Goal: Information Seeking & Learning: Learn about a topic

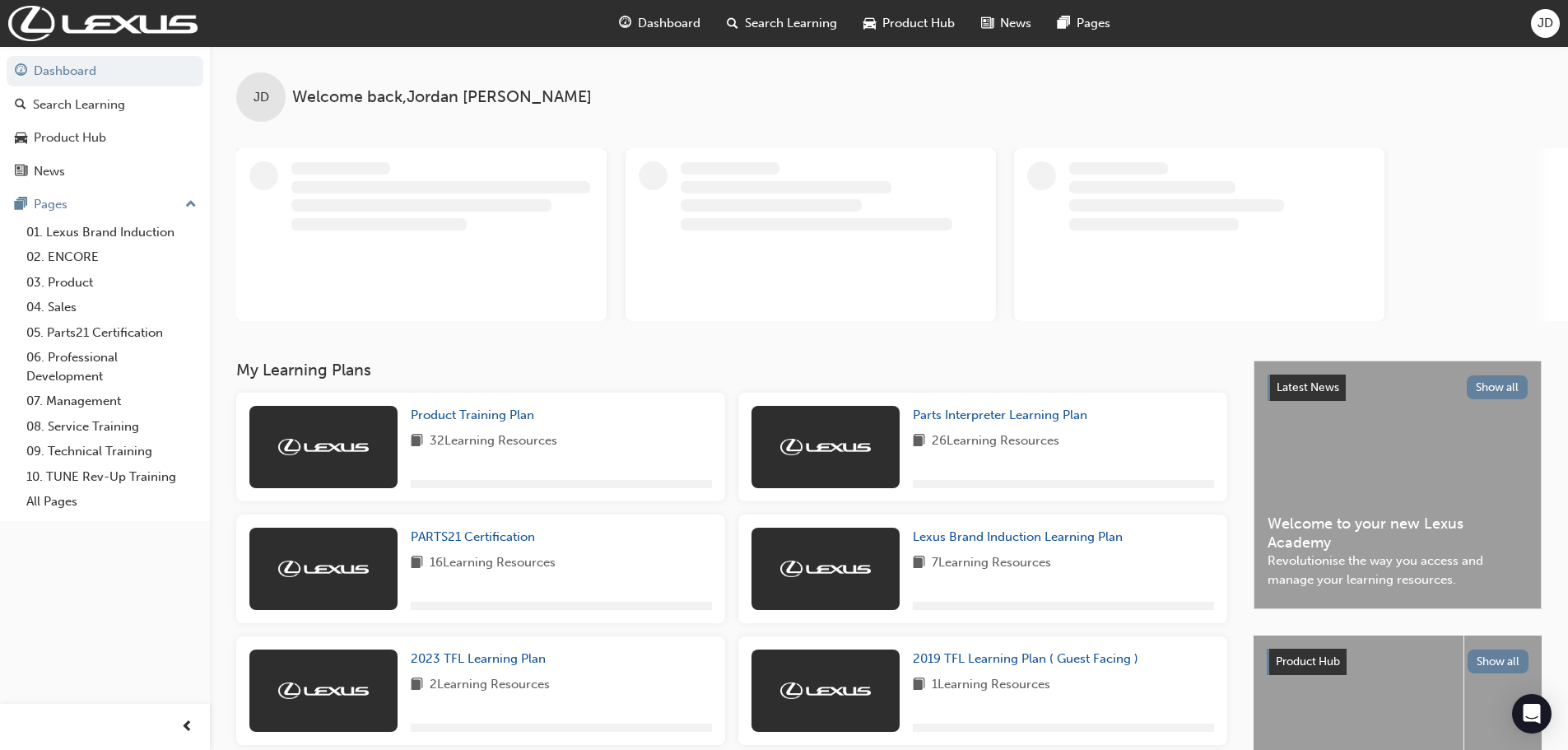
click at [1546, 24] on span "JD" at bounding box center [1545, 23] width 15 height 19
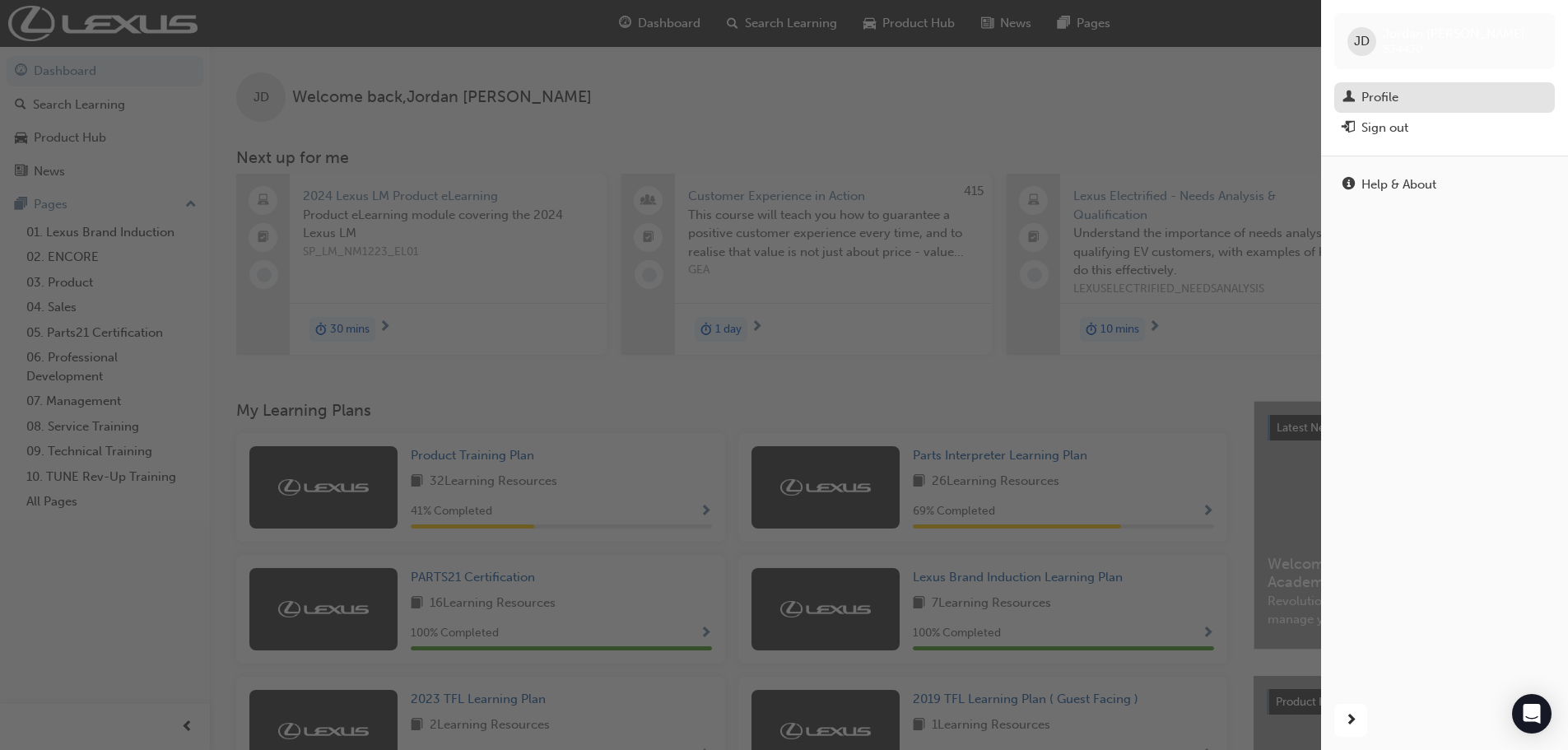
click at [1386, 95] on div "Profile" at bounding box center [1380, 98] width 37 height 19
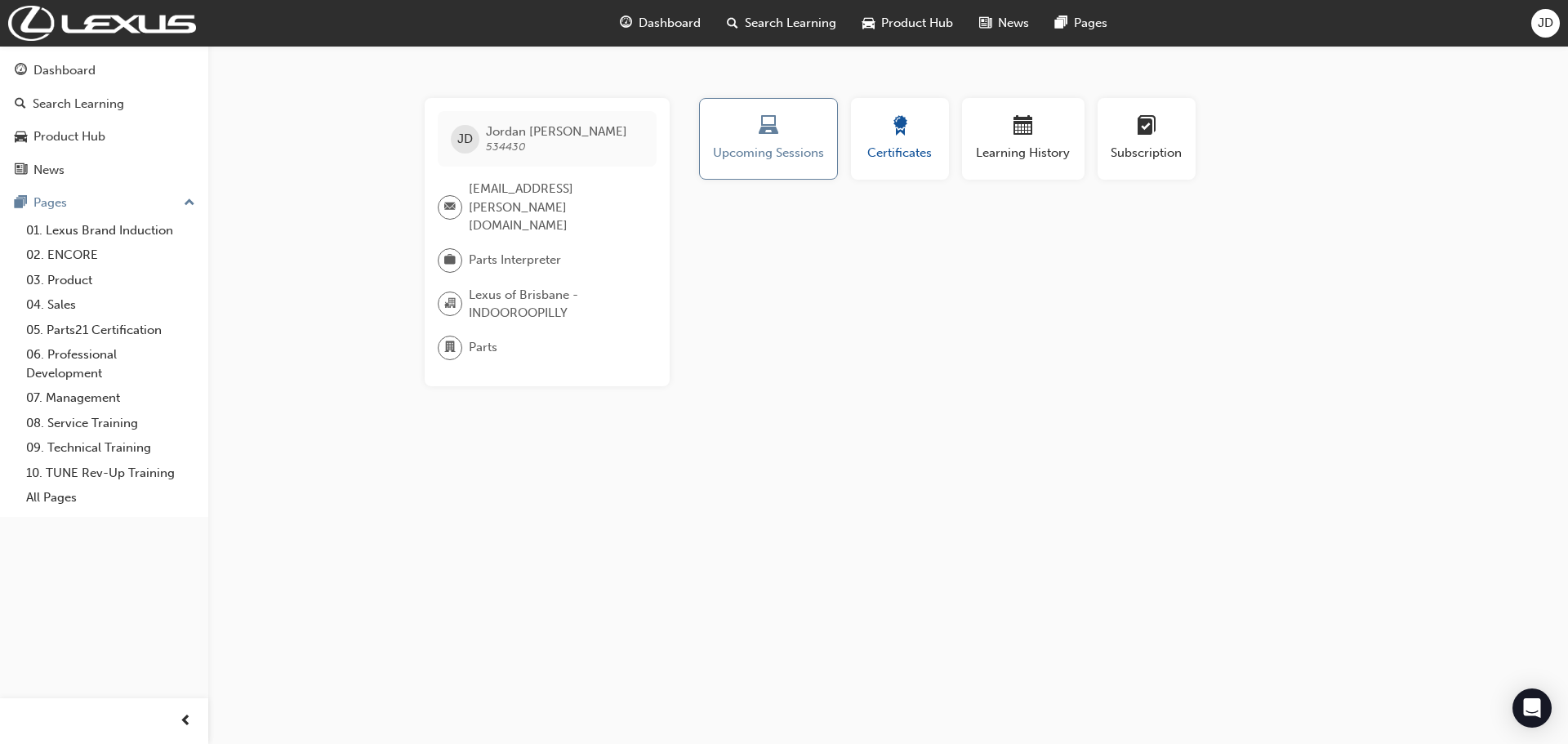
click at [918, 144] on span "Certificates" at bounding box center [899, 153] width 73 height 19
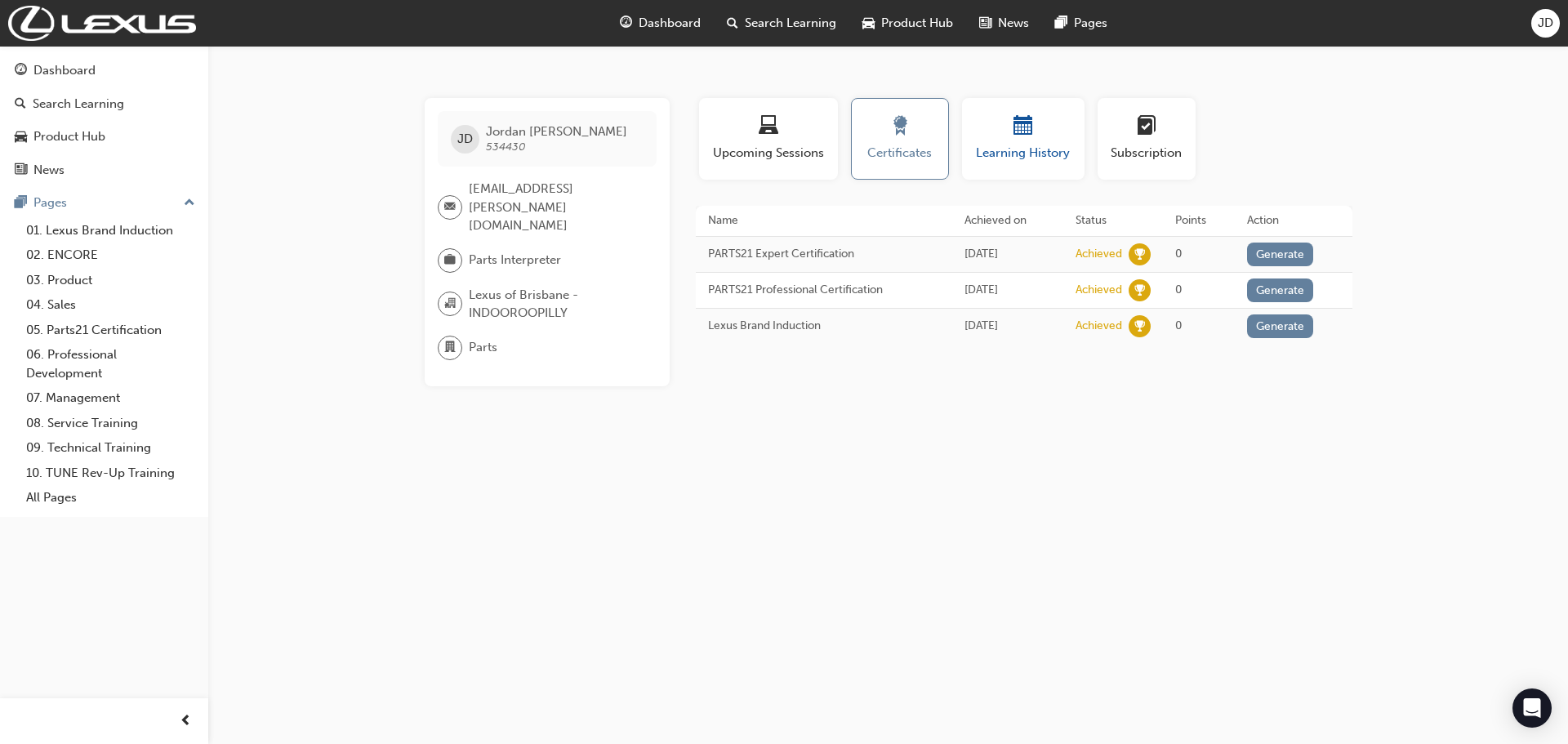
click at [1019, 152] on span "Learning History" at bounding box center [1023, 153] width 98 height 19
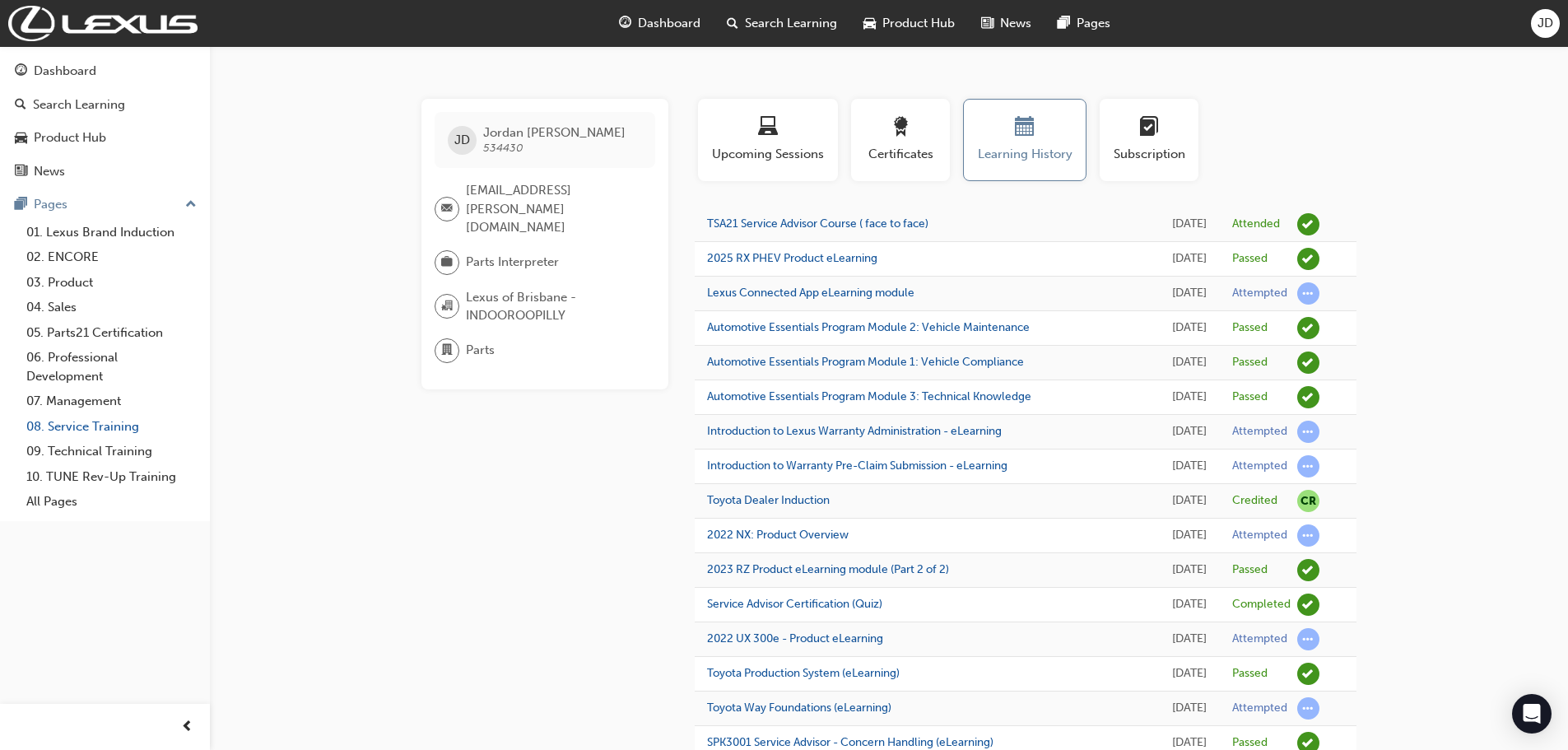
click at [81, 431] on link "08. Service Training" at bounding box center [111, 426] width 183 height 25
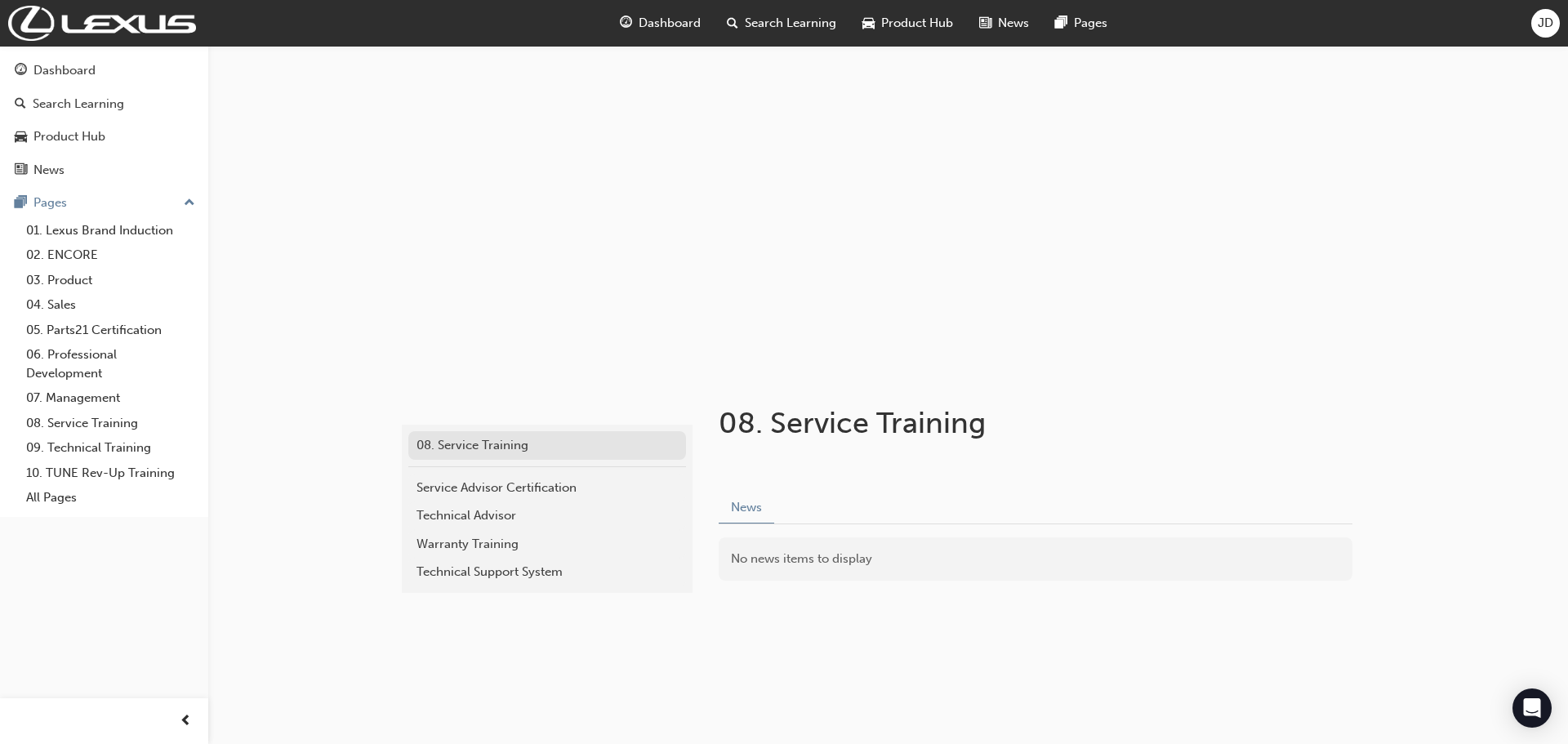
click at [476, 447] on div "08. Service Training" at bounding box center [547, 446] width 261 height 19
click at [485, 490] on div "Service Advisor Certification" at bounding box center [547, 488] width 261 height 19
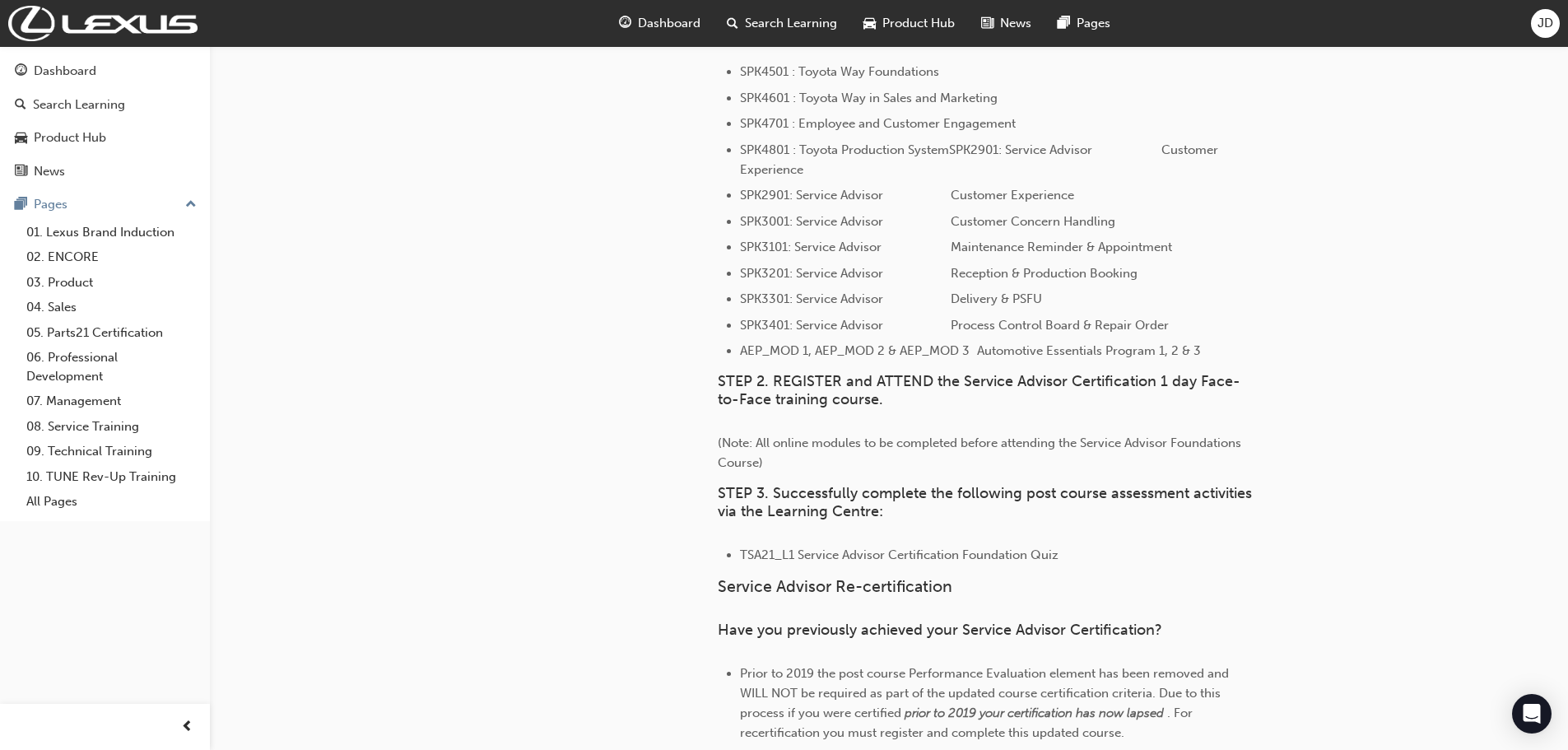
scroll to position [988, 0]
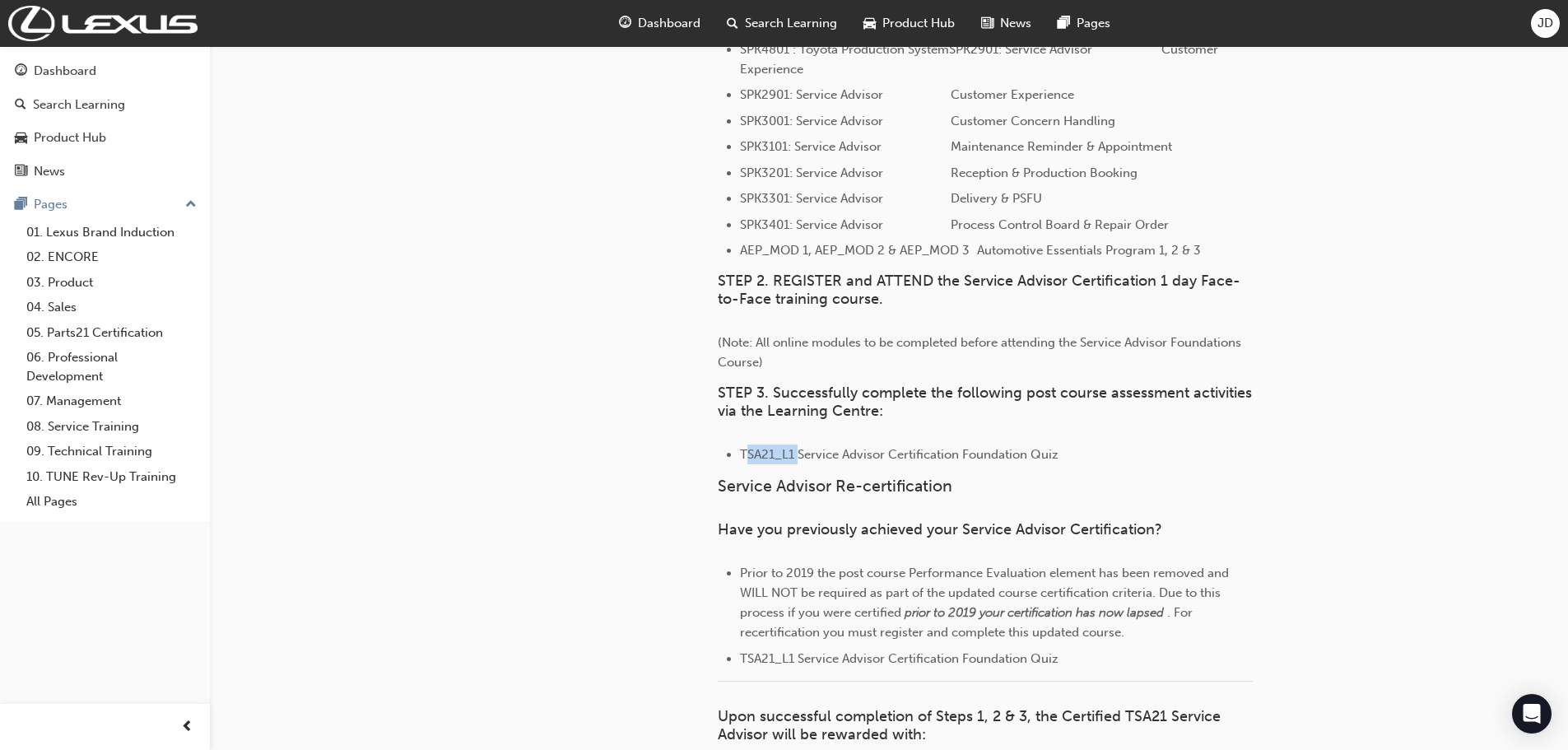
drag, startPoint x: 799, startPoint y: 451, endPoint x: 743, endPoint y: 454, distance: 56.1
click at [743, 454] on span "TSA21_L1 Service Advisor Certification Foundation Quiz" at bounding box center [899, 454] width 319 height 14
copy span "TSA21_L1"
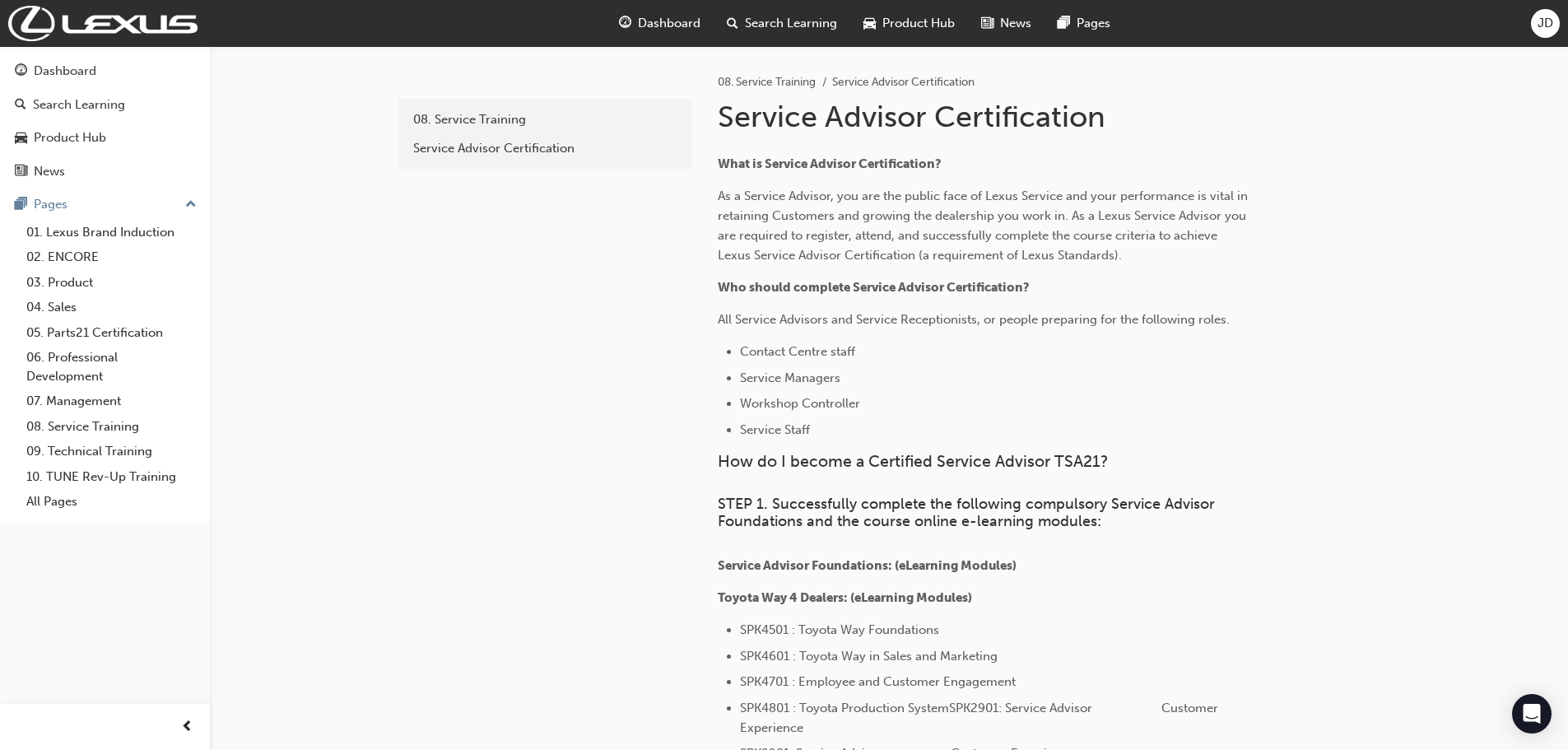
scroll to position [0, 0]
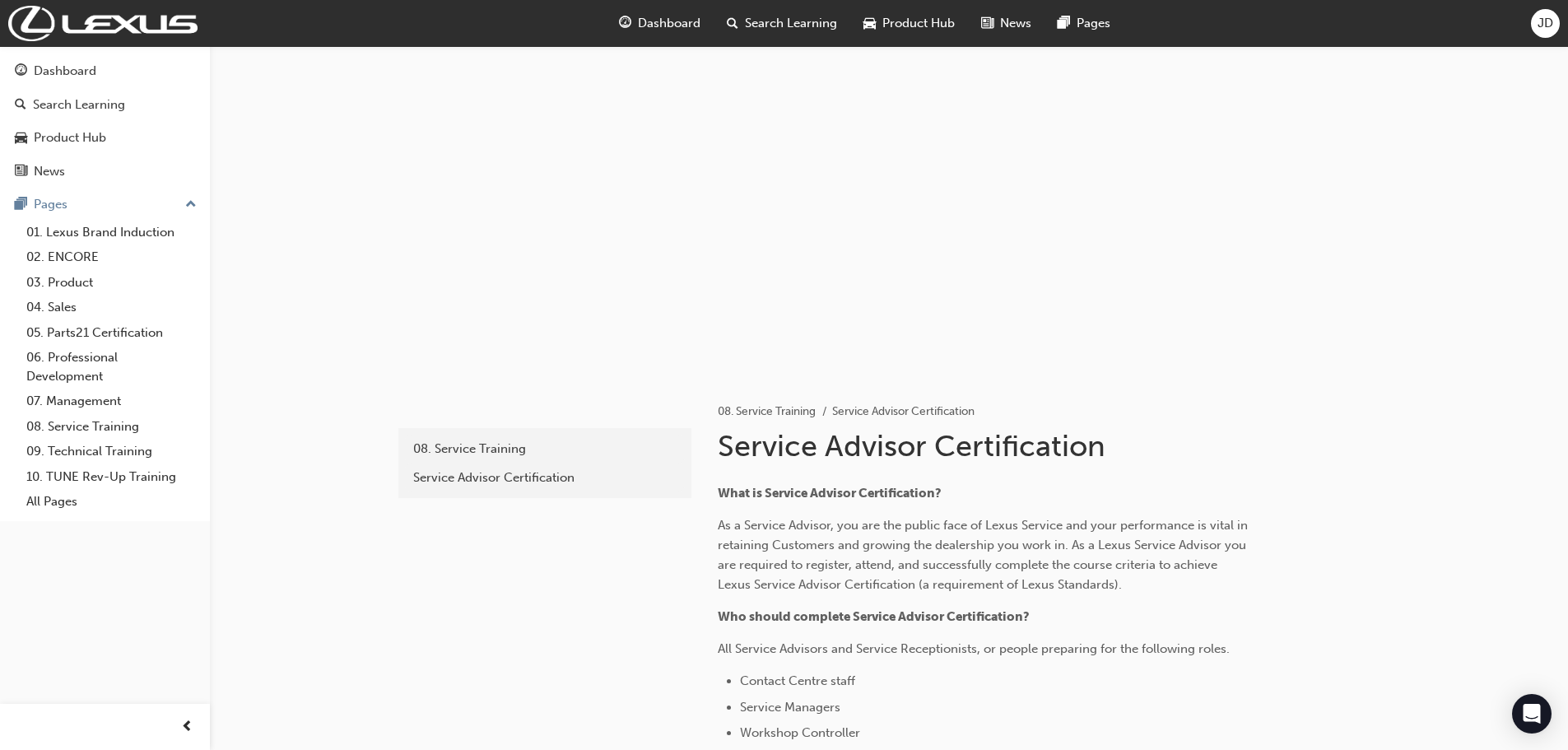
click at [783, 31] on span "Search Learning" at bounding box center [791, 23] width 93 height 19
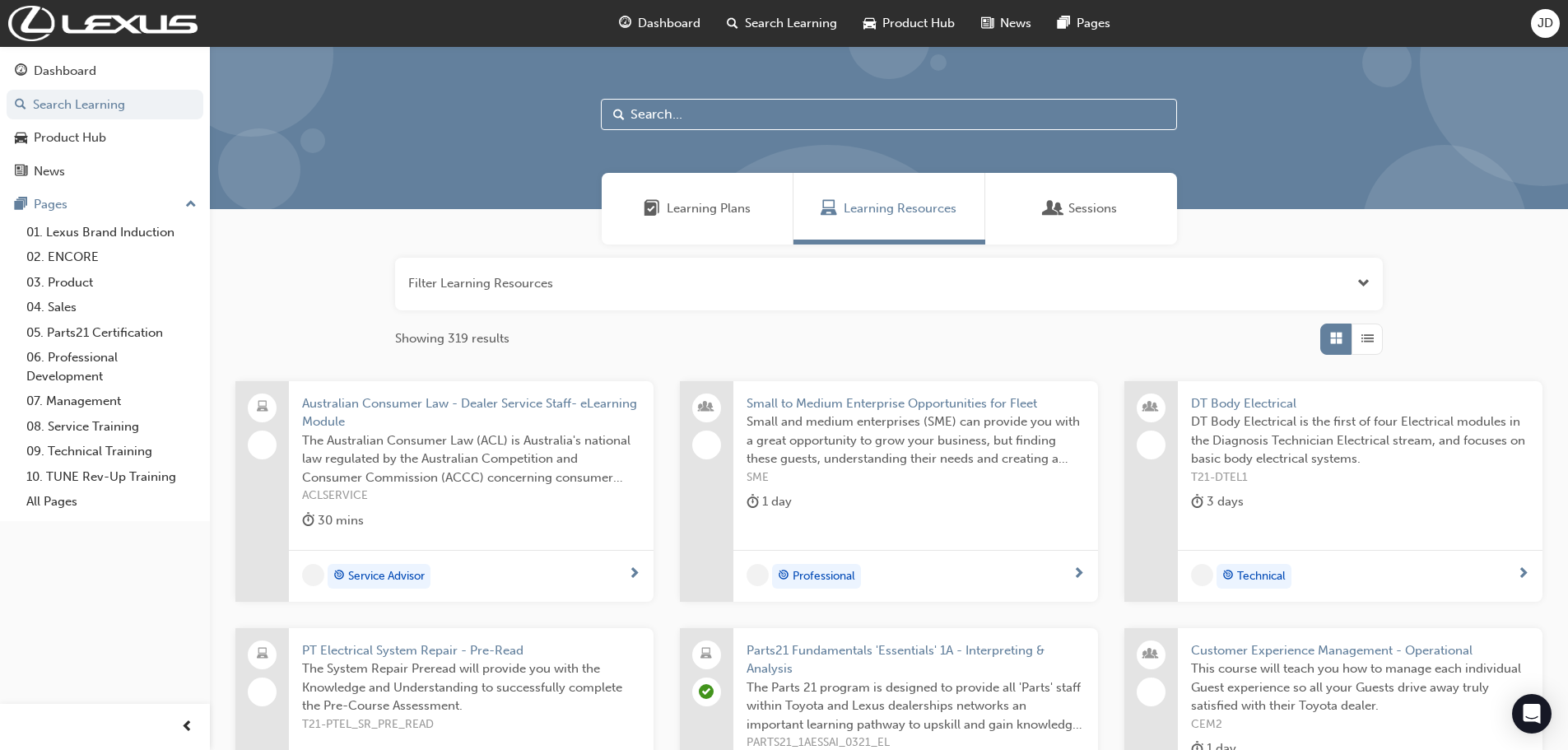
click at [674, 105] on input "text" at bounding box center [888, 114] width 576 height 31
paste input "TSA21_L1"
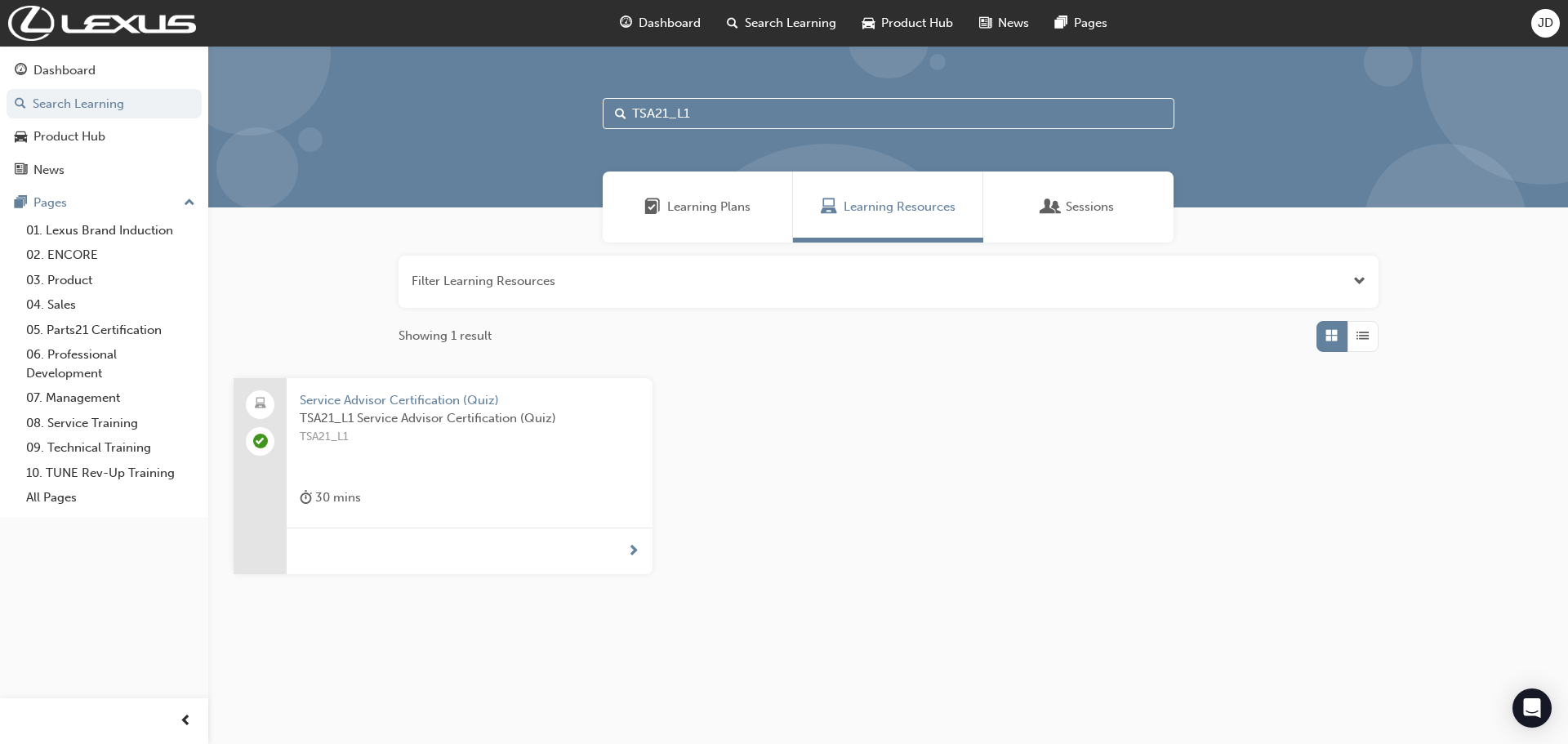
type input "TSA21_L1"
click at [418, 409] on span "Service Advisor Certification (Quiz)" at bounding box center [469, 400] width 340 height 19
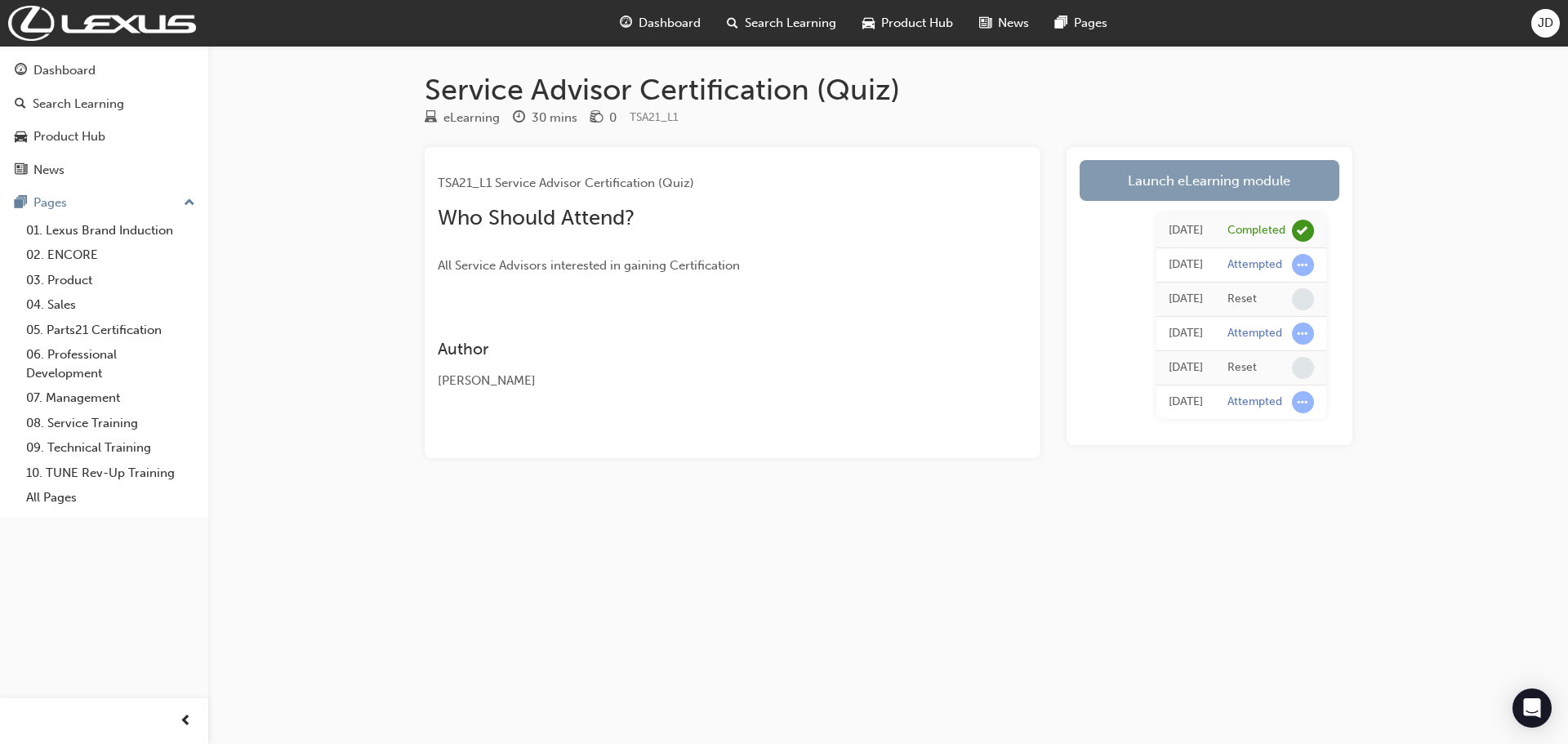
click at [1195, 172] on link "Launch eLearning module" at bounding box center [1209, 180] width 260 height 40
click at [658, 38] on div "Dashboard" at bounding box center [660, 24] width 107 height 34
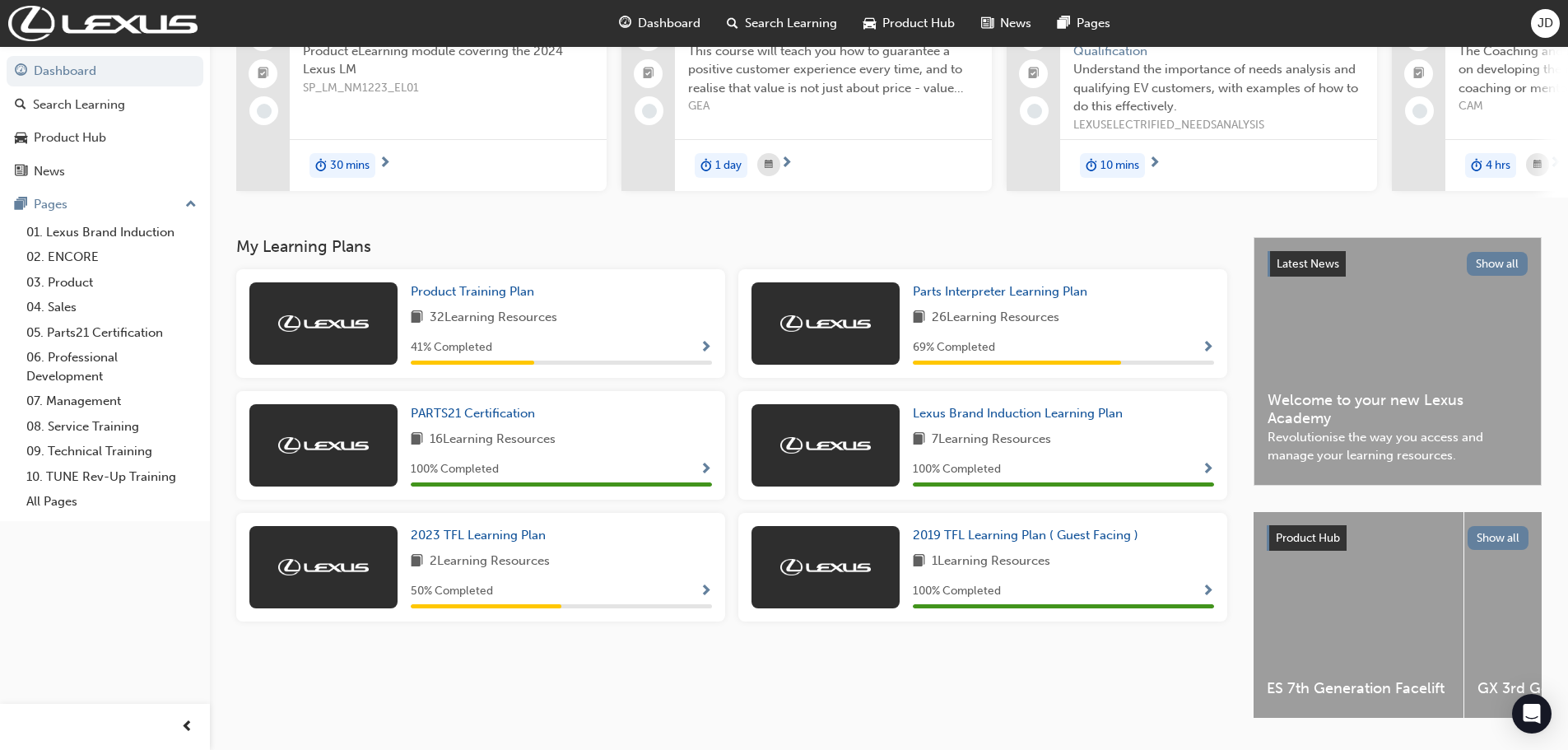
scroll to position [165, 0]
click at [1206, 355] on span "Show Progress" at bounding box center [1208, 347] width 13 height 14
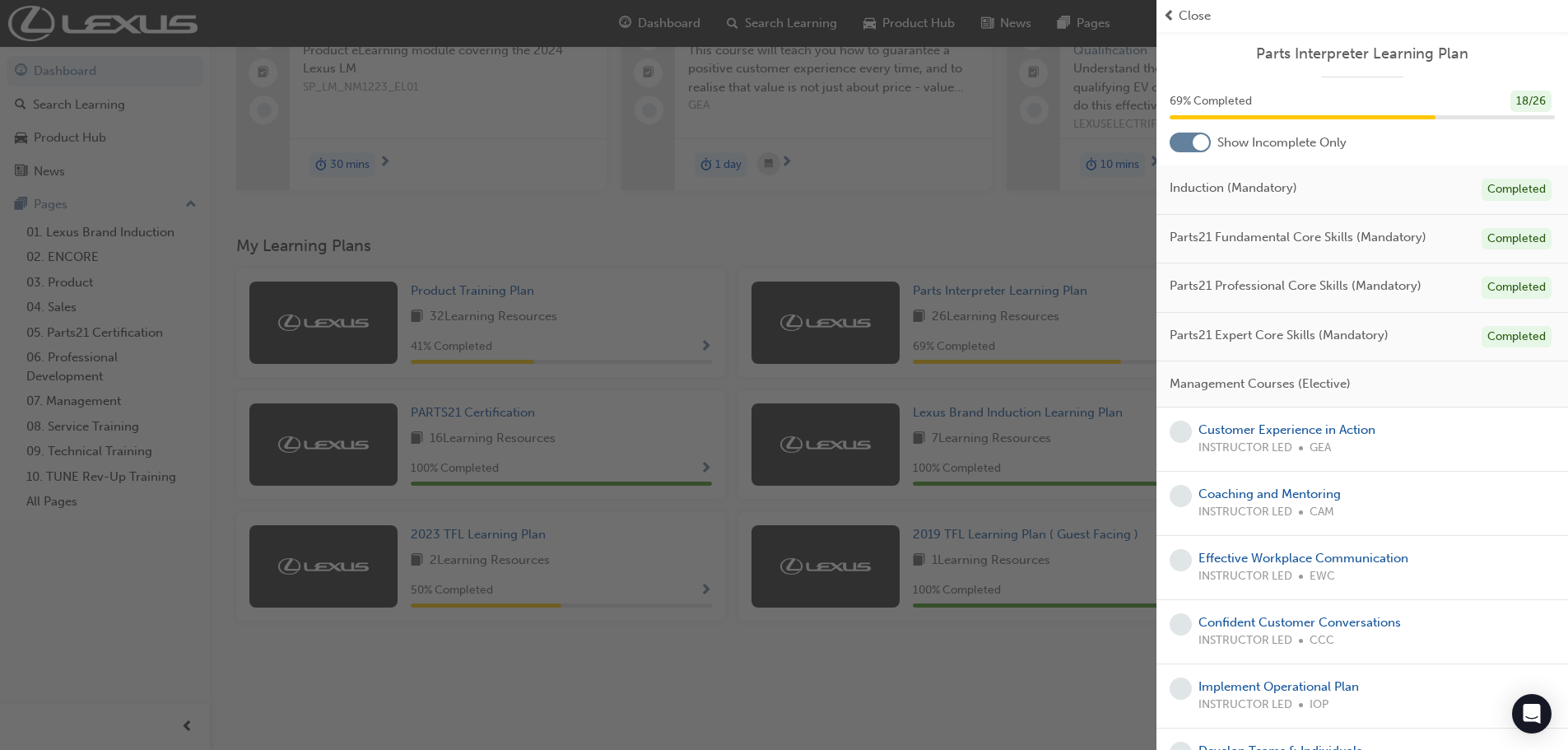
click at [667, 672] on div "button" at bounding box center [578, 375] width 1157 height 750
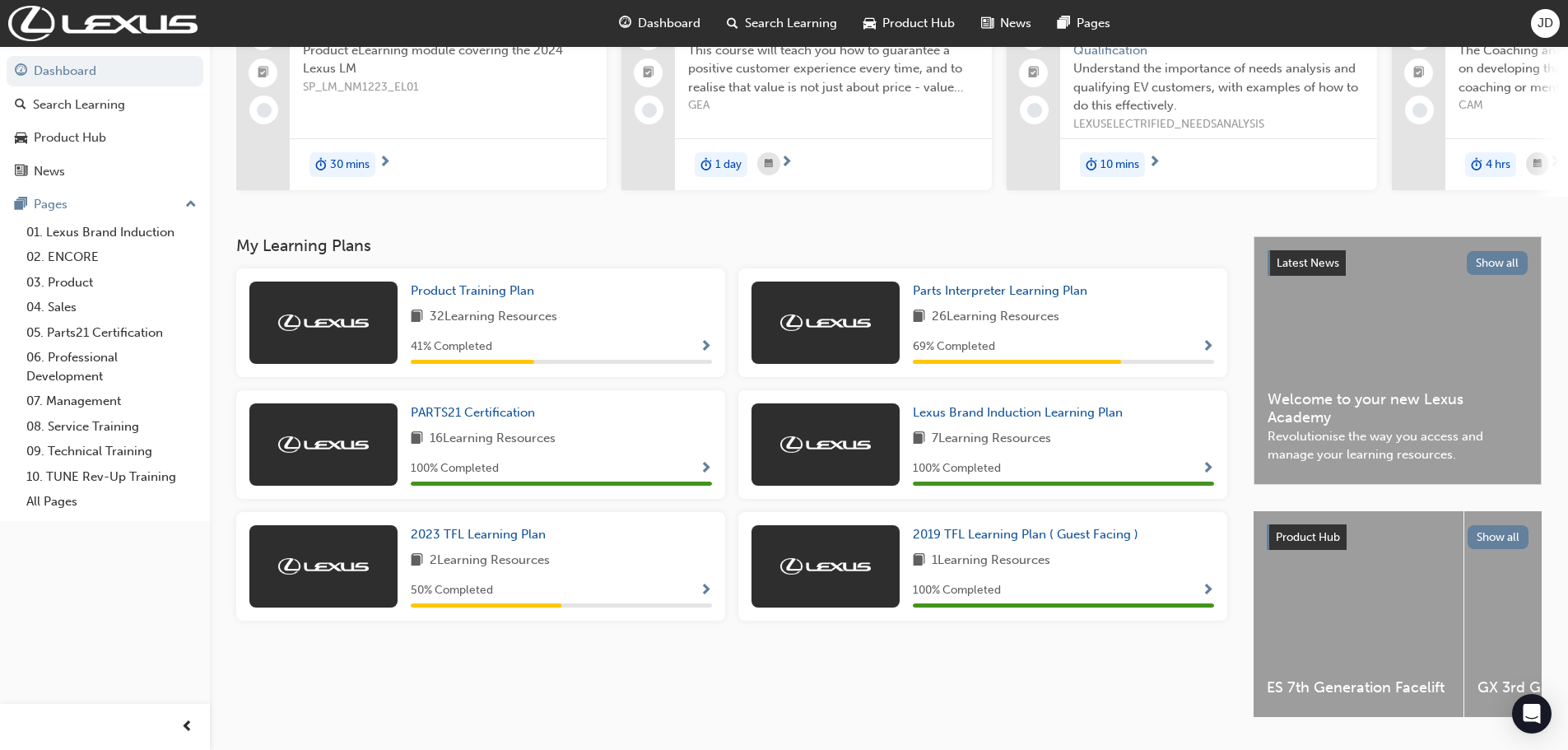
click at [708, 598] on span "Show Progress" at bounding box center [706, 590] width 13 height 14
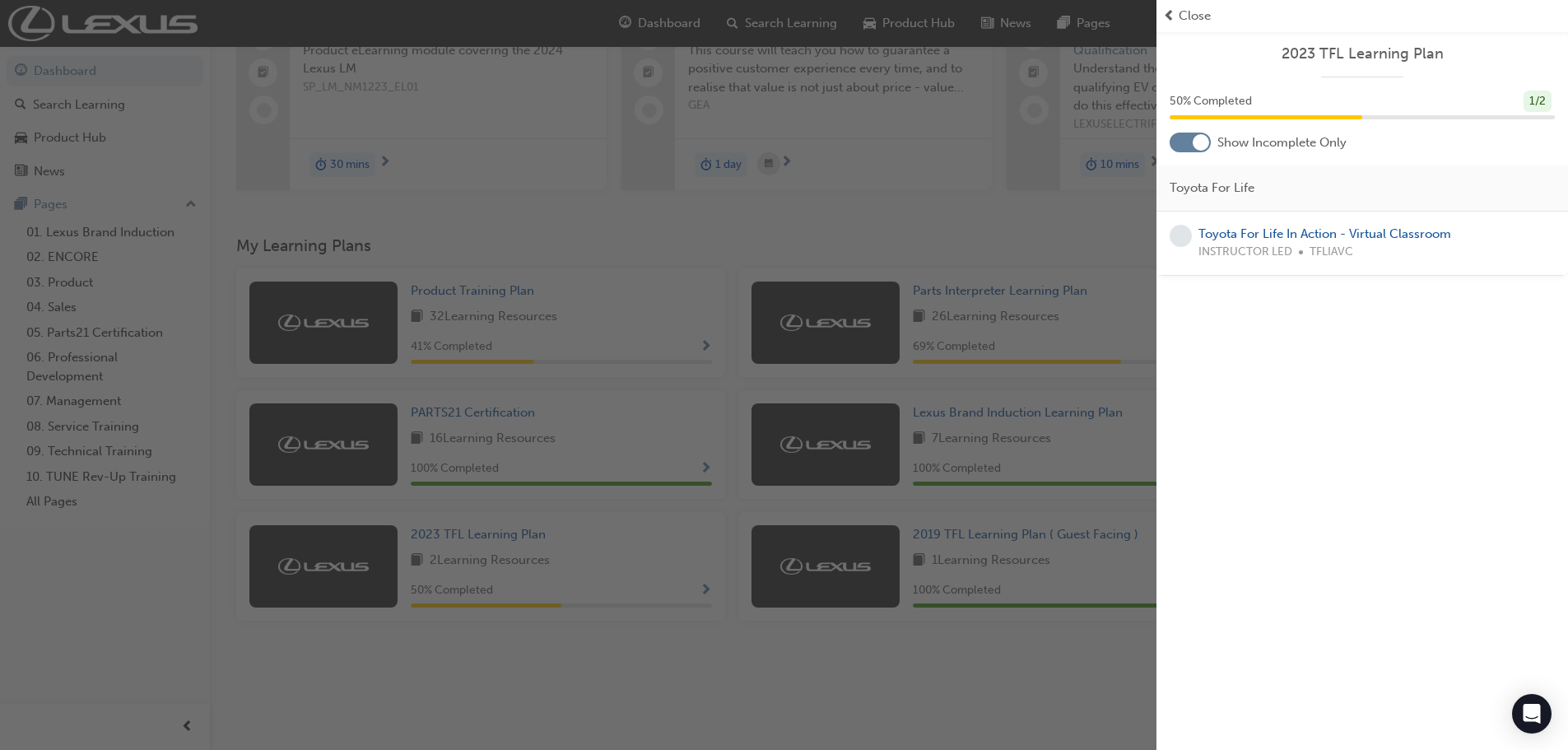
click at [517, 697] on div "button" at bounding box center [578, 375] width 1157 height 750
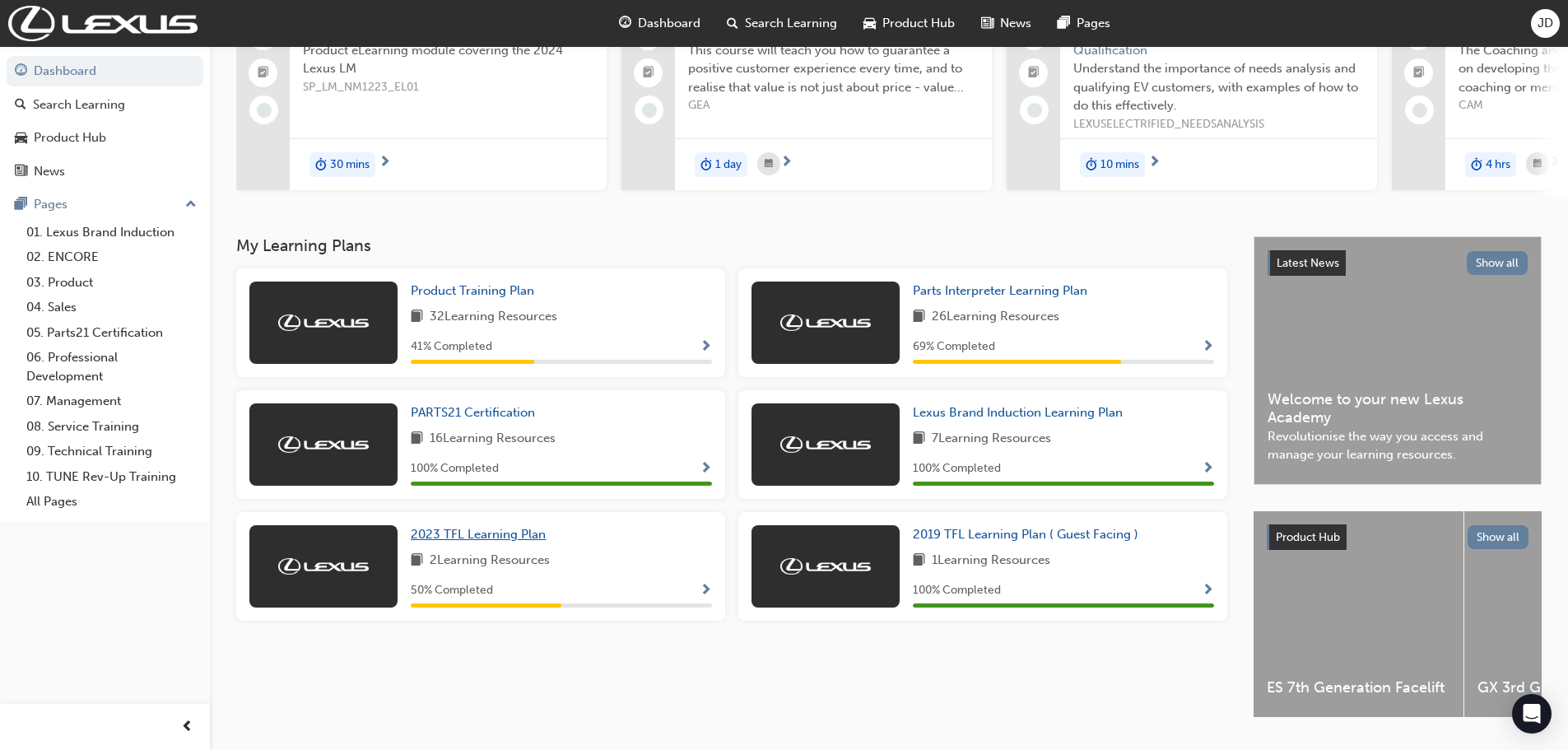
click at [501, 540] on span "2023 TFL Learning Plan" at bounding box center [478, 533] width 135 height 14
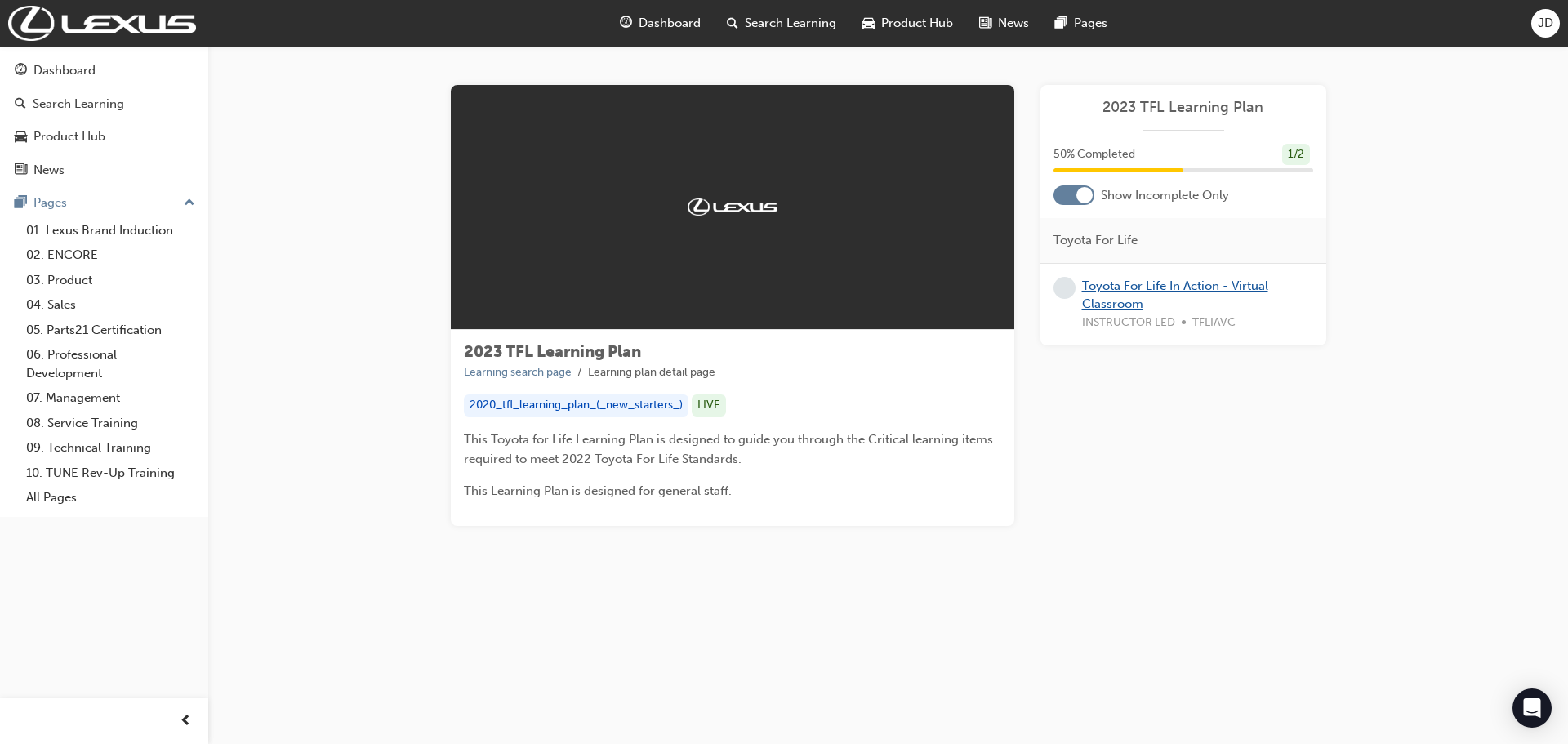
click at [1116, 288] on link "Toyota For Life In Action - Virtual Classroom" at bounding box center [1175, 295] width 186 height 34
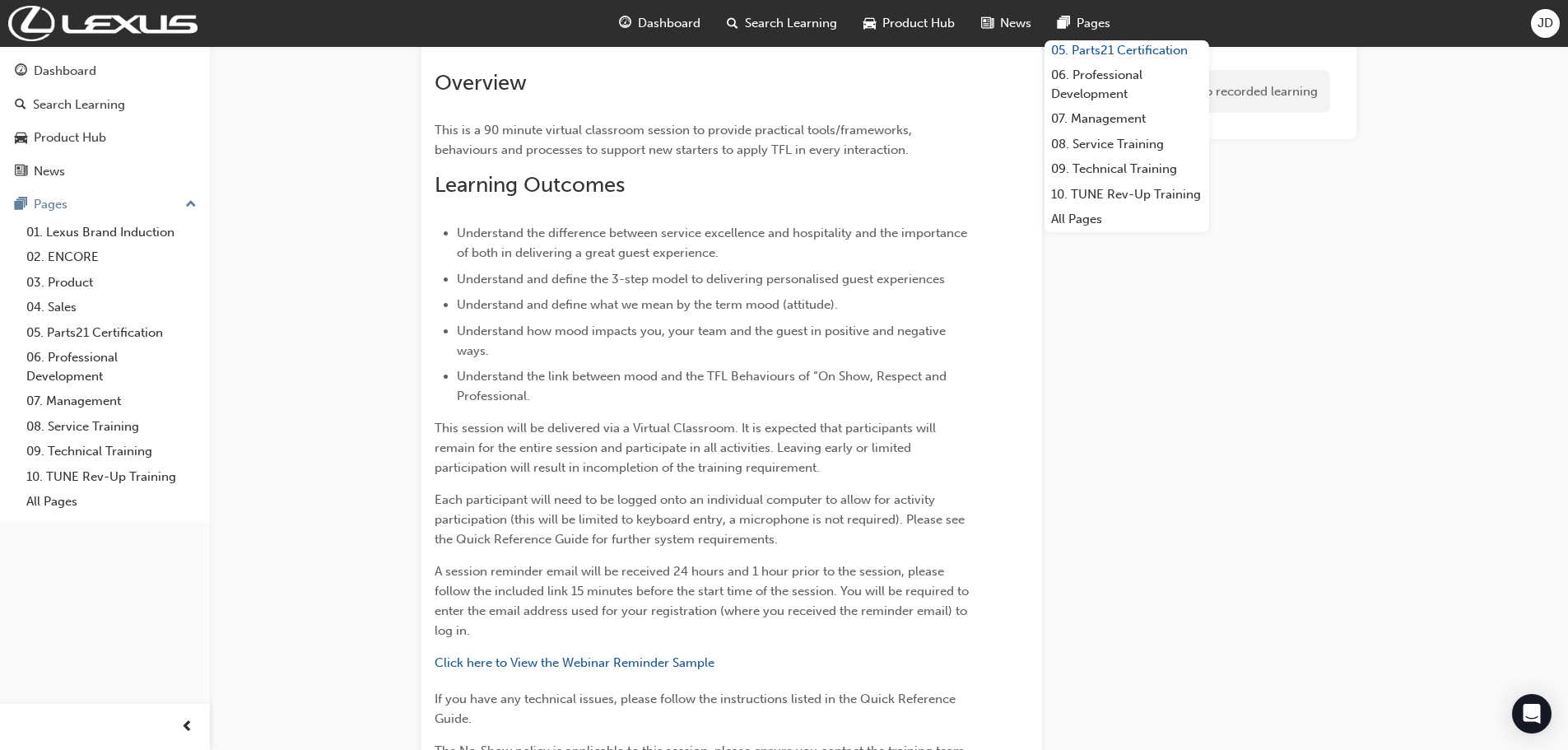
scroll to position [165, 0]
click at [1103, 132] on link "08. Service Training" at bounding box center [1127, 144] width 165 height 25
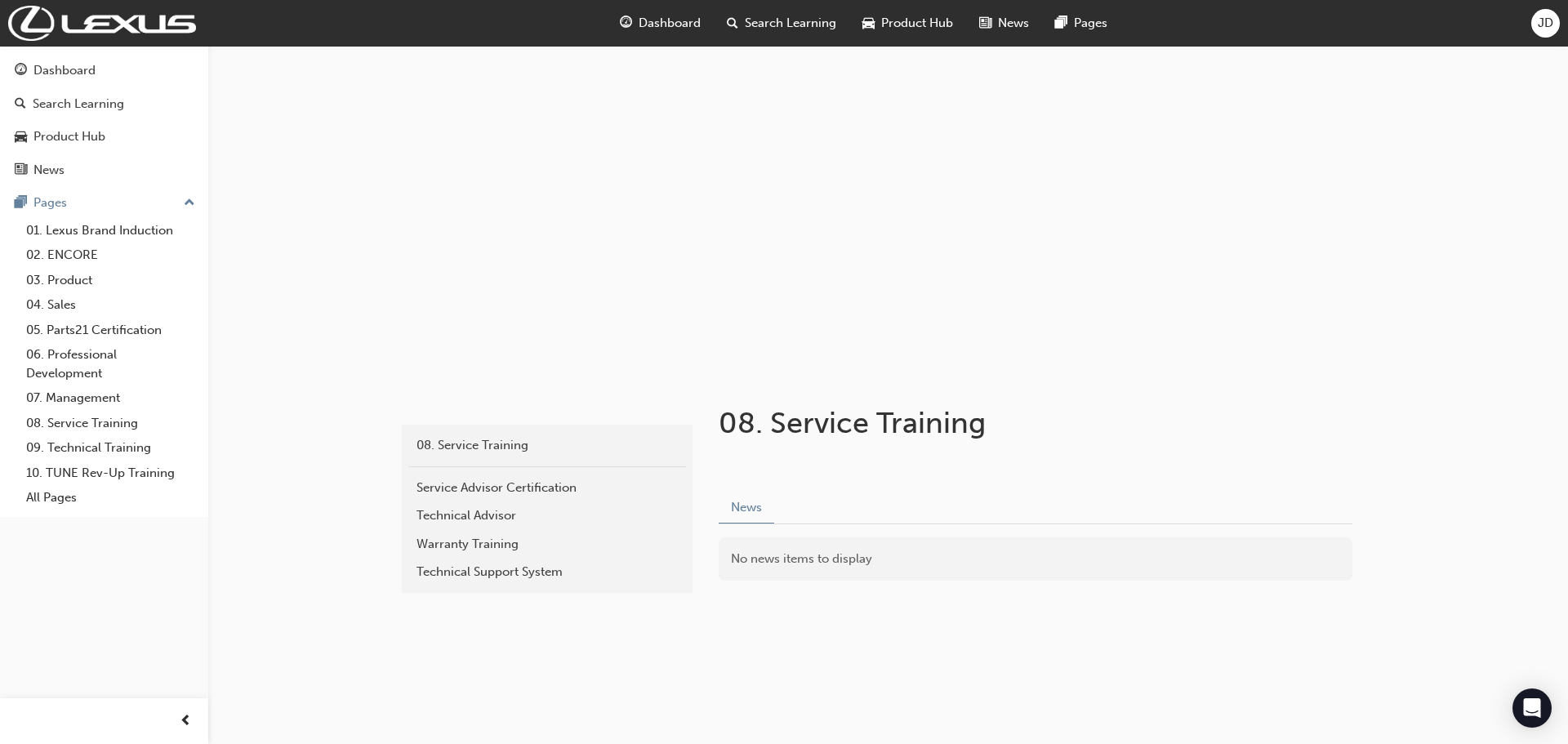
click at [495, 663] on div "service 08. Service Training Service Advisor Certification Technical Advisor Wa…" at bounding box center [888, 528] width 980 height 313
click at [478, 488] on div "Service Advisor Certification" at bounding box center [547, 488] width 261 height 19
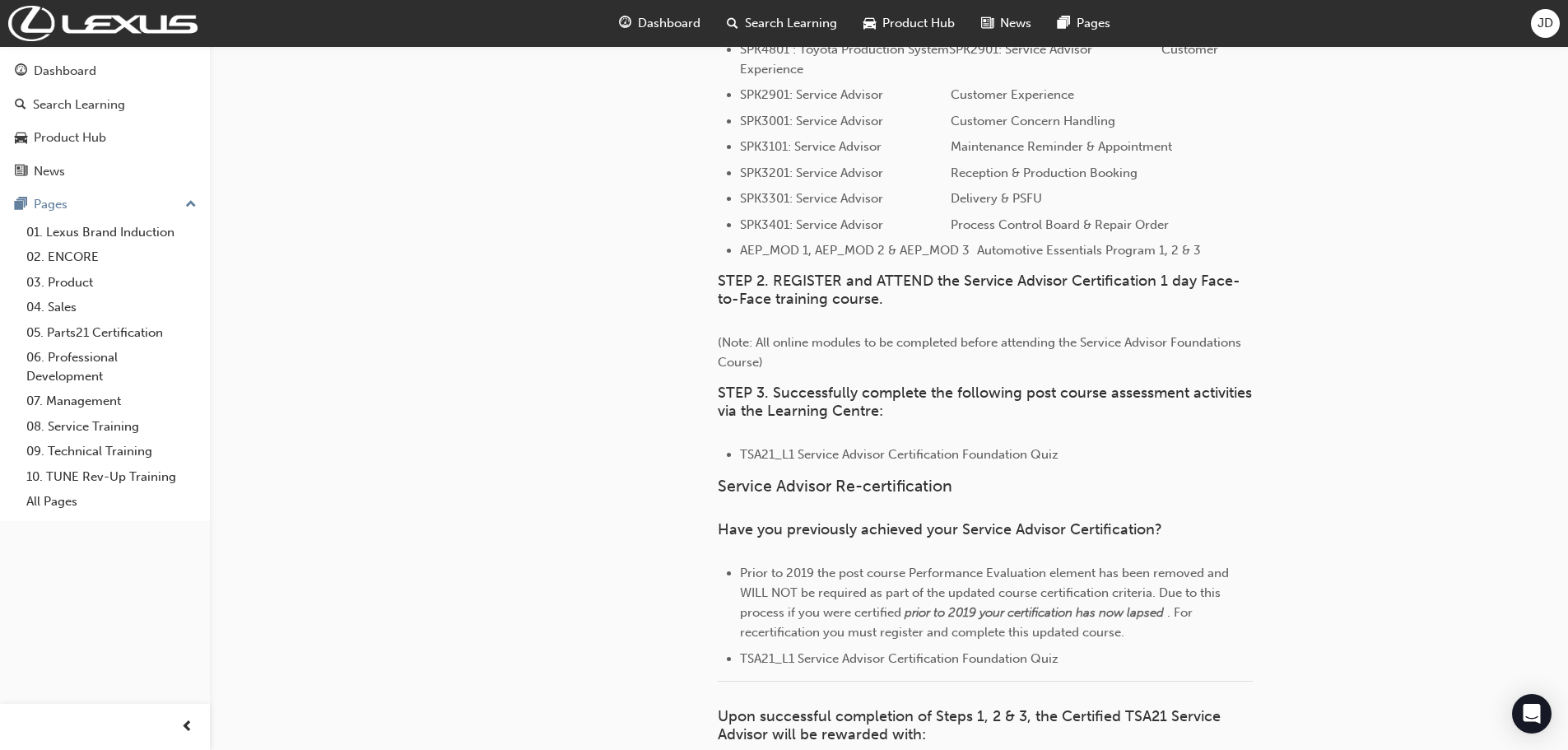
scroll to position [1216, 0]
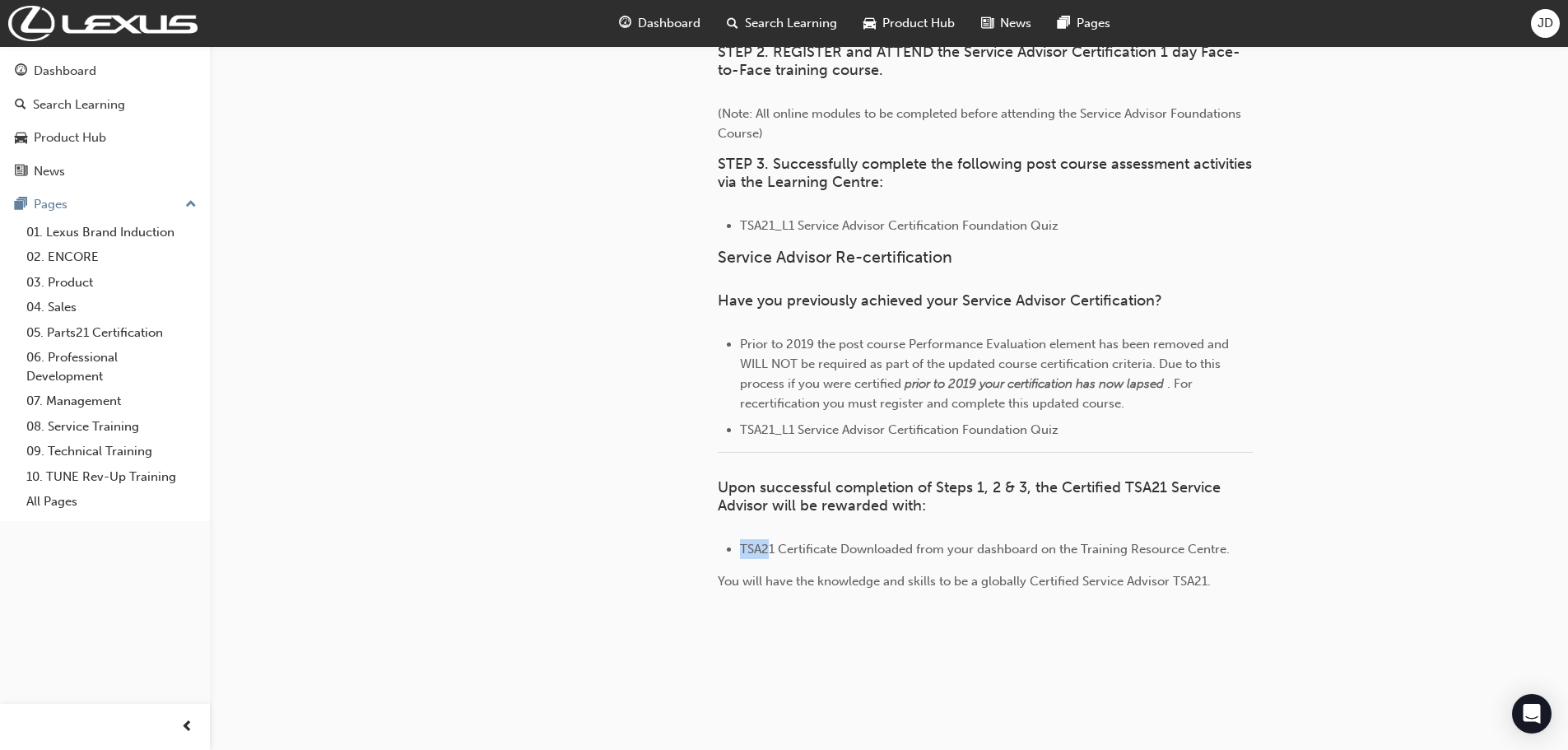
drag, startPoint x: 771, startPoint y: 548, endPoint x: 736, endPoint y: 557, distance: 36.1
click at [736, 557] on ul "TSA21 Certificate Downloaded from your dashboard on the Training Resource Centr…" at bounding box center [985, 549] width 535 height 20
click at [779, 553] on span "TSA21 Certificate Downloaded from your dashboard on the Training Resource Centr…" at bounding box center [984, 549] width 490 height 14
drag, startPoint x: 775, startPoint y: 544, endPoint x: 739, endPoint y: 551, distance: 36.7
click at [739, 551] on ul "TSA21 Certificate Downloaded from your dashboard on the Training Resource Centr…" at bounding box center [985, 549] width 535 height 20
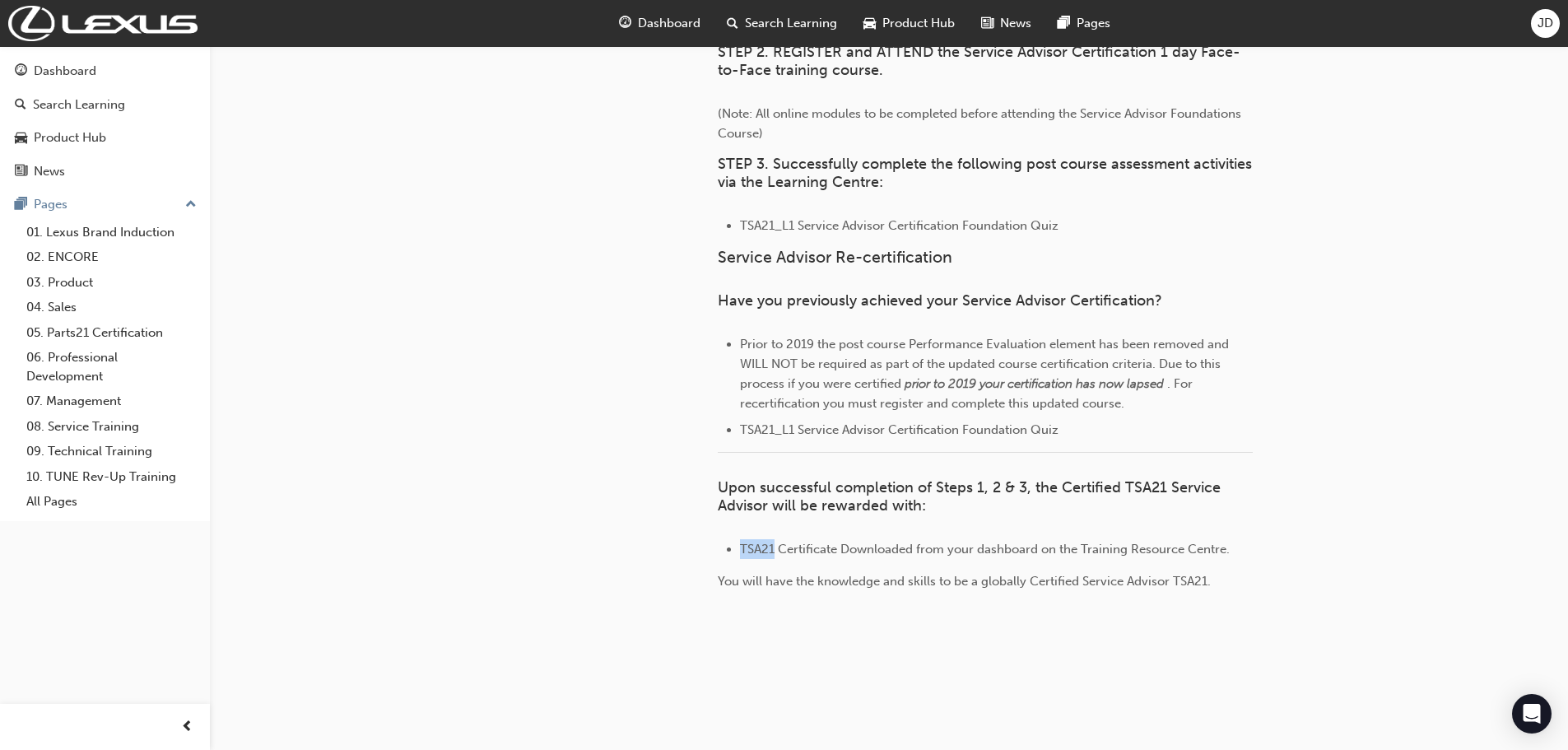
copy span "TSA21"
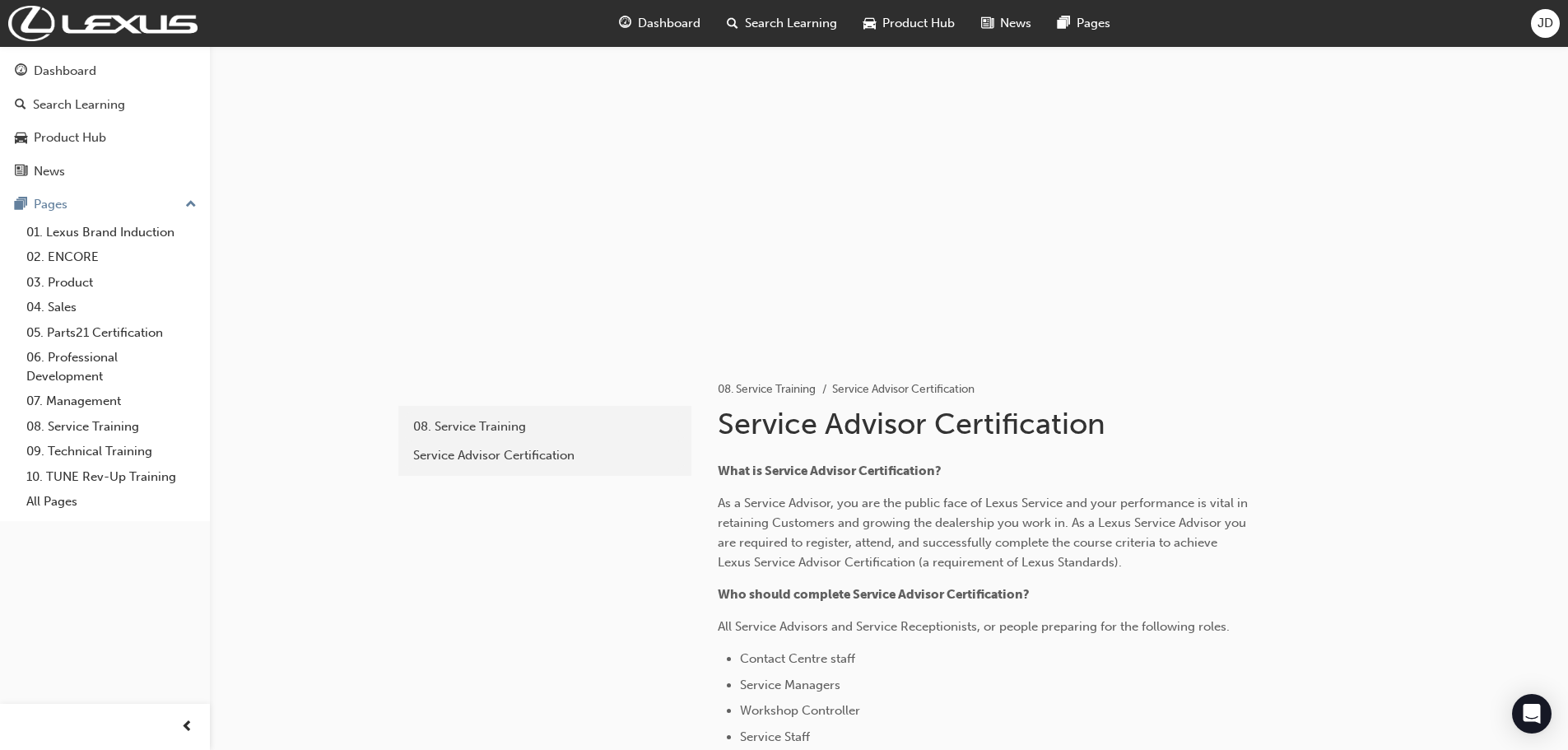
scroll to position [0, 0]
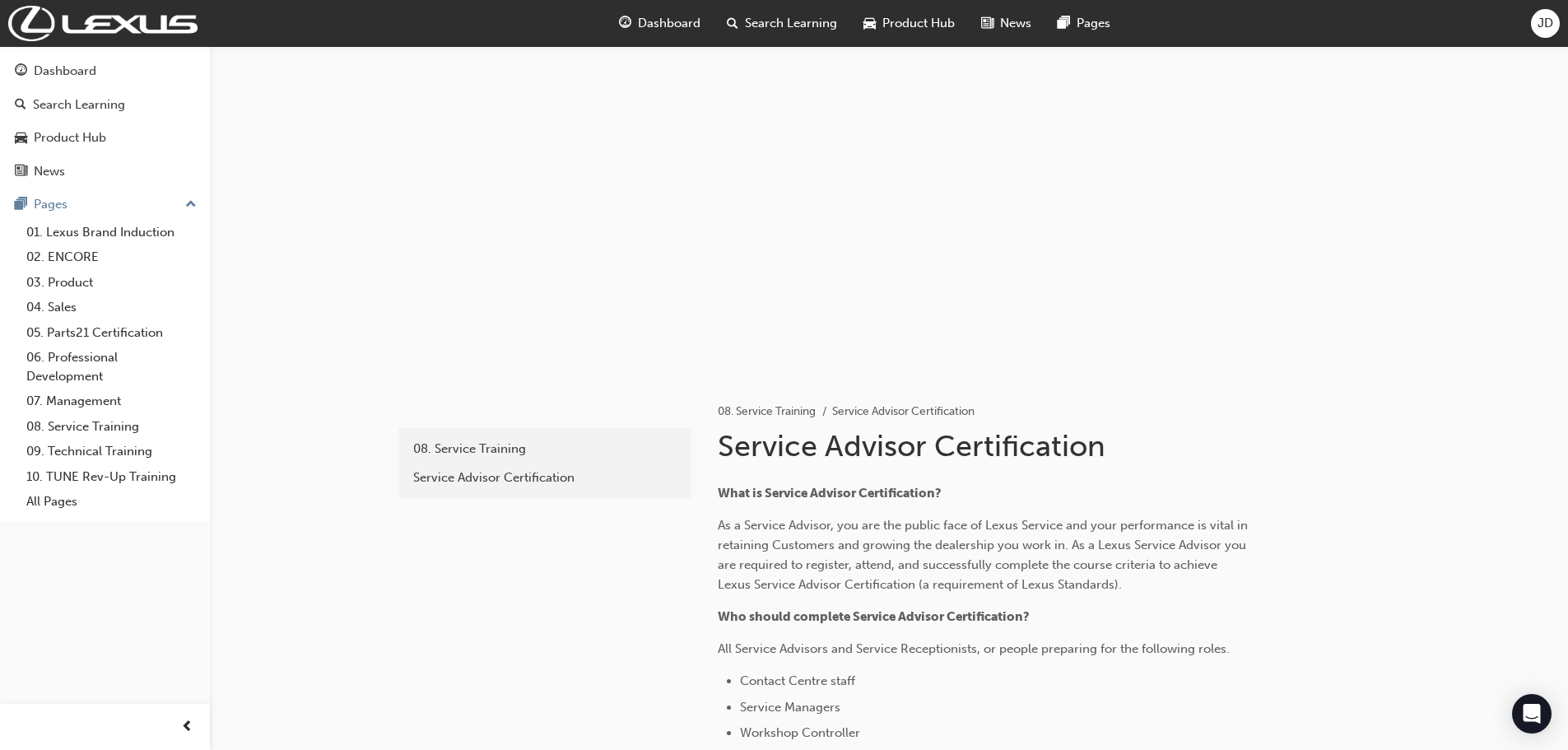
click at [753, 32] on span "Search Learning" at bounding box center [791, 23] width 93 height 19
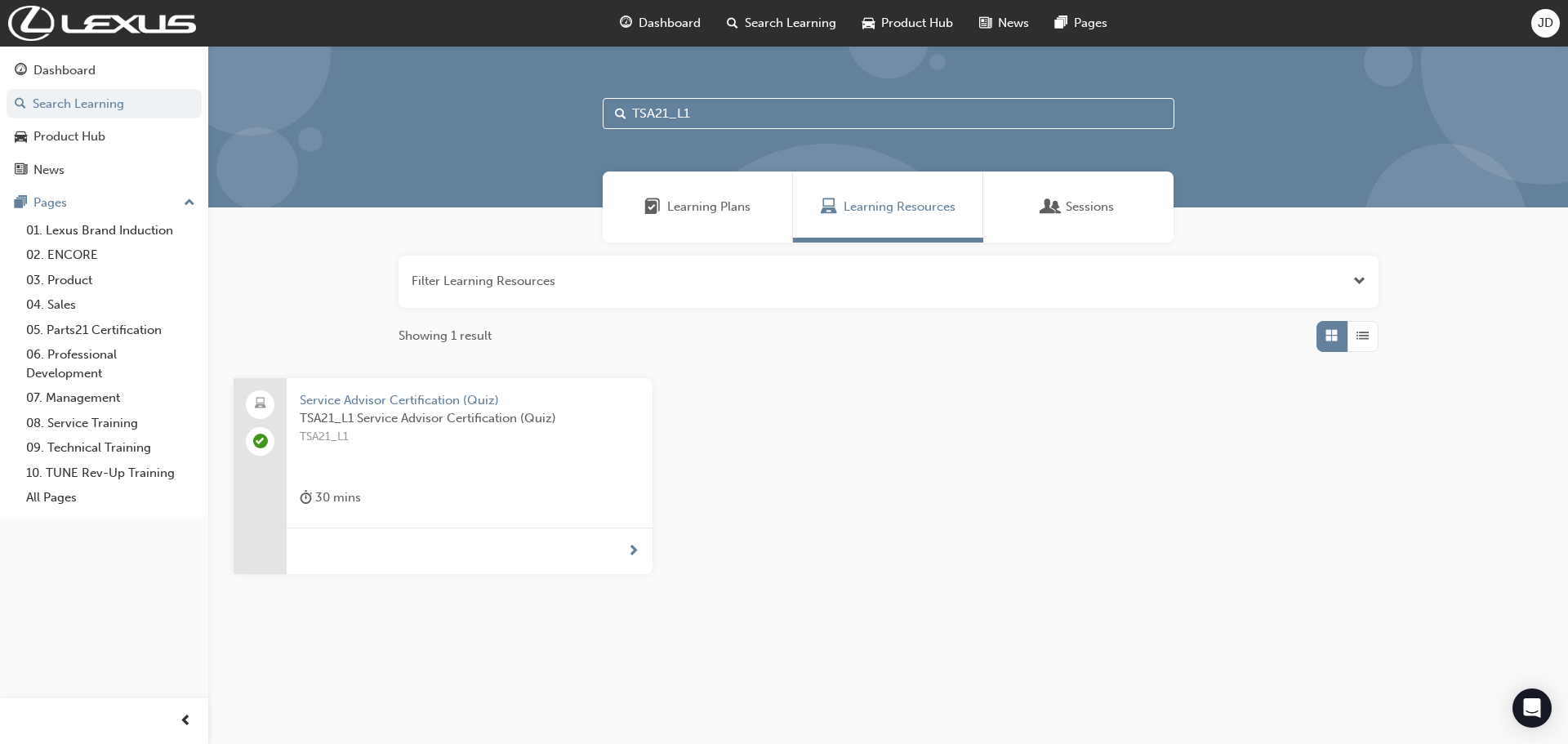
drag, startPoint x: 712, startPoint y: 101, endPoint x: 438, endPoint y: 103, distance: 274.0
click at [436, 100] on div "TSA21_L1" at bounding box center [888, 126] width 1360 height 162
paste input "text"
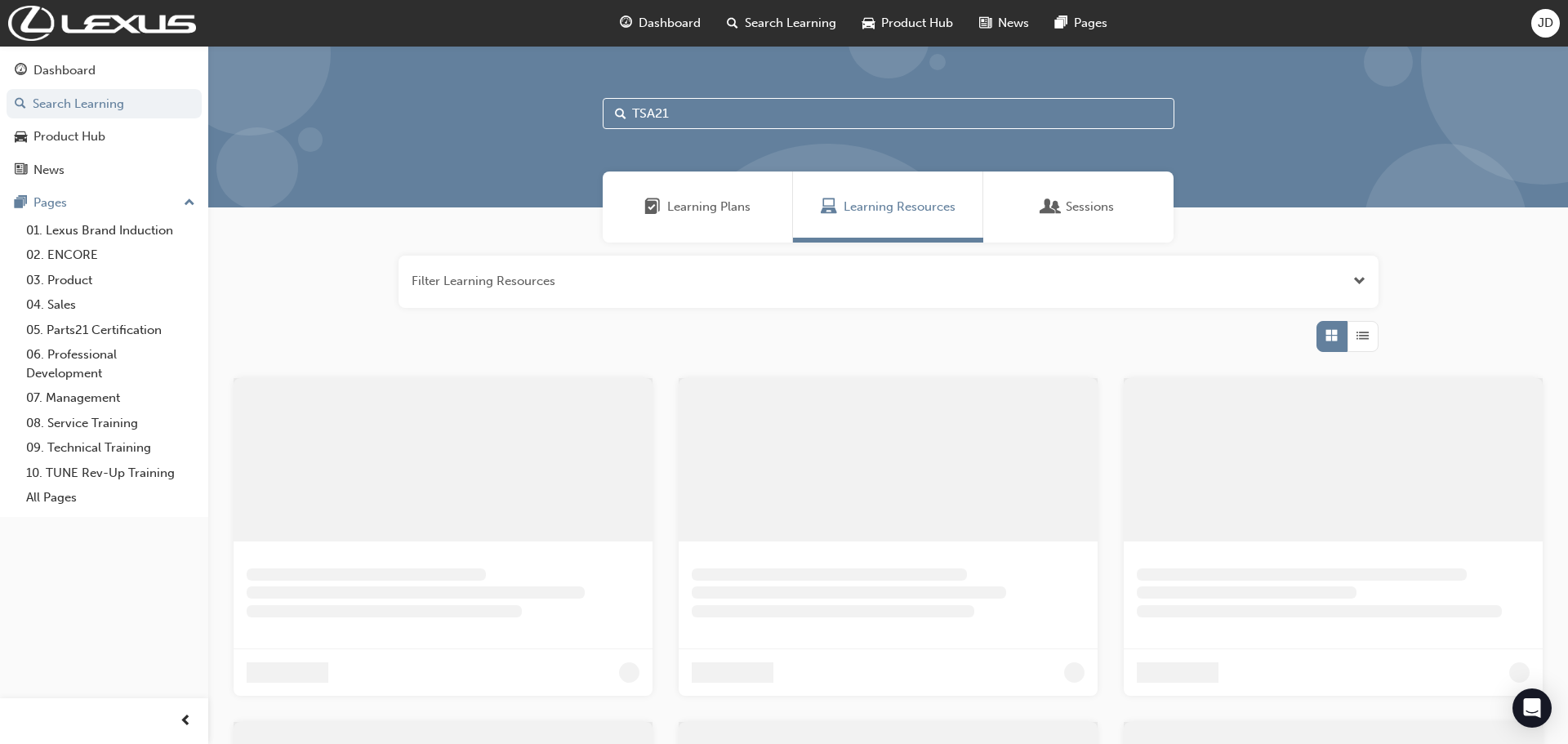
type input "TSA21"
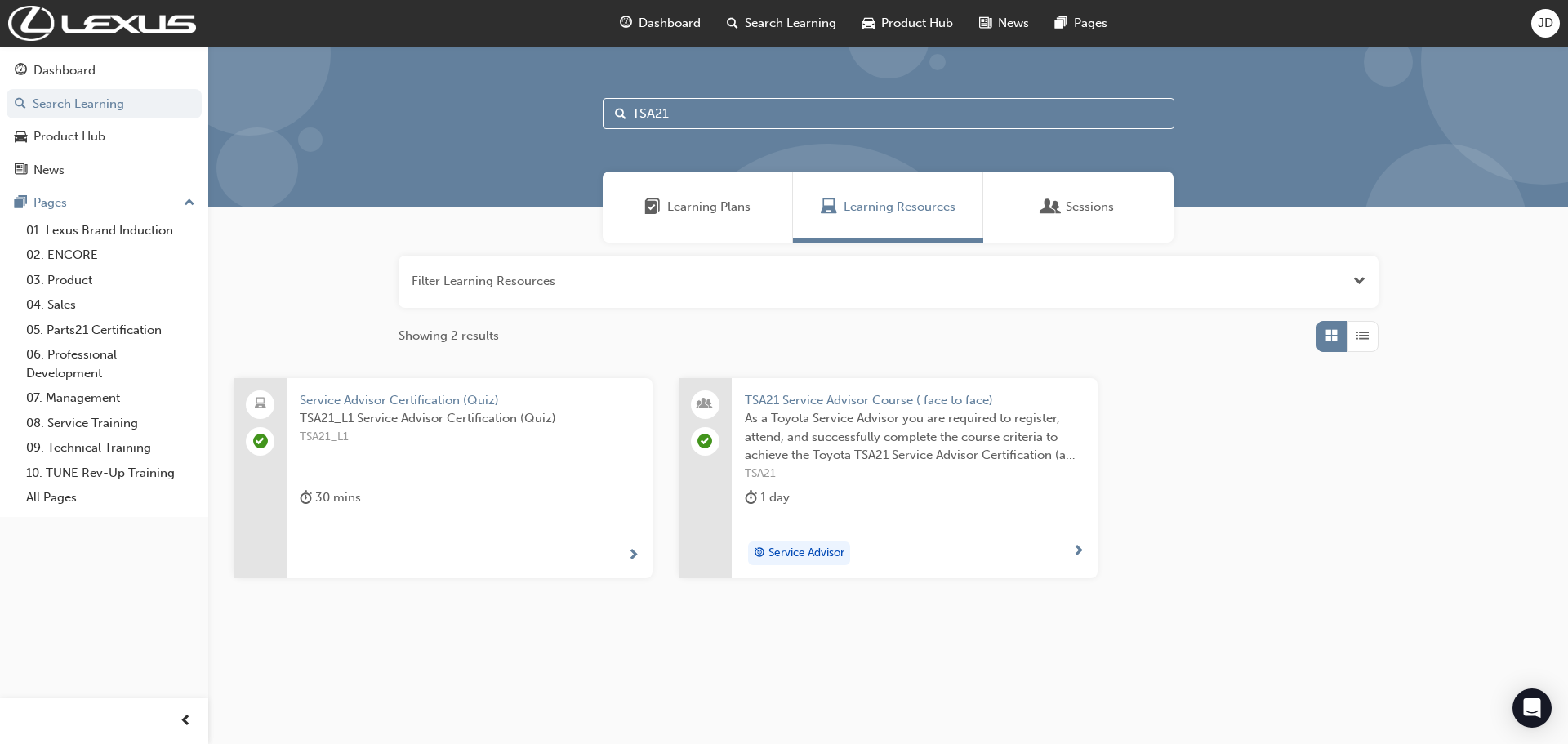
click at [627, 553] on span "next-icon" at bounding box center [633, 555] width 13 height 14
click at [709, 210] on span "Learning Plans" at bounding box center [709, 207] width 83 height 19
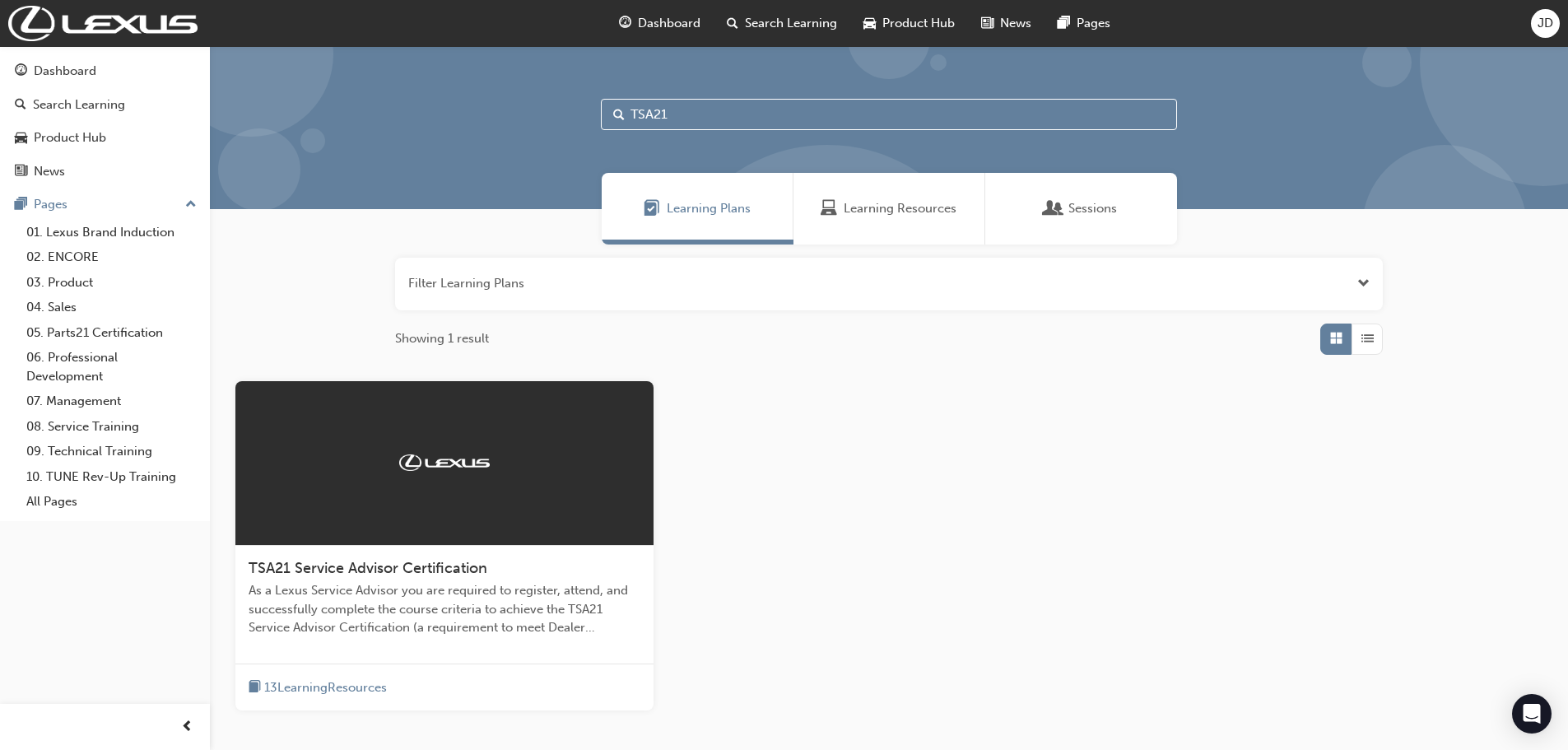
click at [383, 567] on span "TSA21 Service Advisor Certification" at bounding box center [368, 567] width 239 height 18
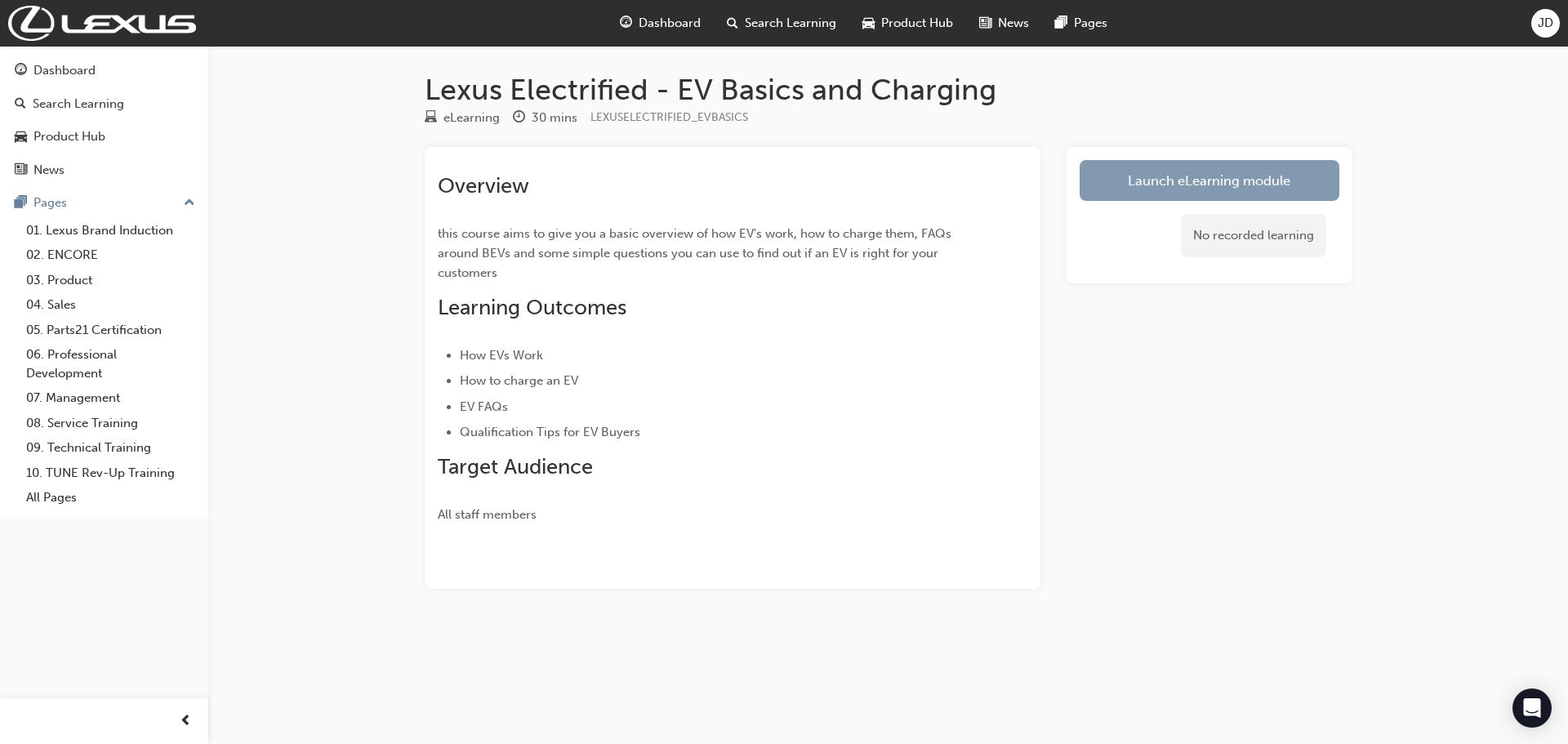
click at [1212, 174] on link "Launch eLearning module" at bounding box center [1209, 180] width 260 height 40
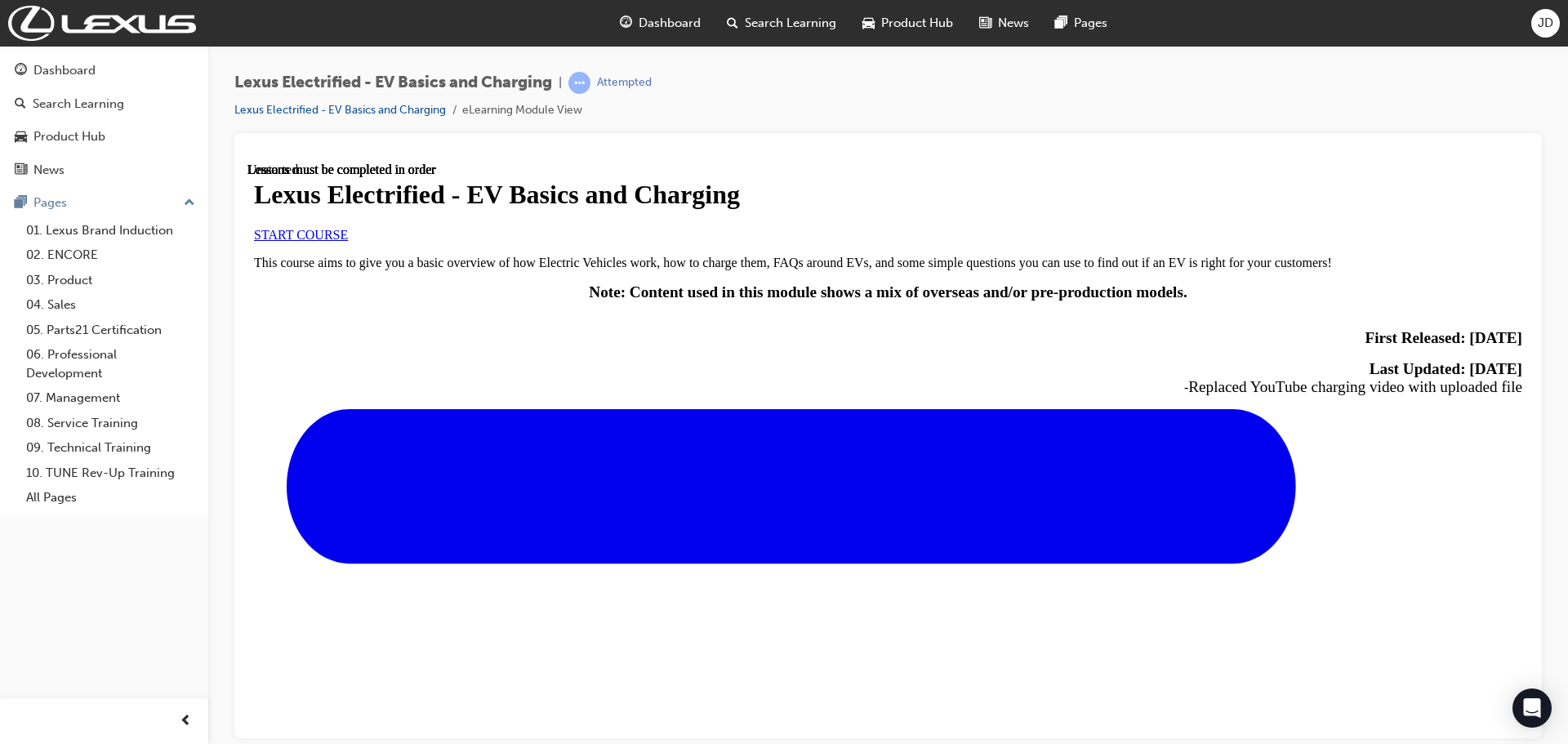
click at [348, 241] on span "START COURSE" at bounding box center [300, 233] width 94 height 13
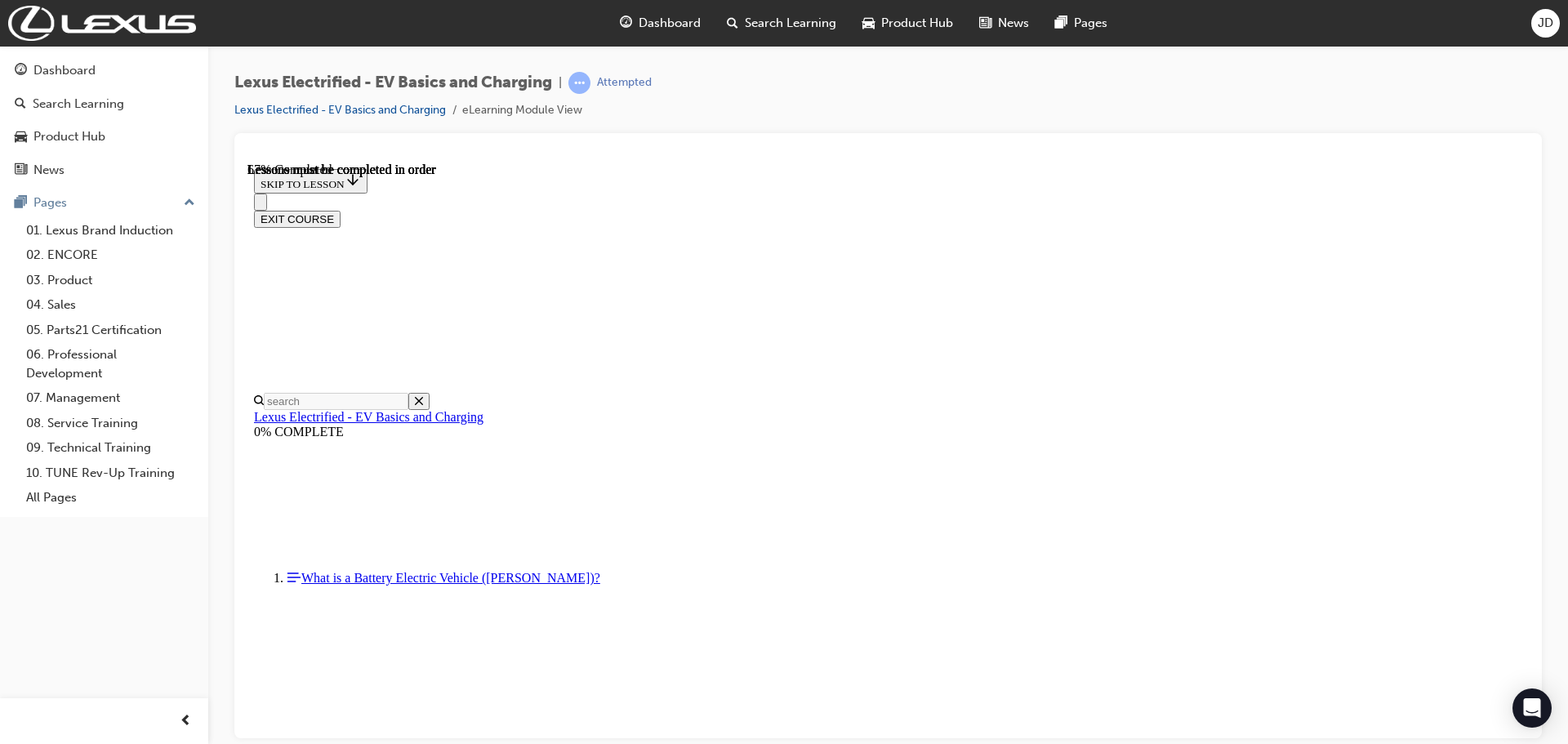
scroll to position [1014, 0]
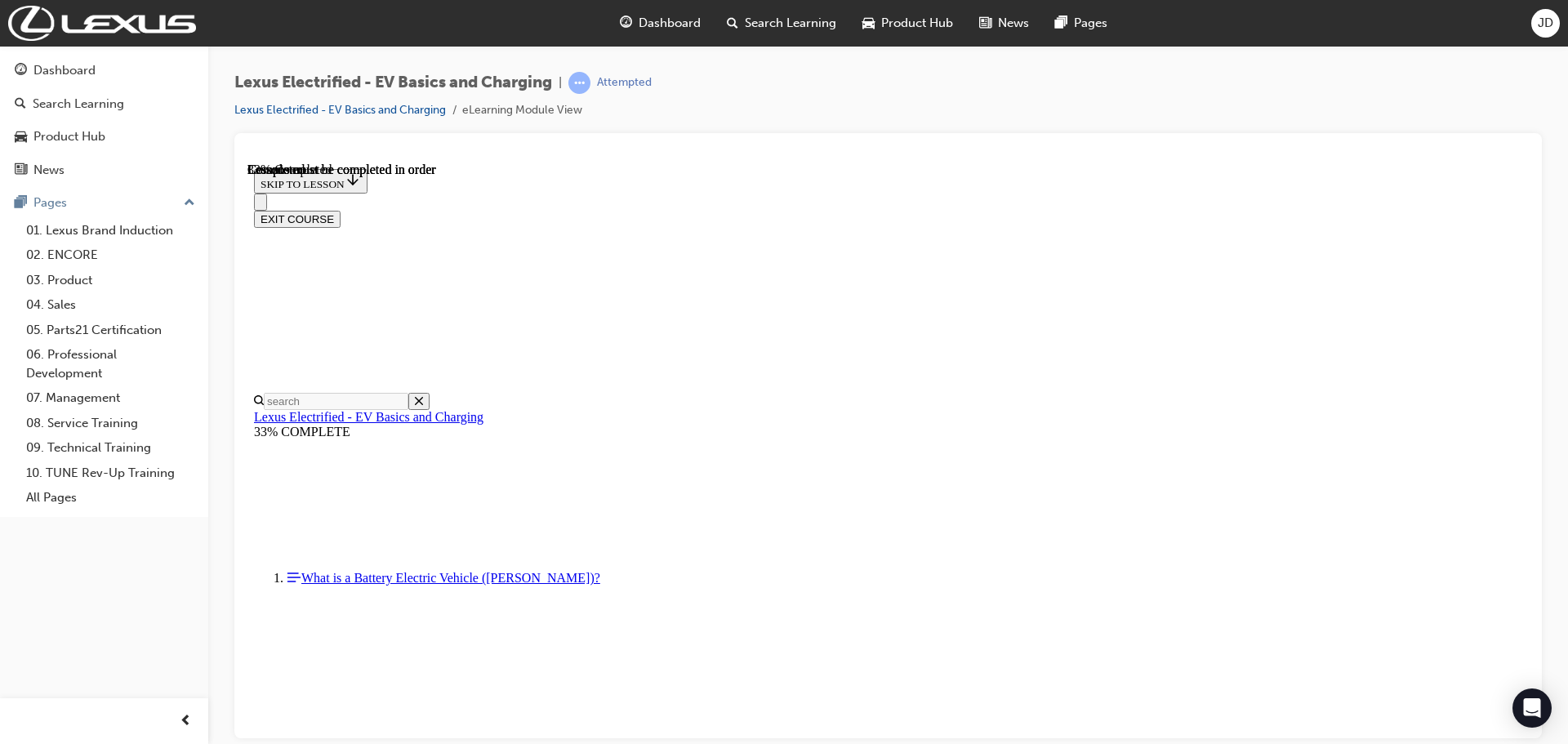
scroll to position [132, 0]
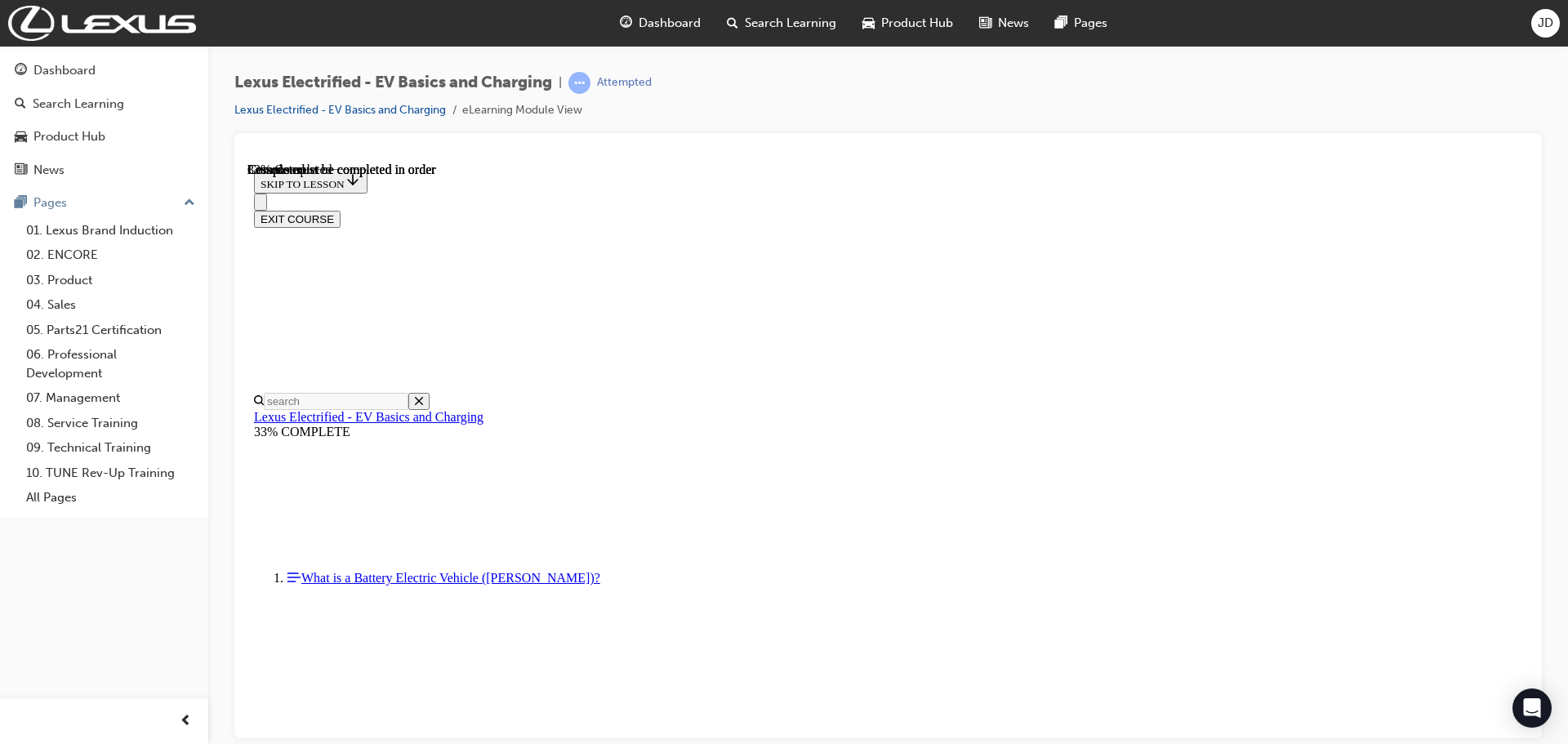
scroll to position [704, 0]
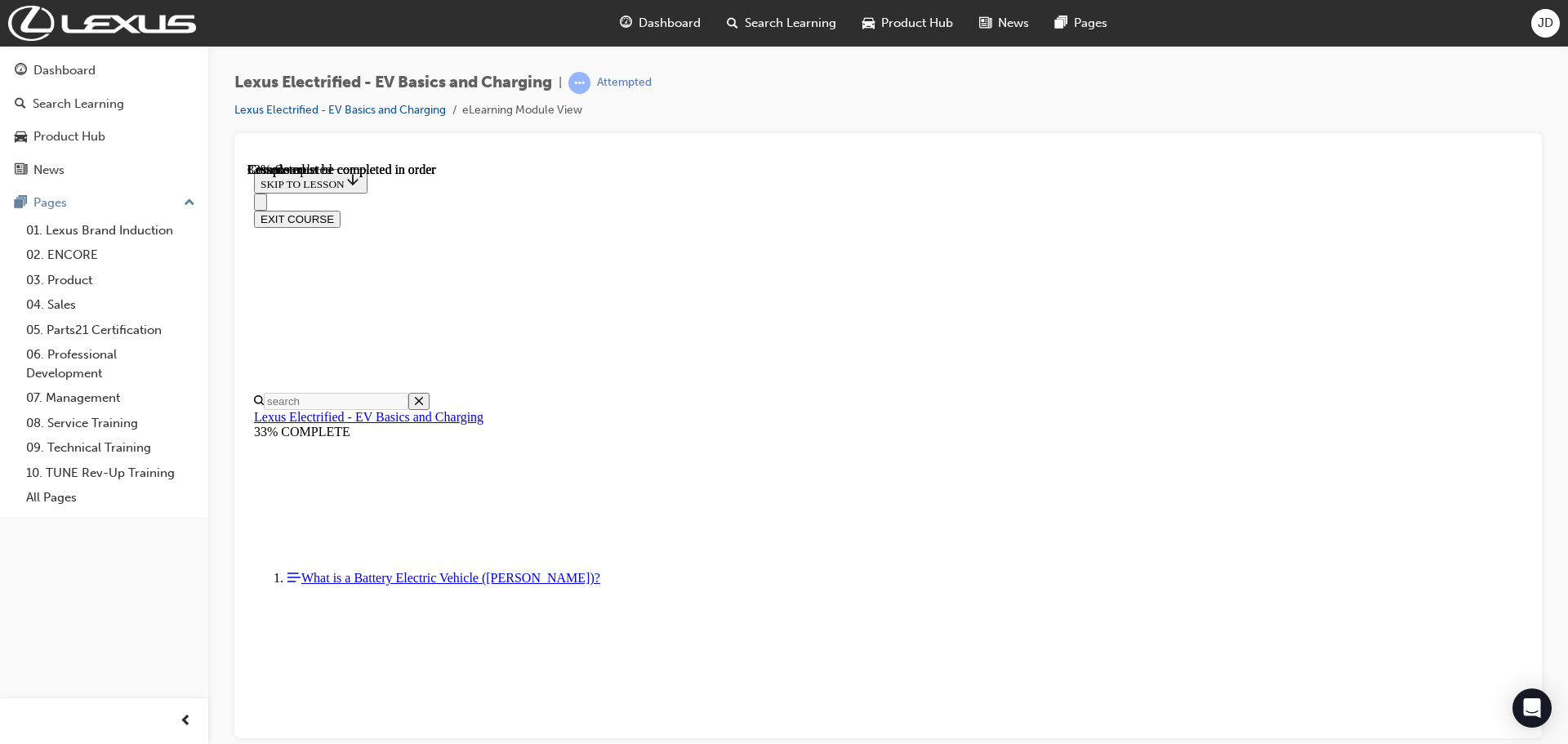
scroll to position [1112, 0]
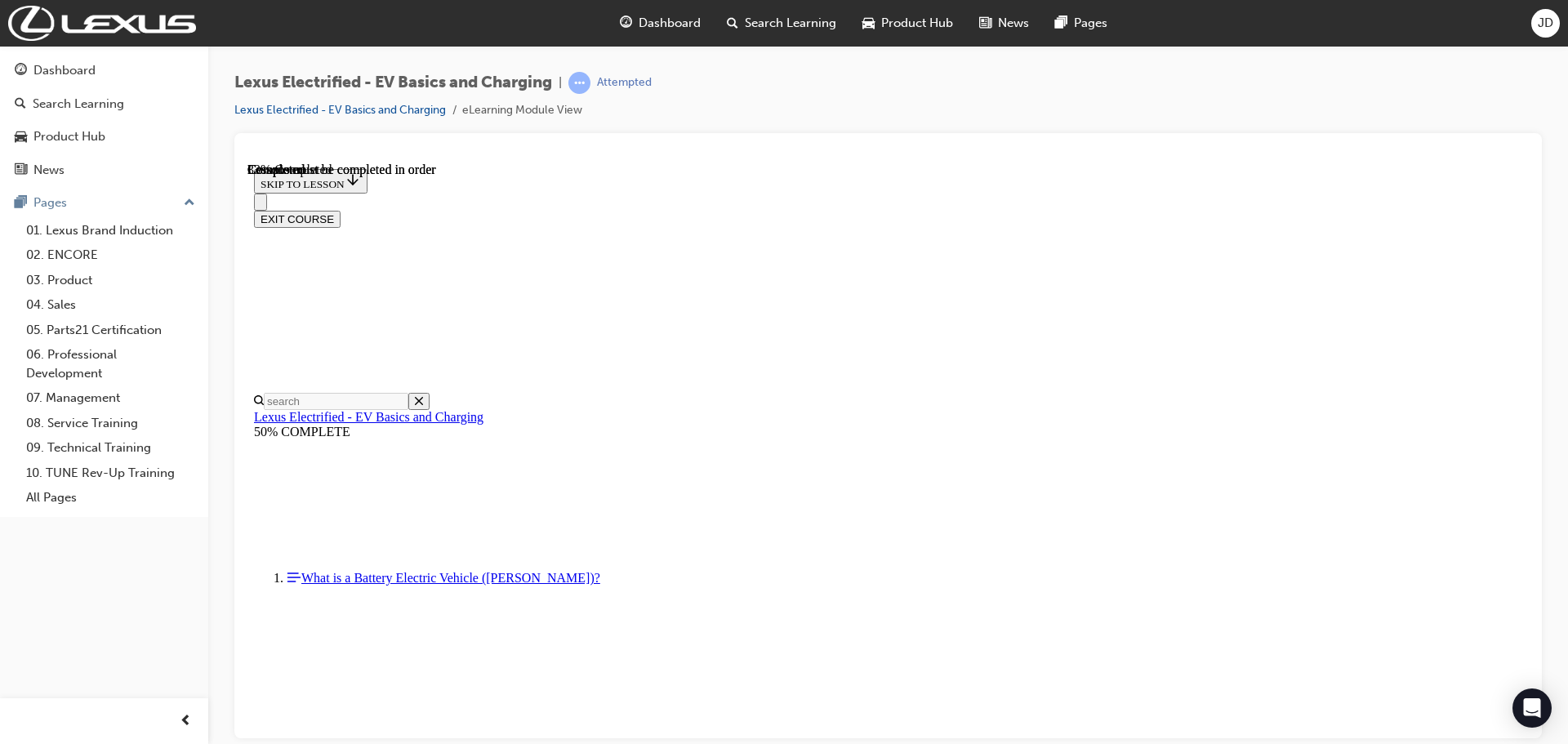
drag, startPoint x: 1266, startPoint y: 663, endPoint x: 1103, endPoint y: 683, distance: 164.2
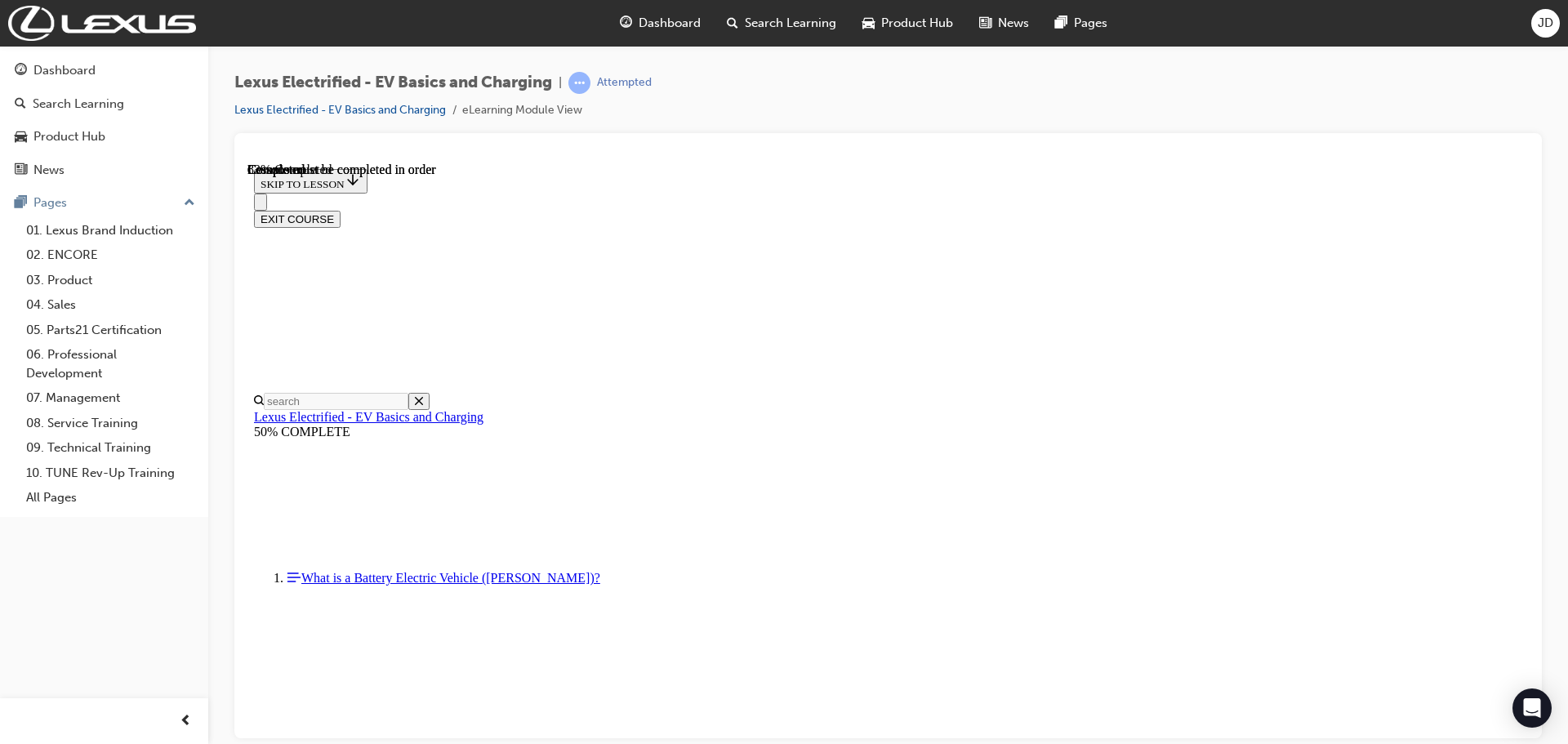
scroll to position [2252, 0]
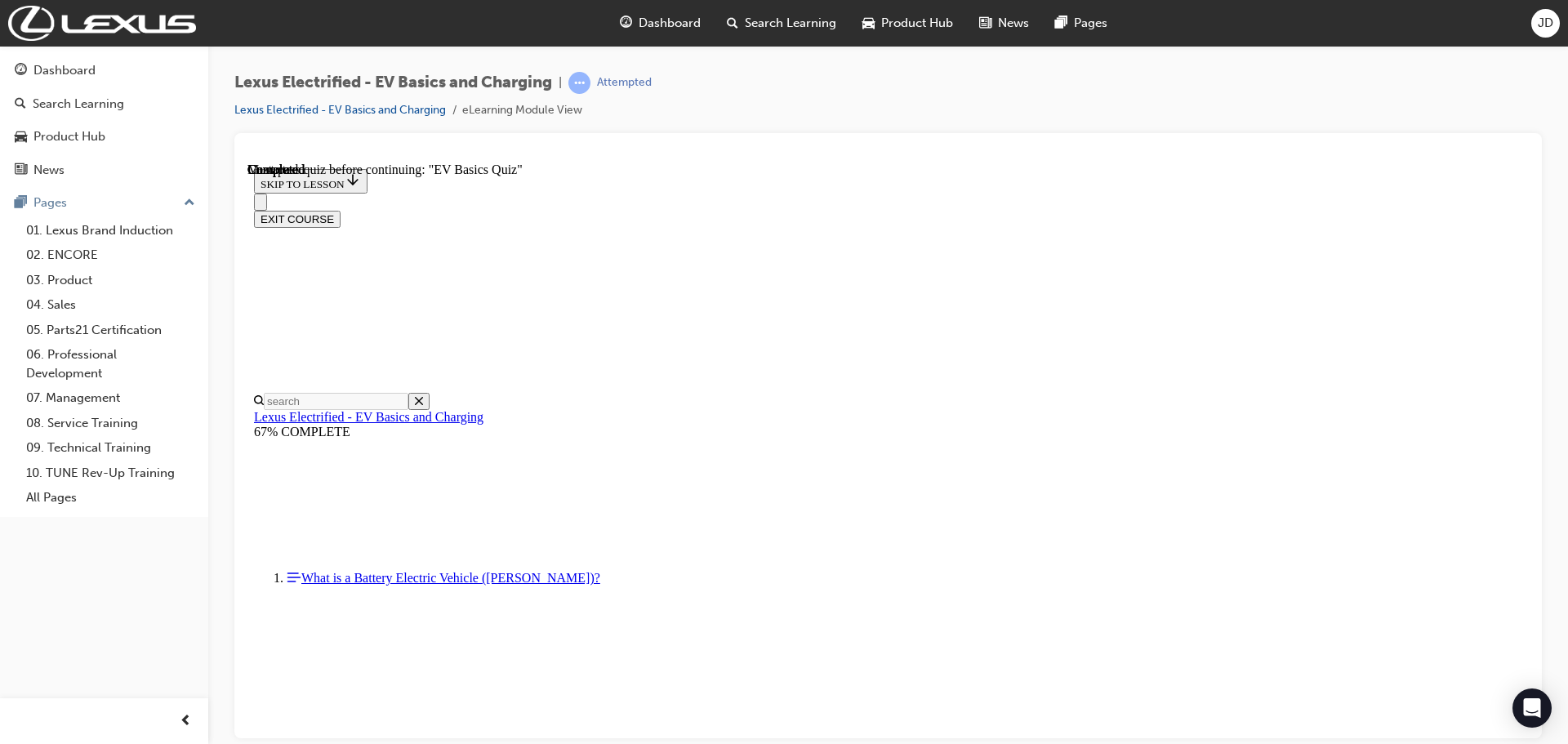
radio input "true"
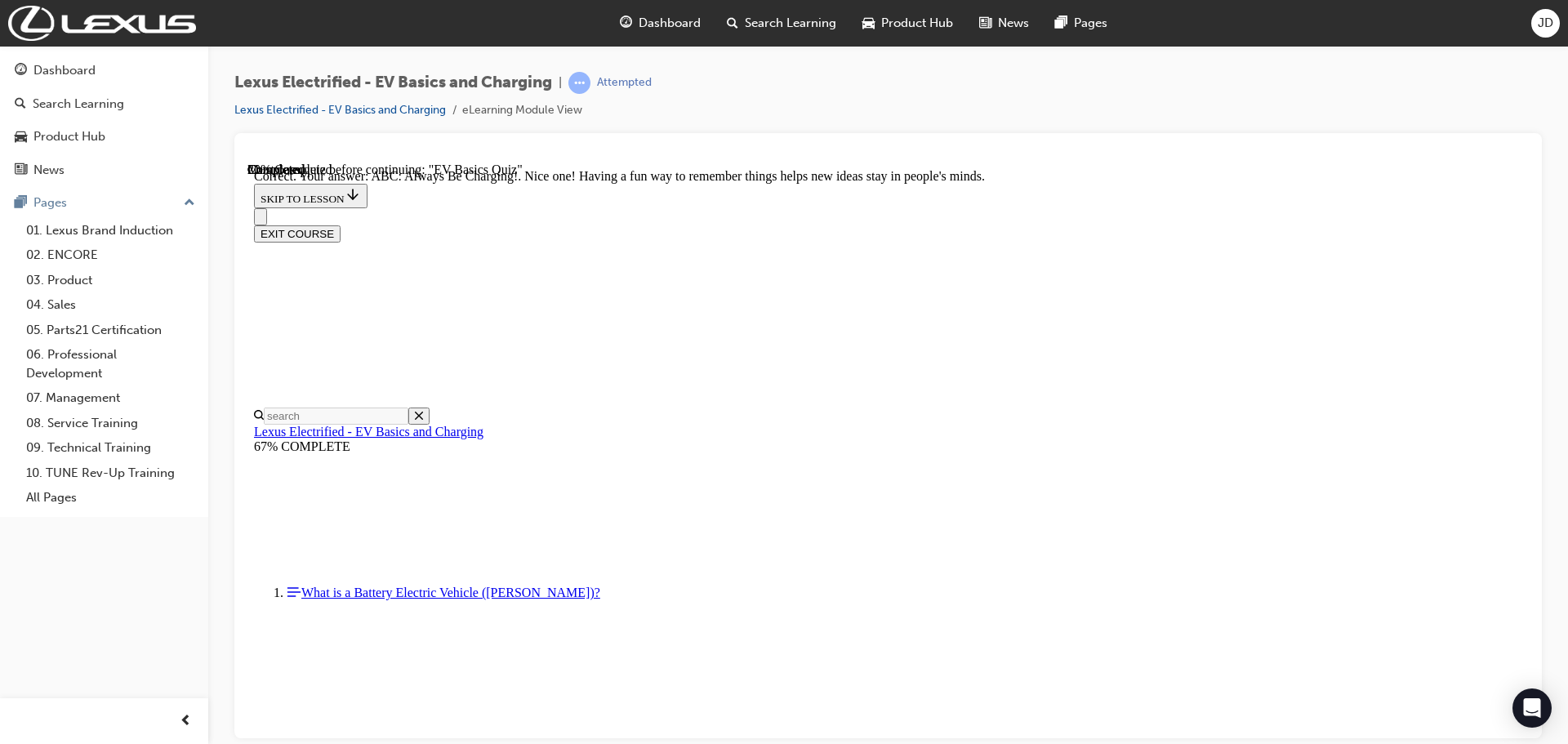
radio input "true"
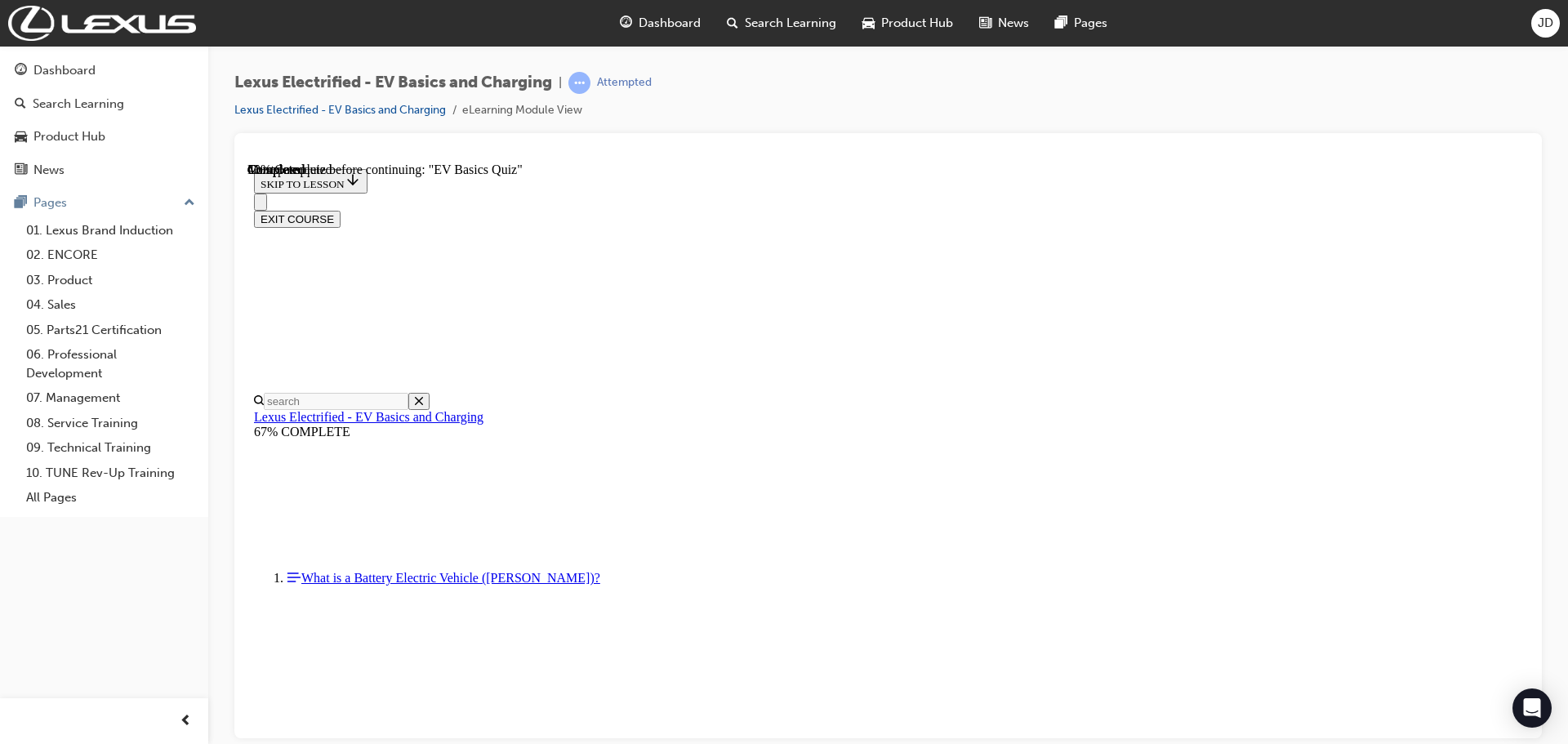
scroll to position [490, 0]
radio input "true"
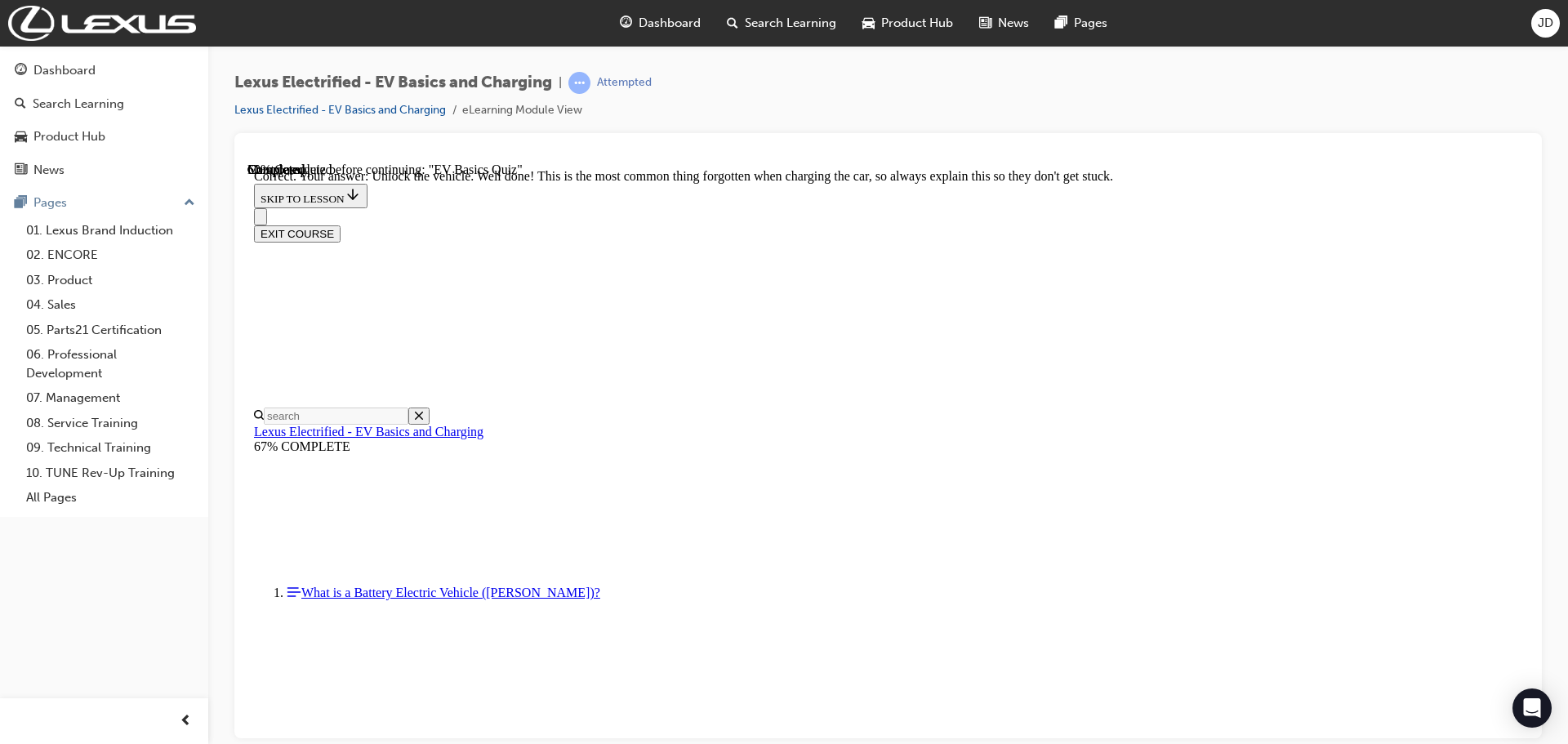
scroll to position [682, 0]
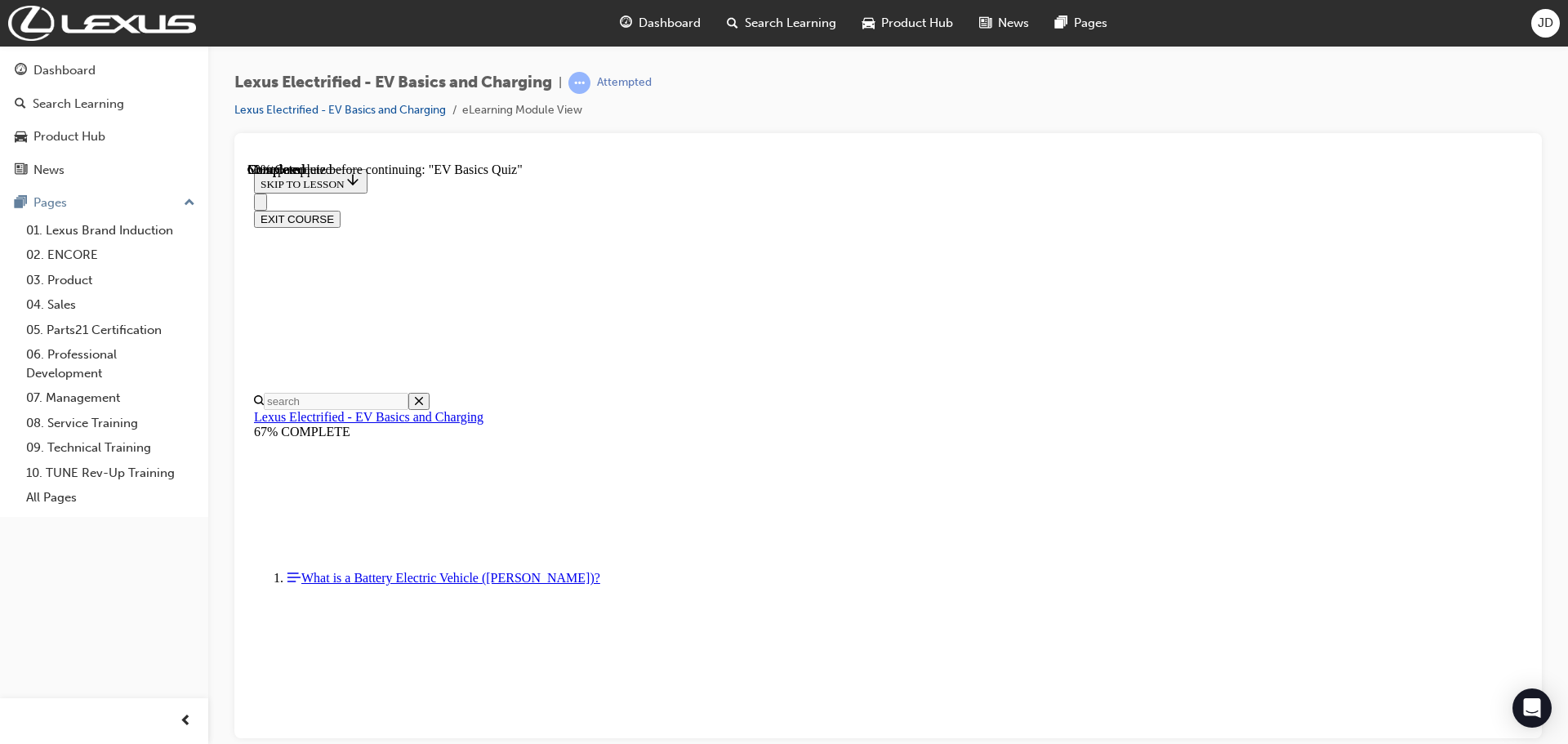
scroll to position [163, 0]
checkbox input "true"
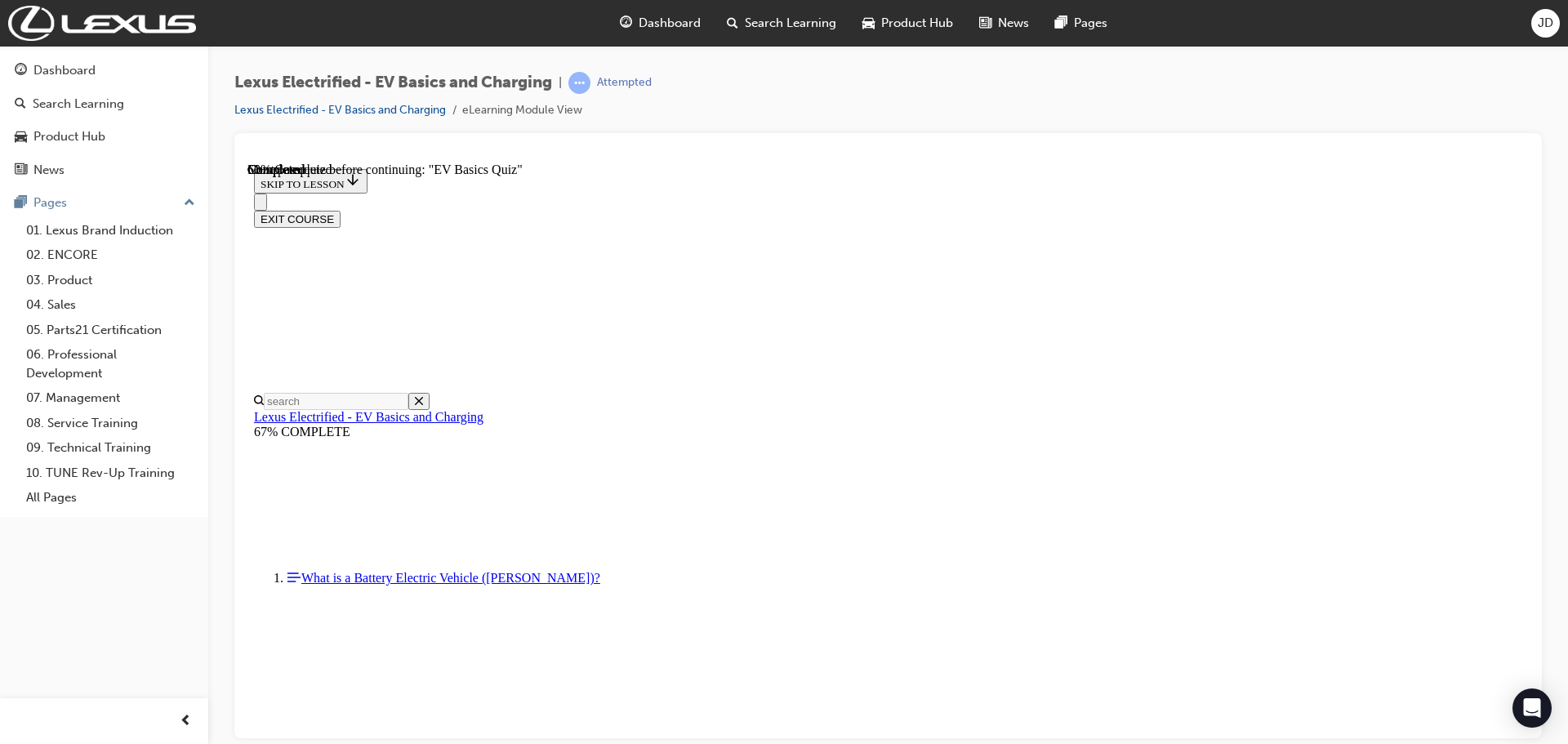
checkbox input "true"
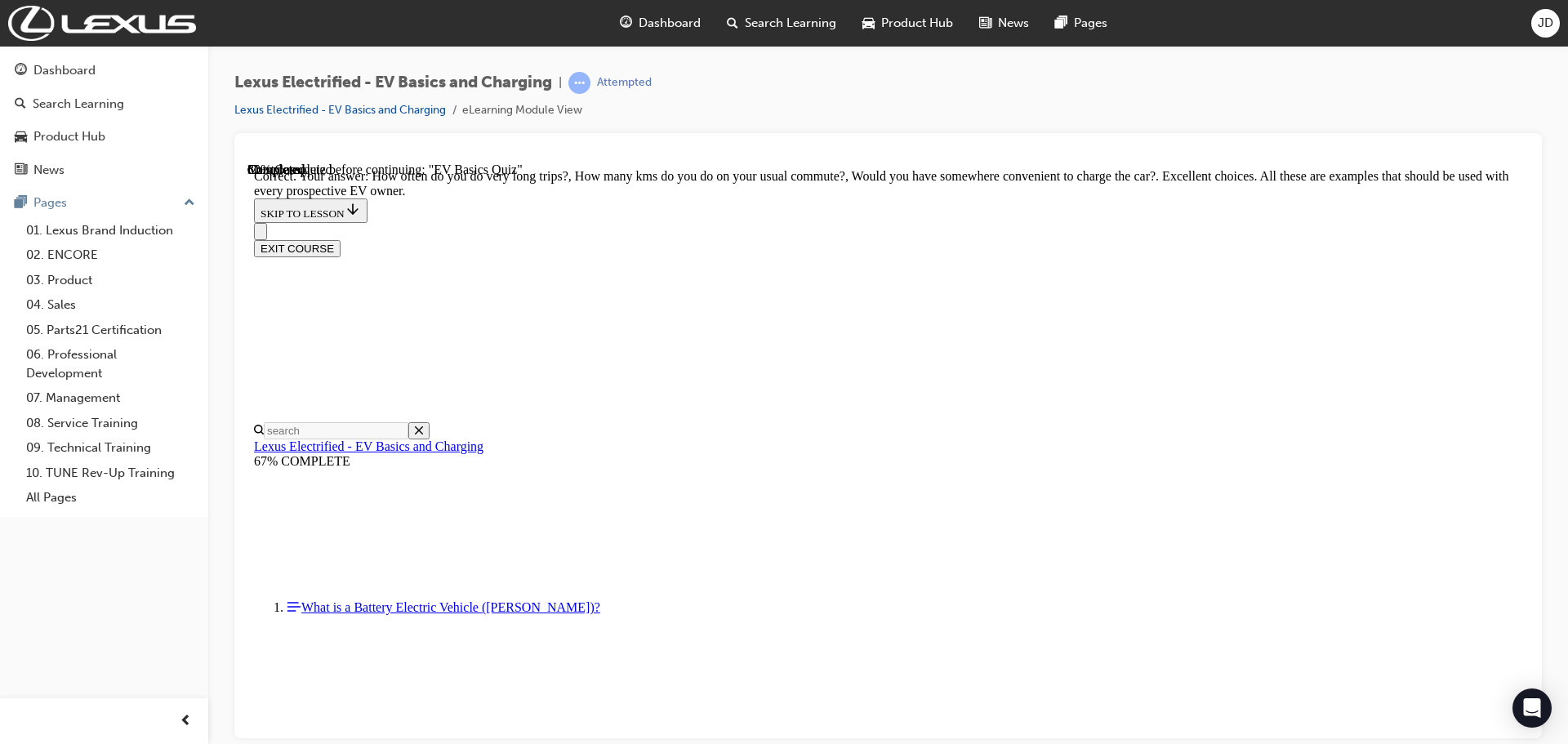
scroll to position [405, 0]
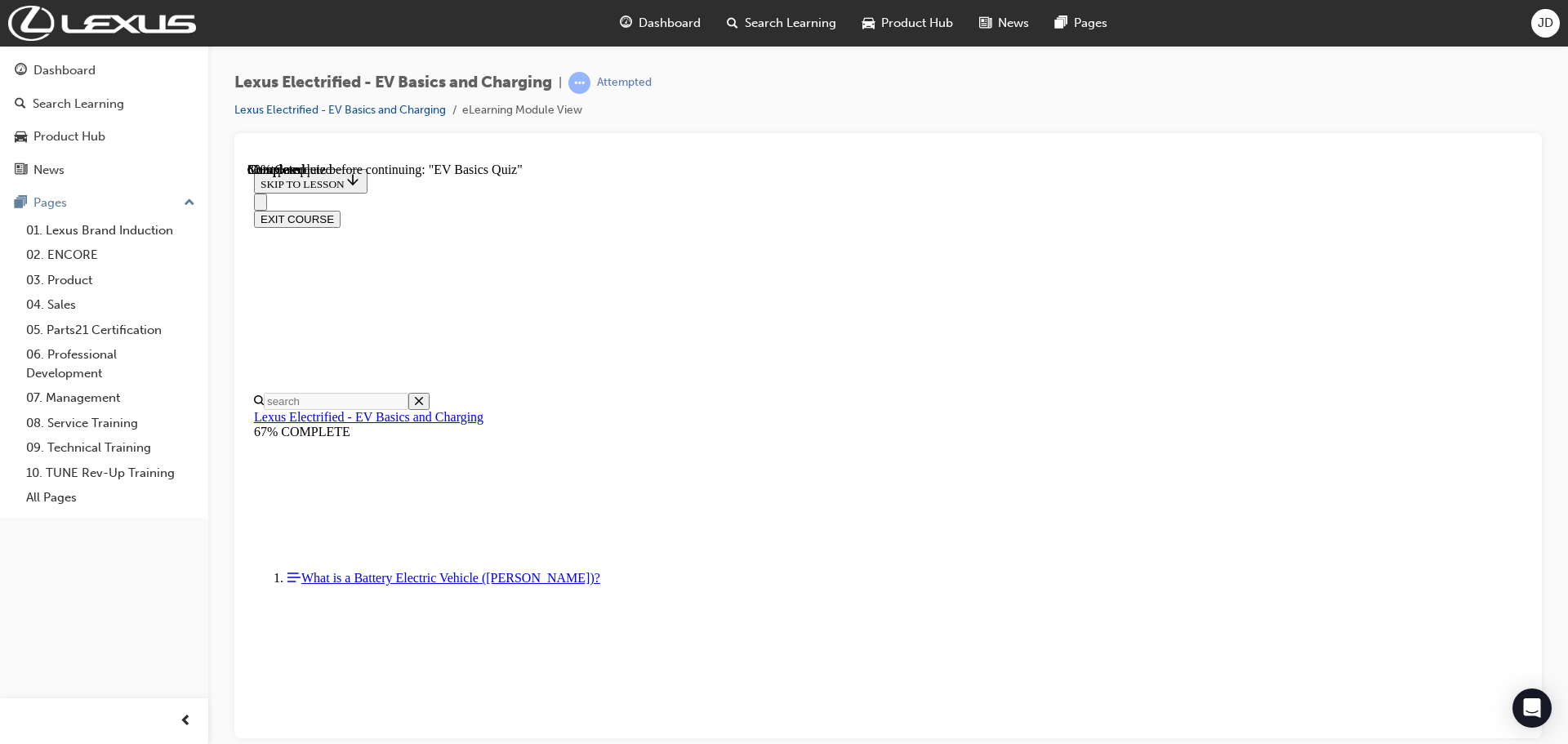
scroll to position [158, 0]
drag, startPoint x: 891, startPoint y: 322, endPoint x: 705, endPoint y: 290, distance: 188.7
drag, startPoint x: 892, startPoint y: 316, endPoint x: 720, endPoint y: 288, distance: 174.3
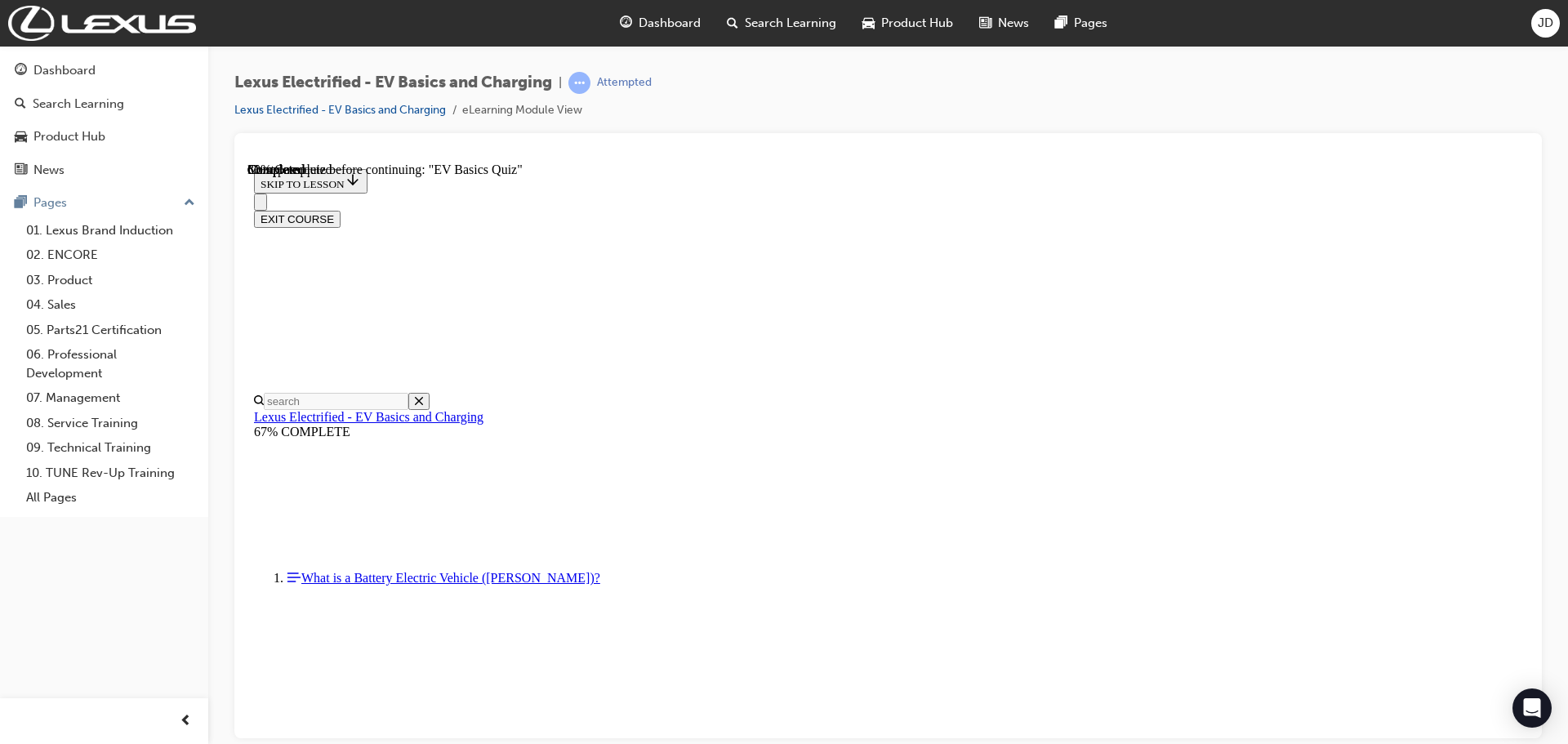
drag, startPoint x: 883, startPoint y: 323, endPoint x: 717, endPoint y: 284, distance: 170.5
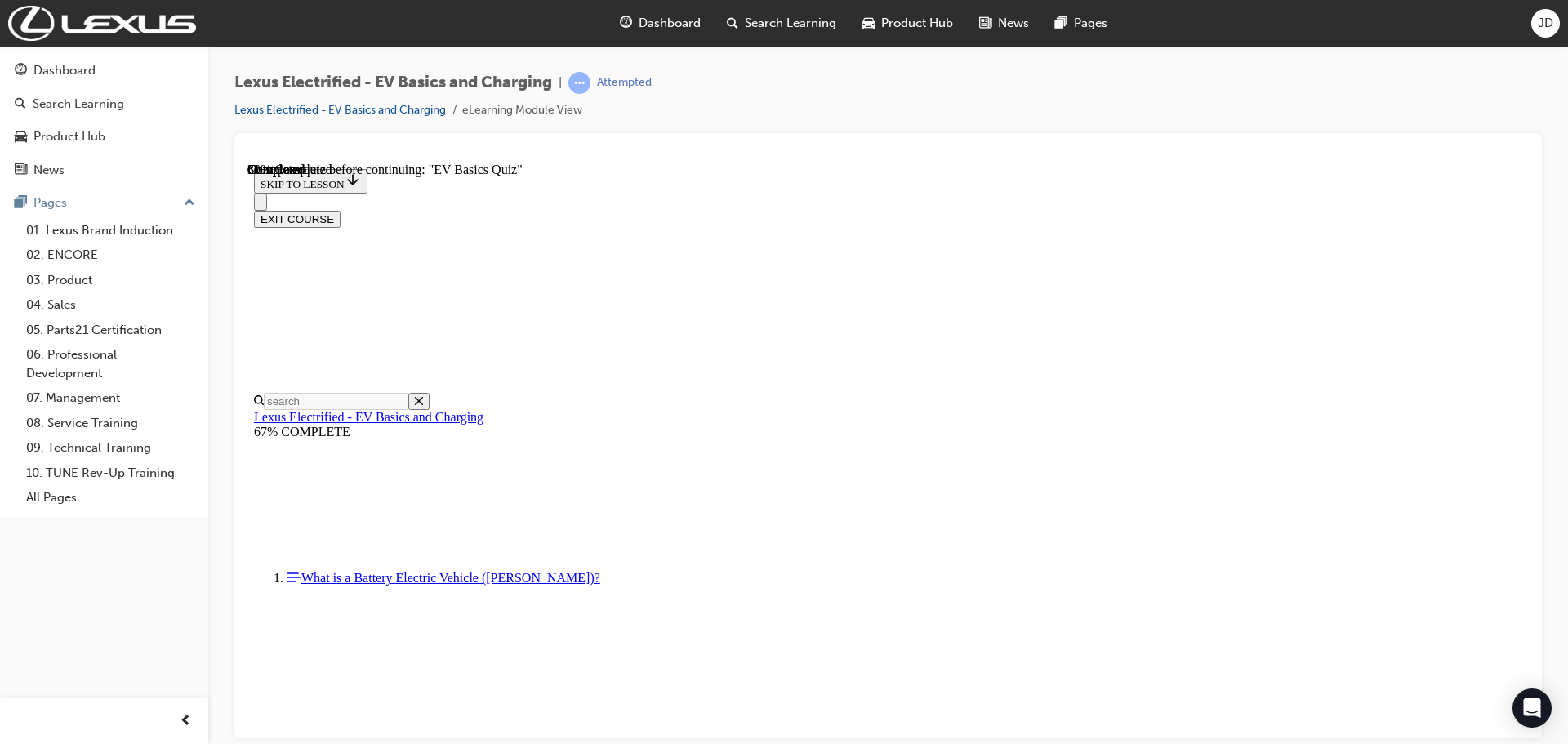
drag, startPoint x: 893, startPoint y: 320, endPoint x: 706, endPoint y: 292, distance: 189.1
drag, startPoint x: 893, startPoint y: 323, endPoint x: 717, endPoint y: 290, distance: 179.1
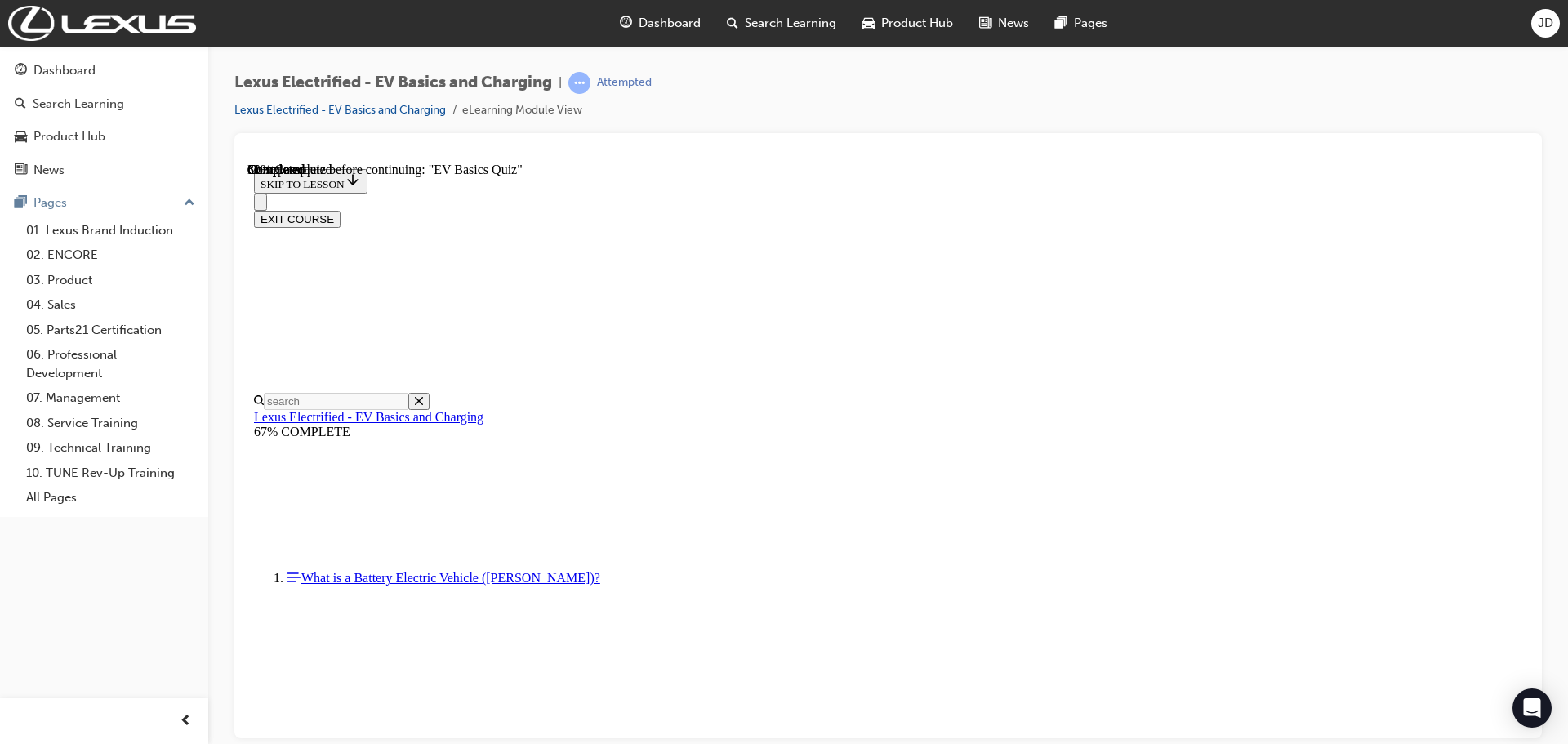
drag, startPoint x: 901, startPoint y: 324, endPoint x: 716, endPoint y: 288, distance: 188.5
drag, startPoint x: 896, startPoint y: 323, endPoint x: 723, endPoint y: 288, distance: 176.5
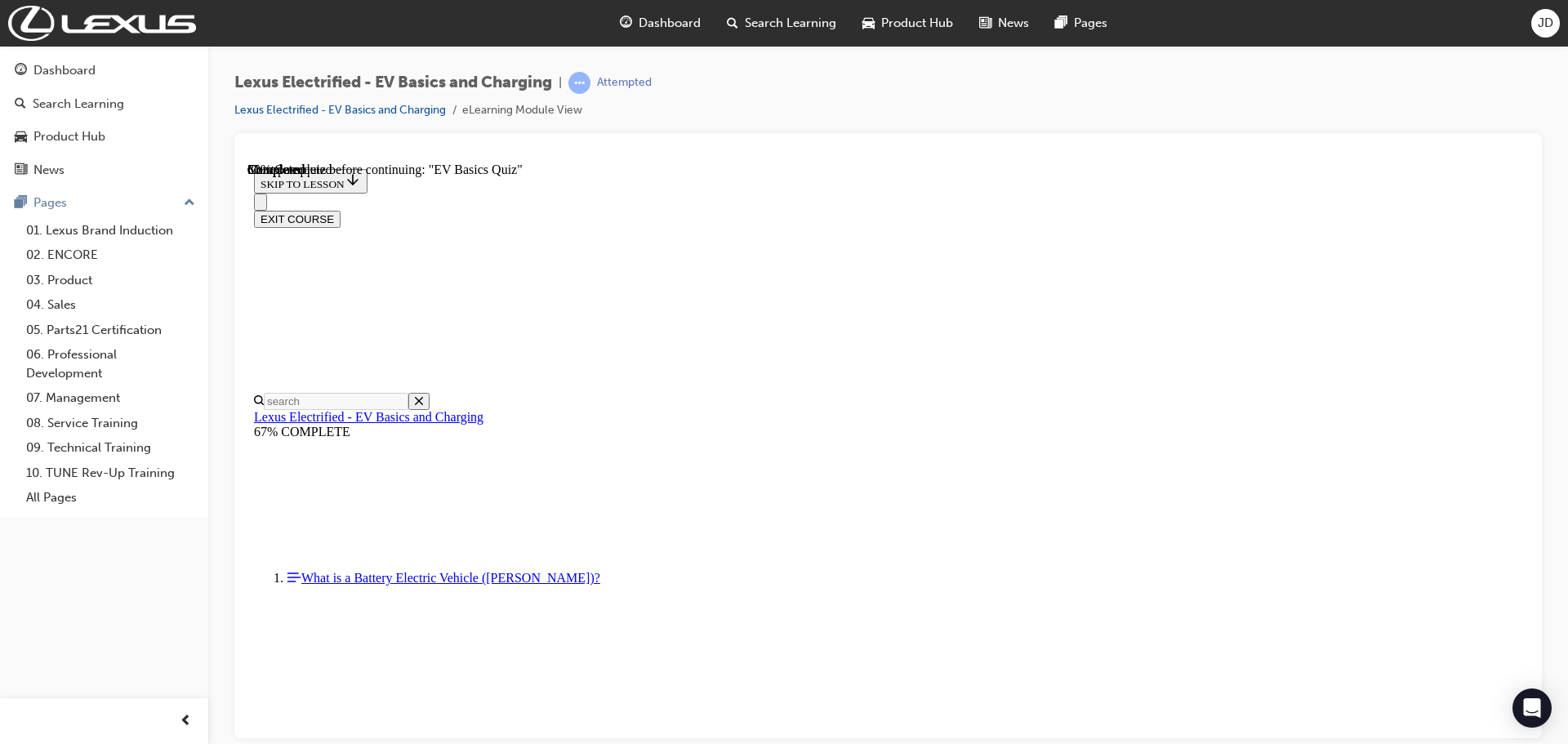
drag, startPoint x: 895, startPoint y: 322, endPoint x: 712, endPoint y: 286, distance: 186.5
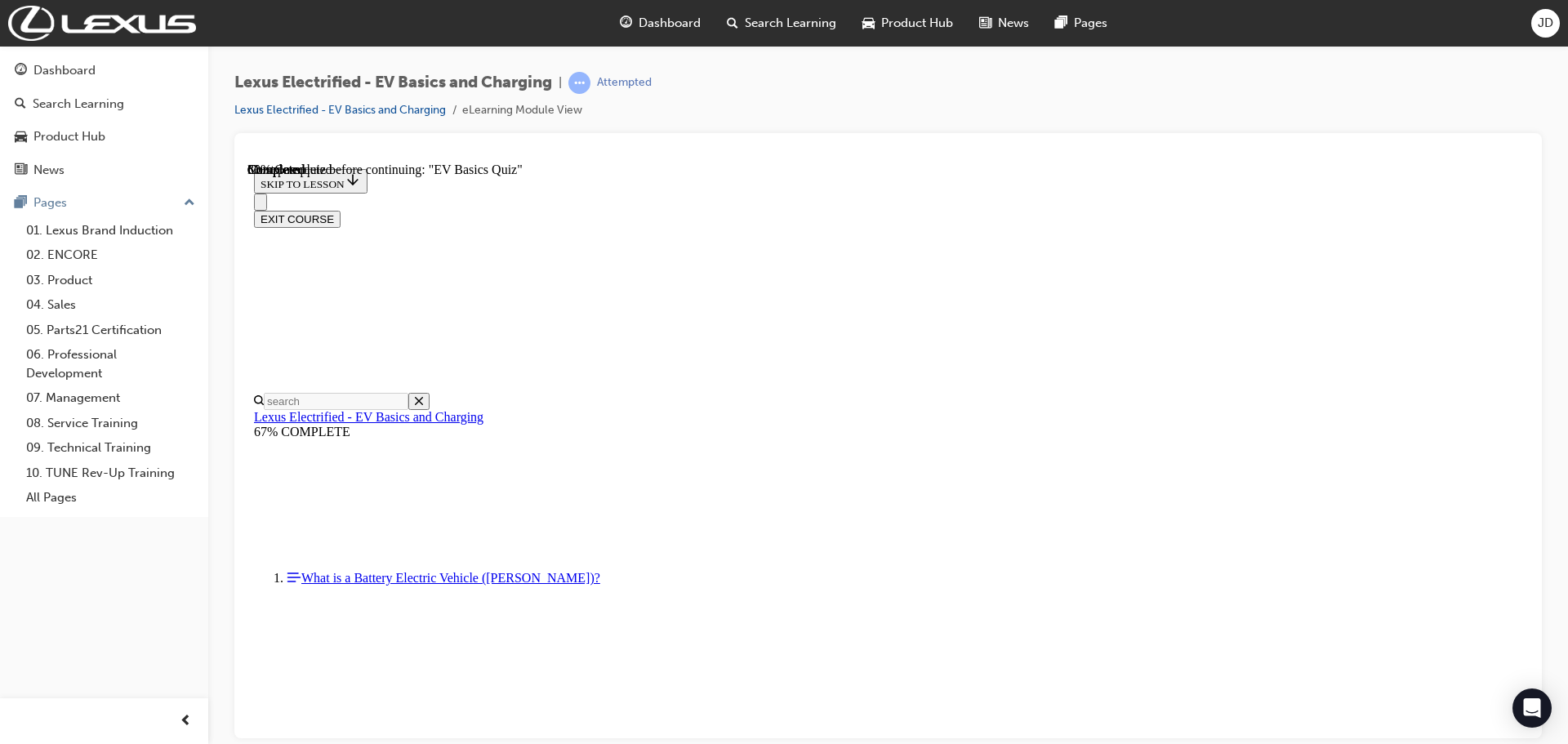
radio input "true"
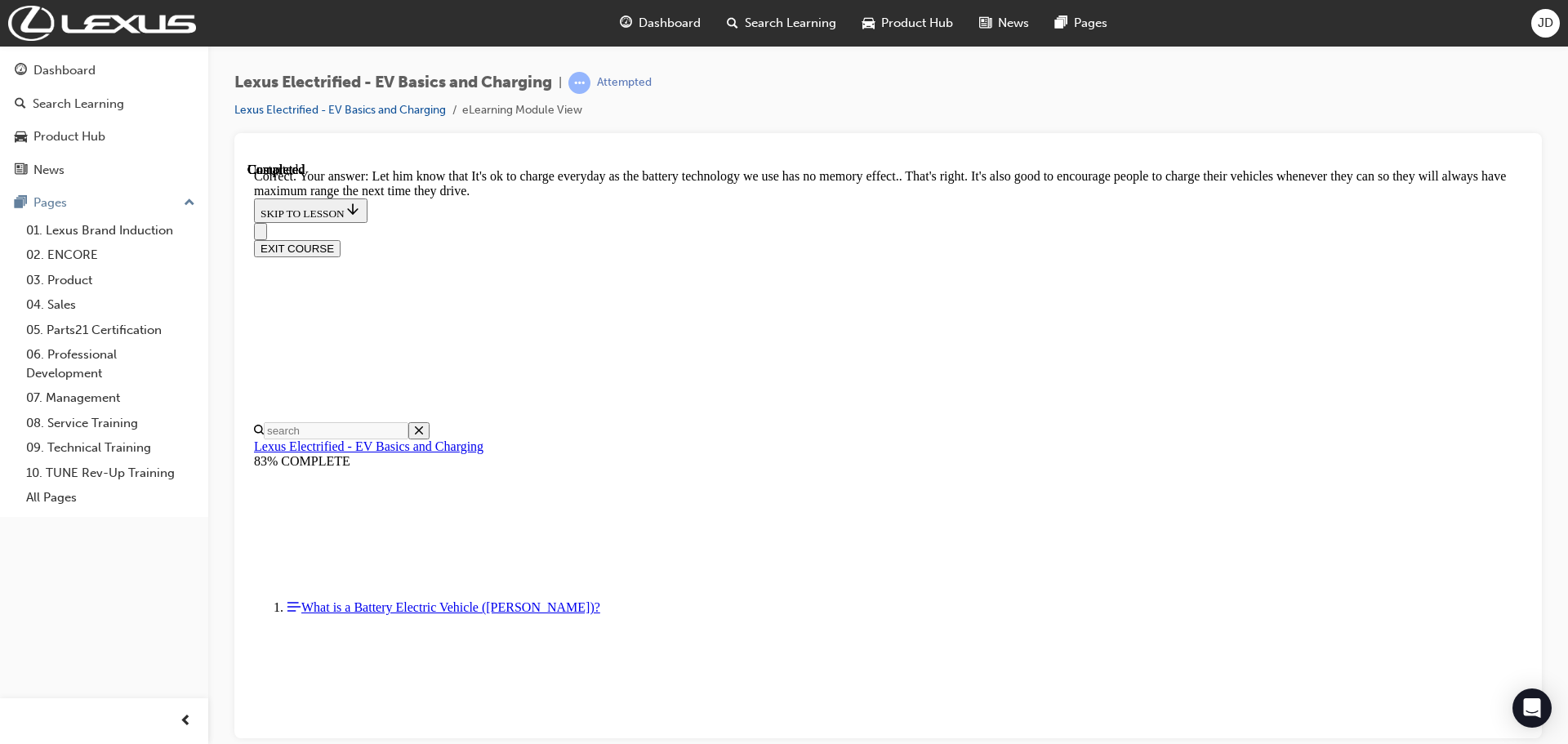
scroll to position [310, 0]
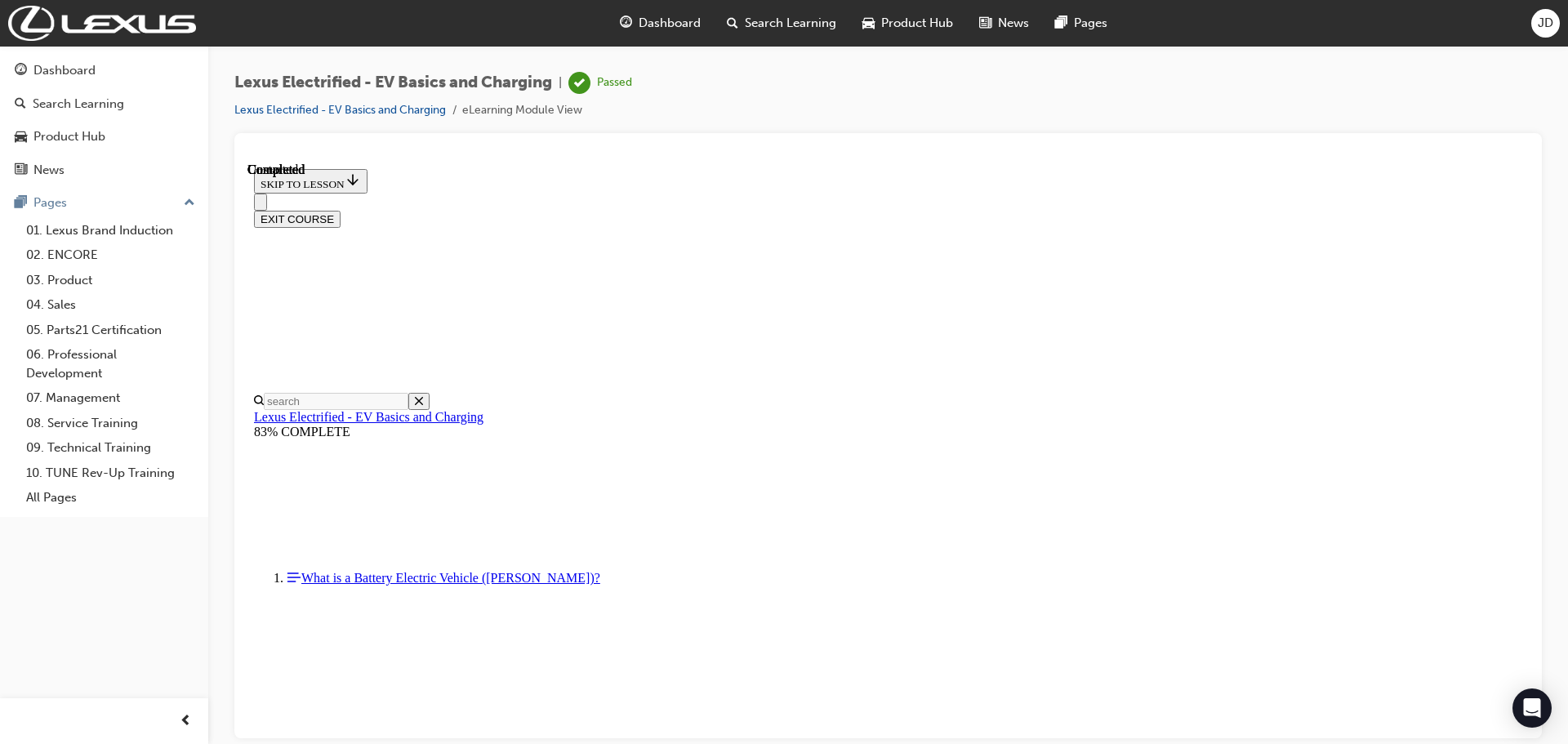
scroll to position [308, 0]
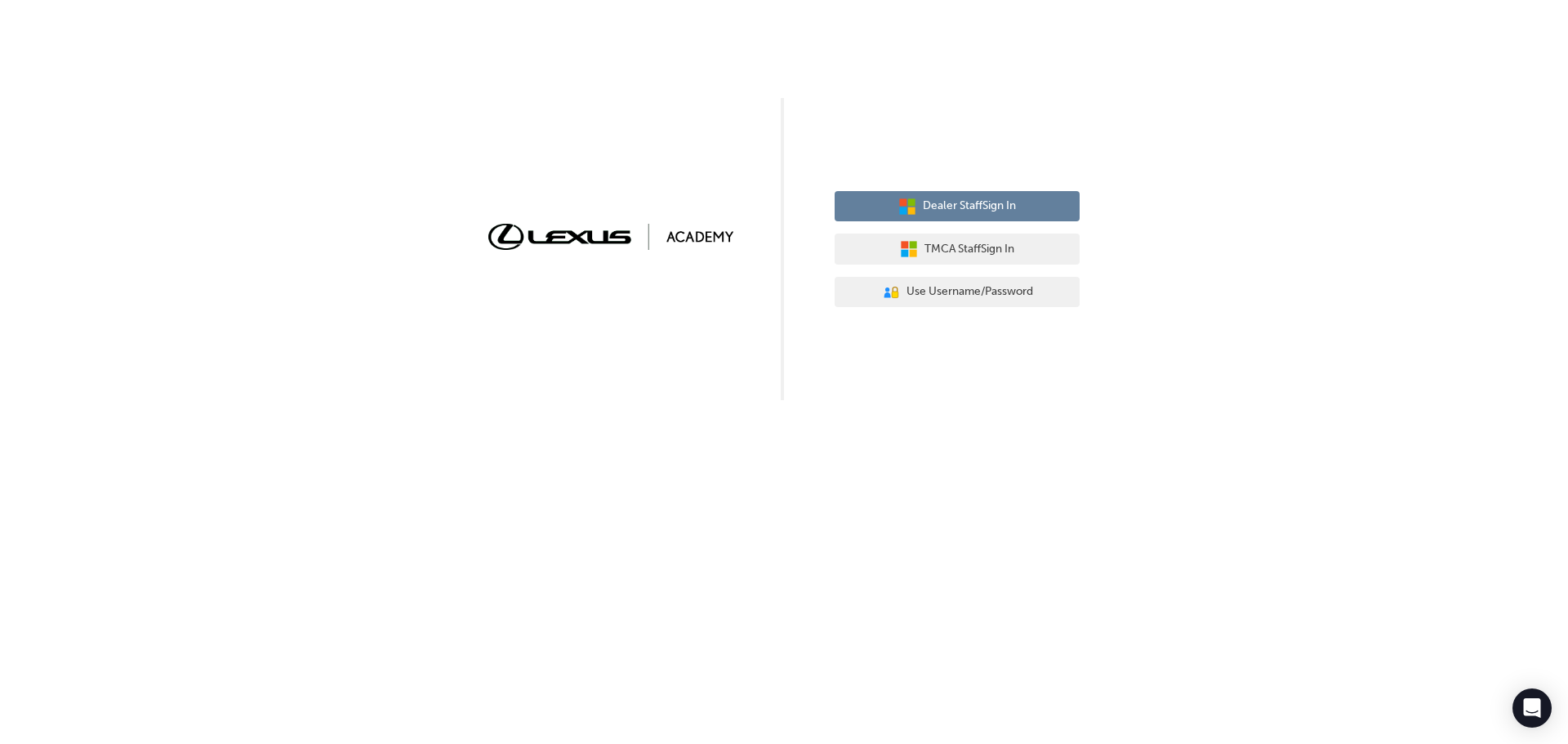
click at [963, 205] on span "Dealer Staff Sign In" at bounding box center [969, 206] width 93 height 19
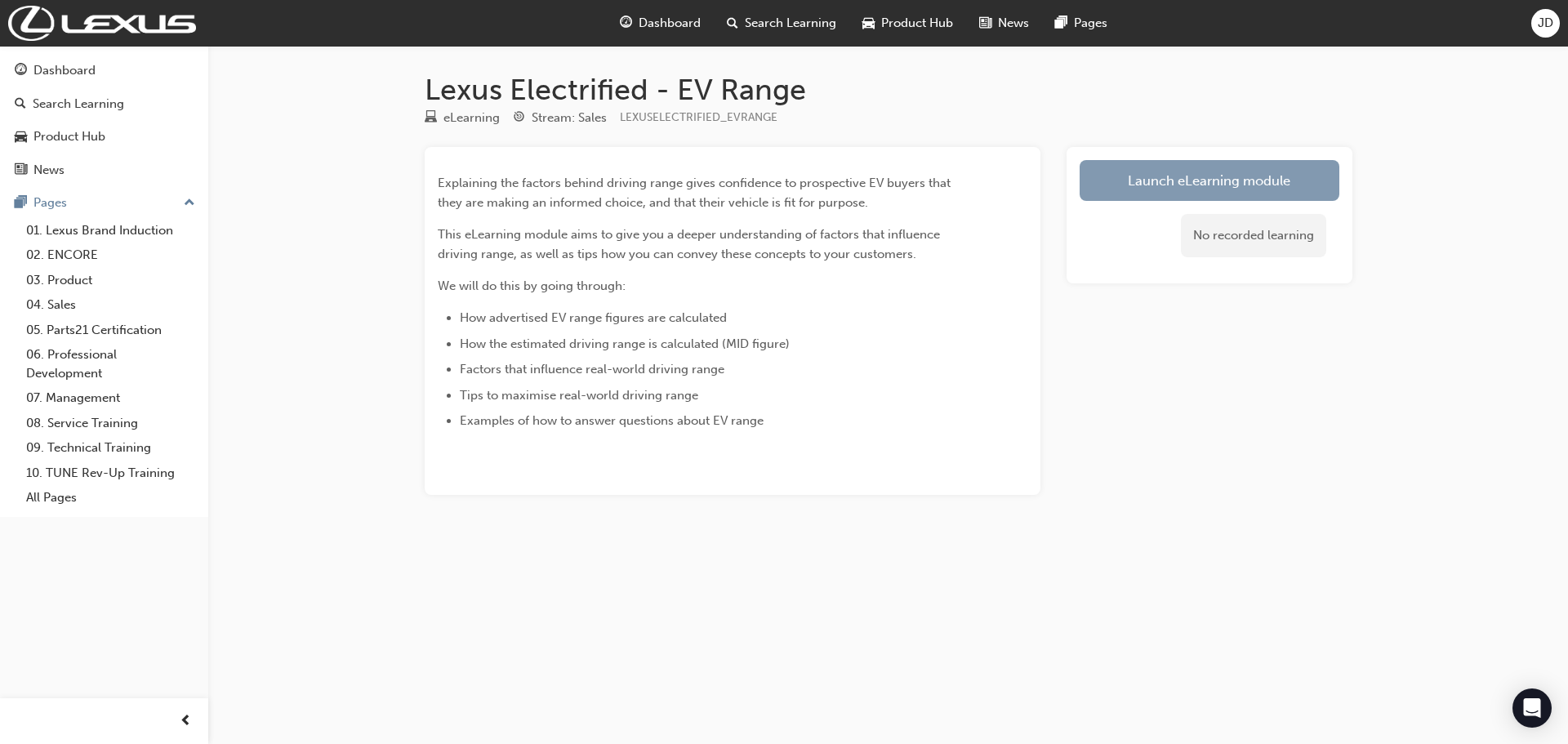
click at [1227, 182] on link "Launch eLearning module" at bounding box center [1209, 180] width 260 height 40
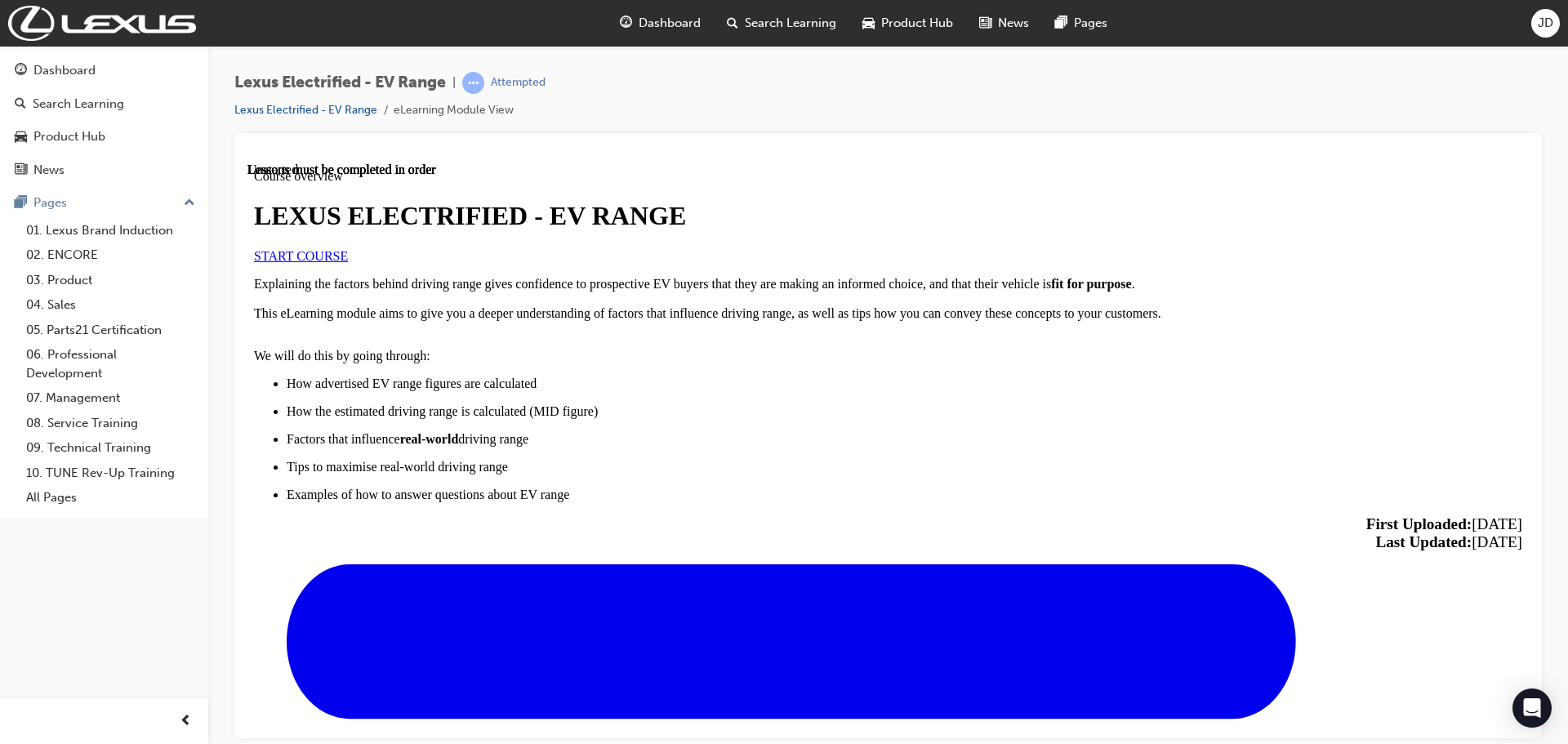
scroll to position [744, 0]
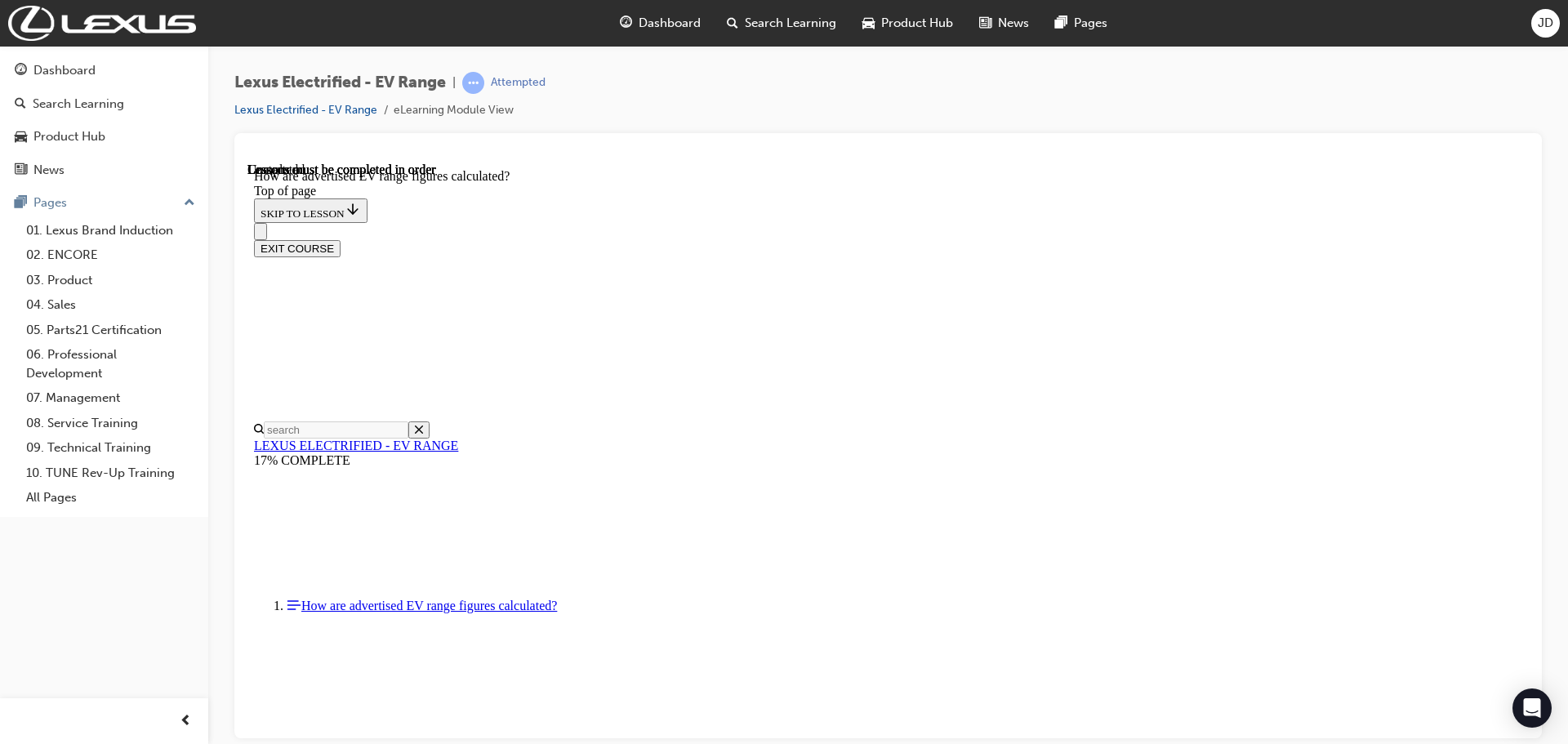
scroll to position [729, 0]
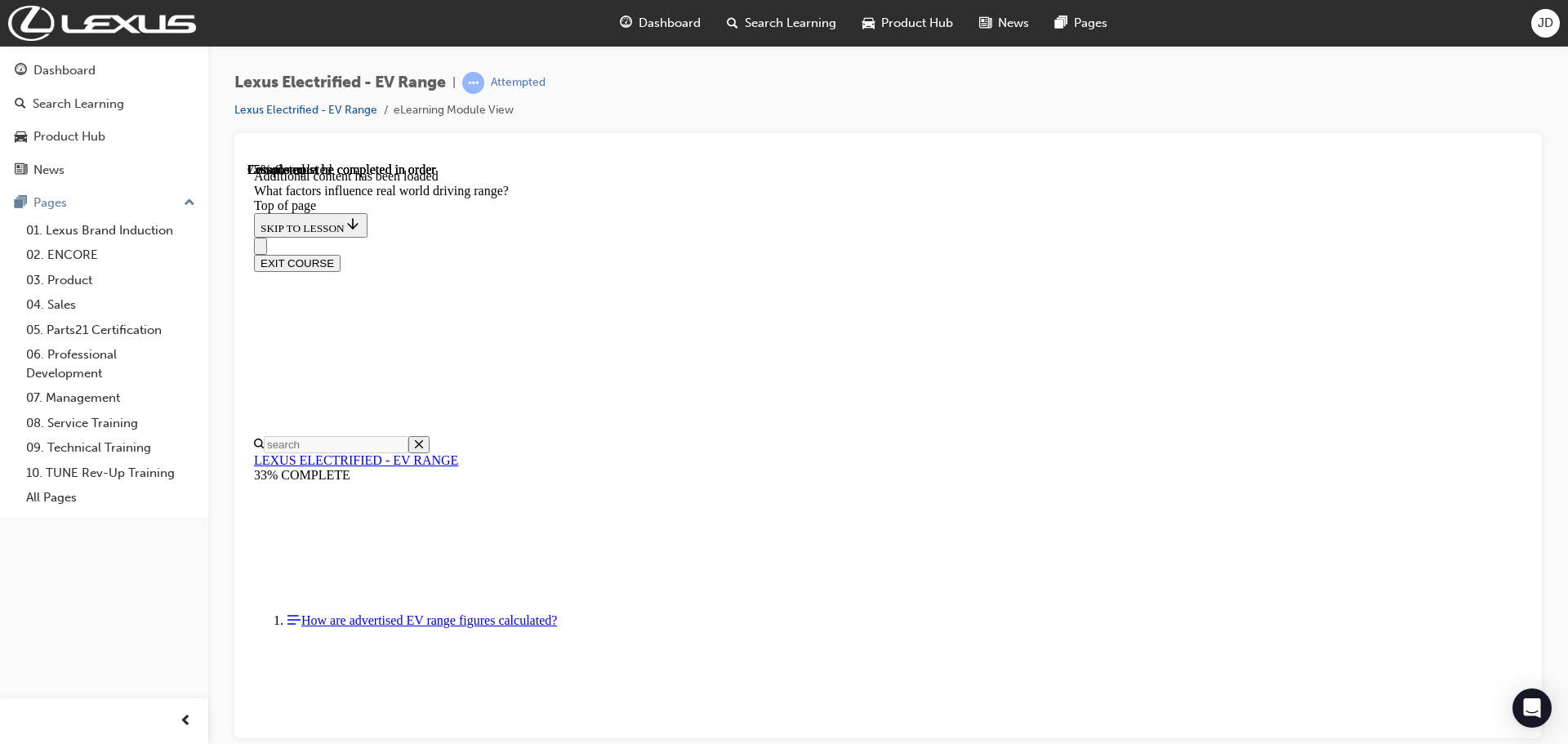
scroll to position [1935, 0]
drag, startPoint x: 1012, startPoint y: 358, endPoint x: 811, endPoint y: 570, distance: 292.1
drag, startPoint x: 979, startPoint y: 358, endPoint x: 1204, endPoint y: 575, distance: 312.6
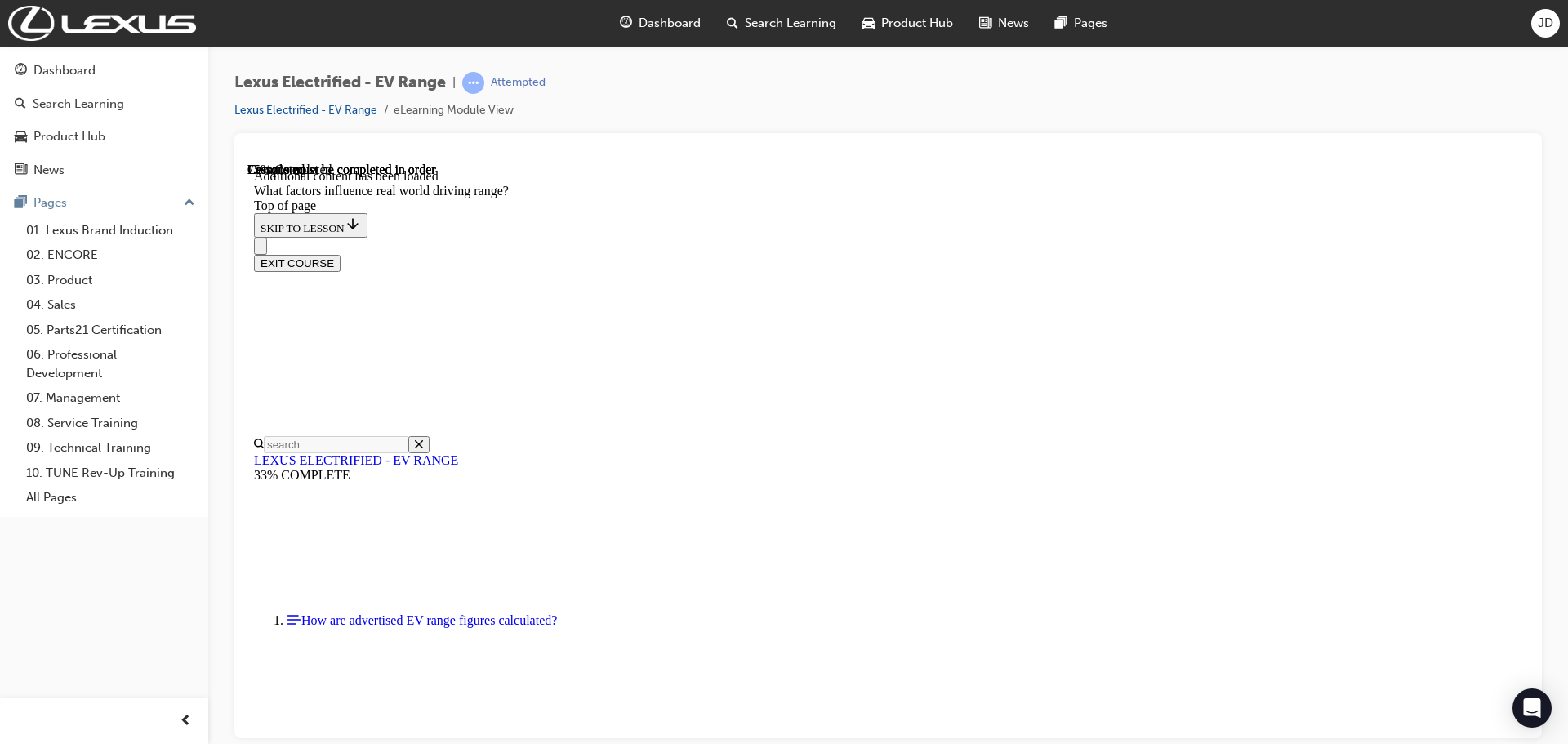
drag, startPoint x: 971, startPoint y: 371, endPoint x: 767, endPoint y: 578, distance: 290.6
drag, startPoint x: 1005, startPoint y: 361, endPoint x: 1204, endPoint y: 564, distance: 284.3
drag, startPoint x: 834, startPoint y: 521, endPoint x: 789, endPoint y: 545, distance: 51.0
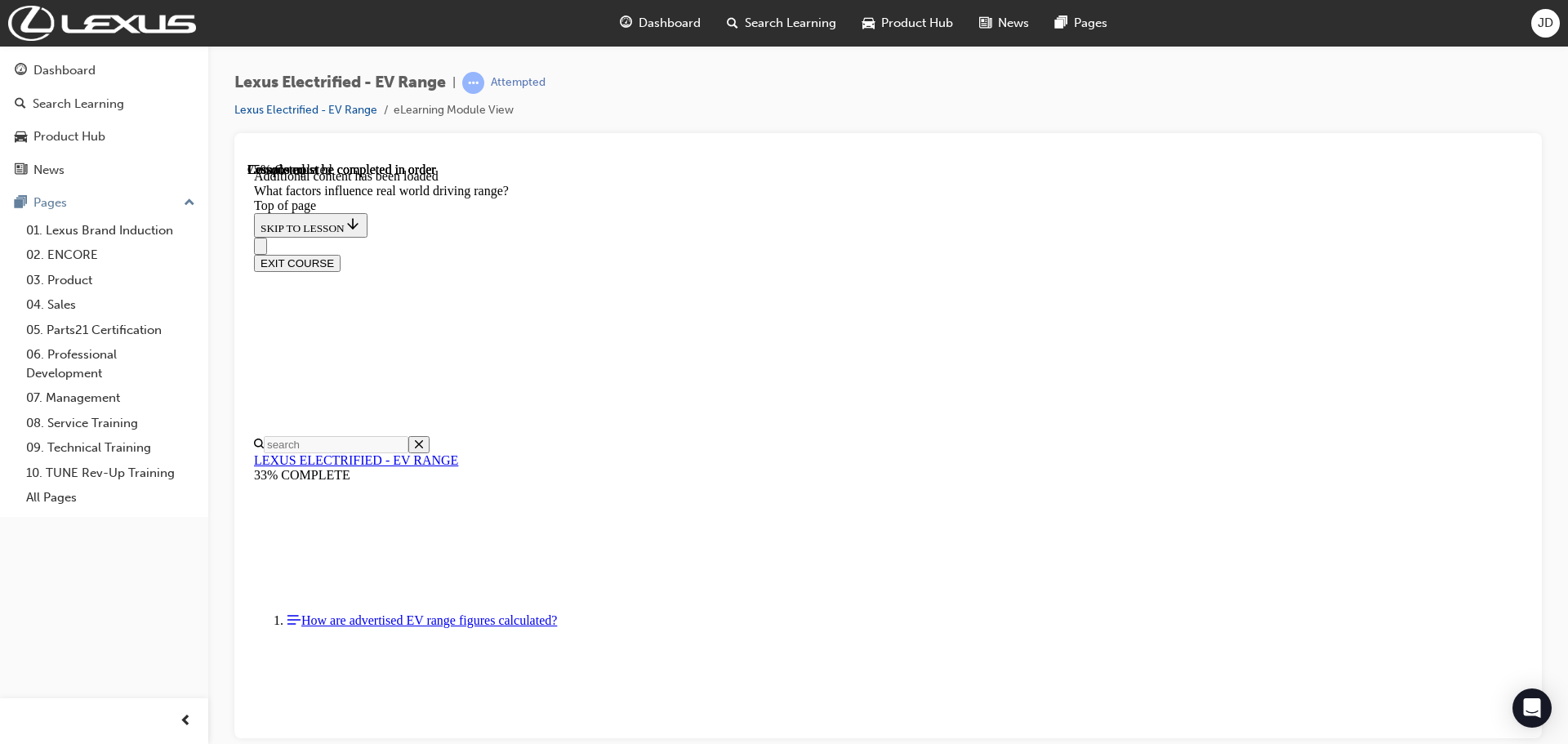
drag, startPoint x: 956, startPoint y: 354, endPoint x: 1181, endPoint y: 568, distance: 310.5
drag, startPoint x: 974, startPoint y: 341, endPoint x: 745, endPoint y: 541, distance: 304.0
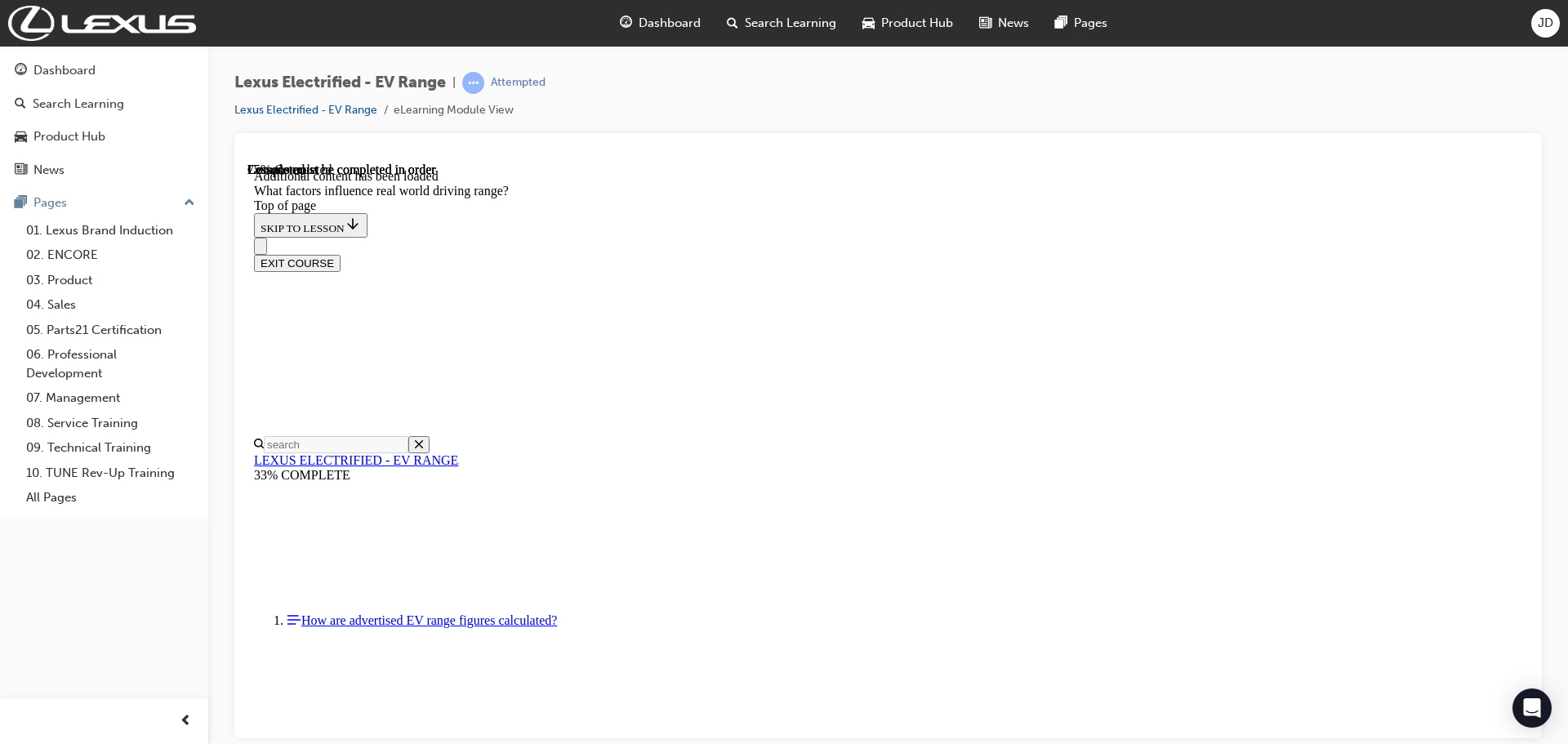
drag, startPoint x: 990, startPoint y: 349, endPoint x: 781, endPoint y: 552, distance: 291.4
drag, startPoint x: 976, startPoint y: 349, endPoint x: 1185, endPoint y: 566, distance: 301.3
drag, startPoint x: 981, startPoint y: 354, endPoint x: 1174, endPoint y: 565, distance: 286.0
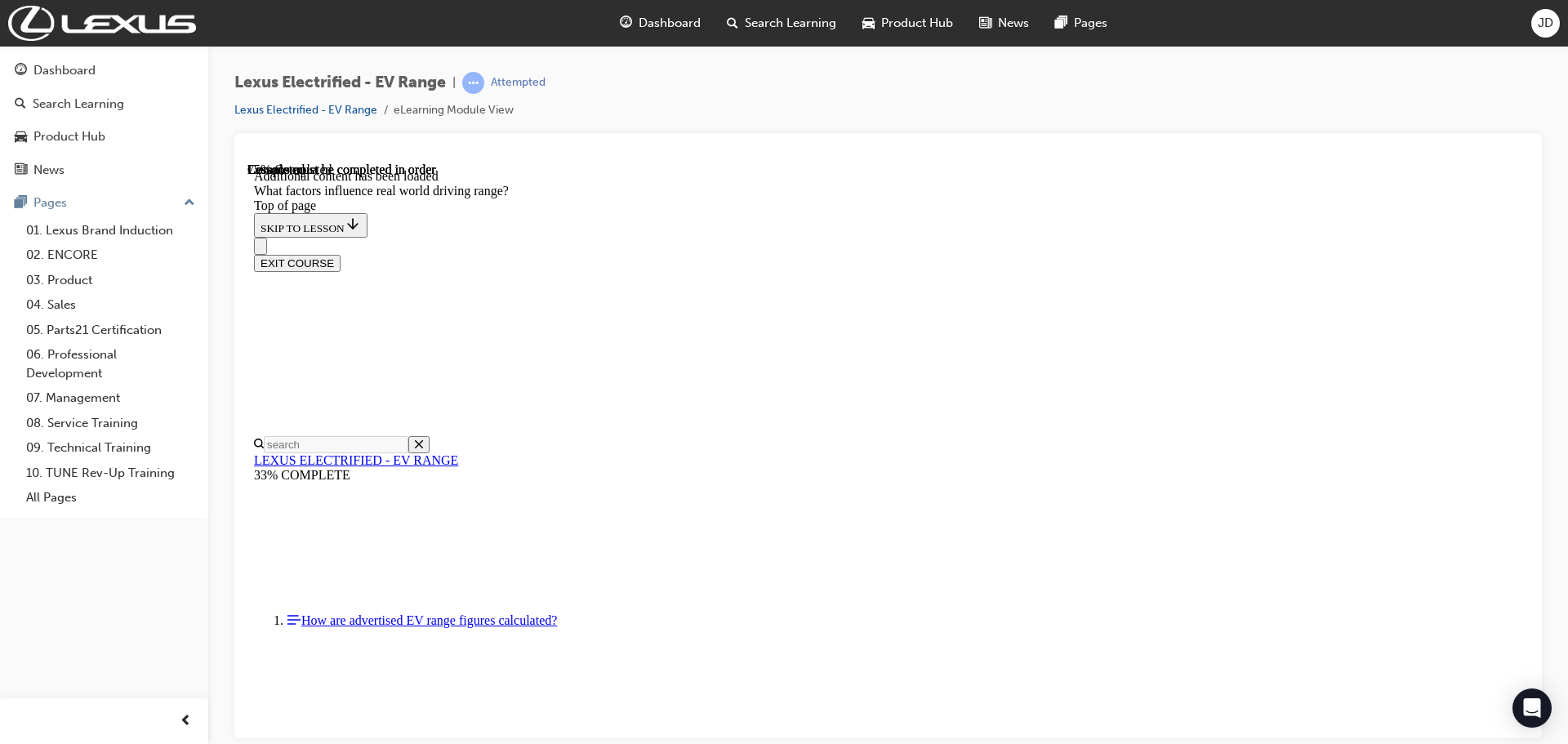
drag, startPoint x: 977, startPoint y: 349, endPoint x: 1181, endPoint y: 554, distance: 289.2
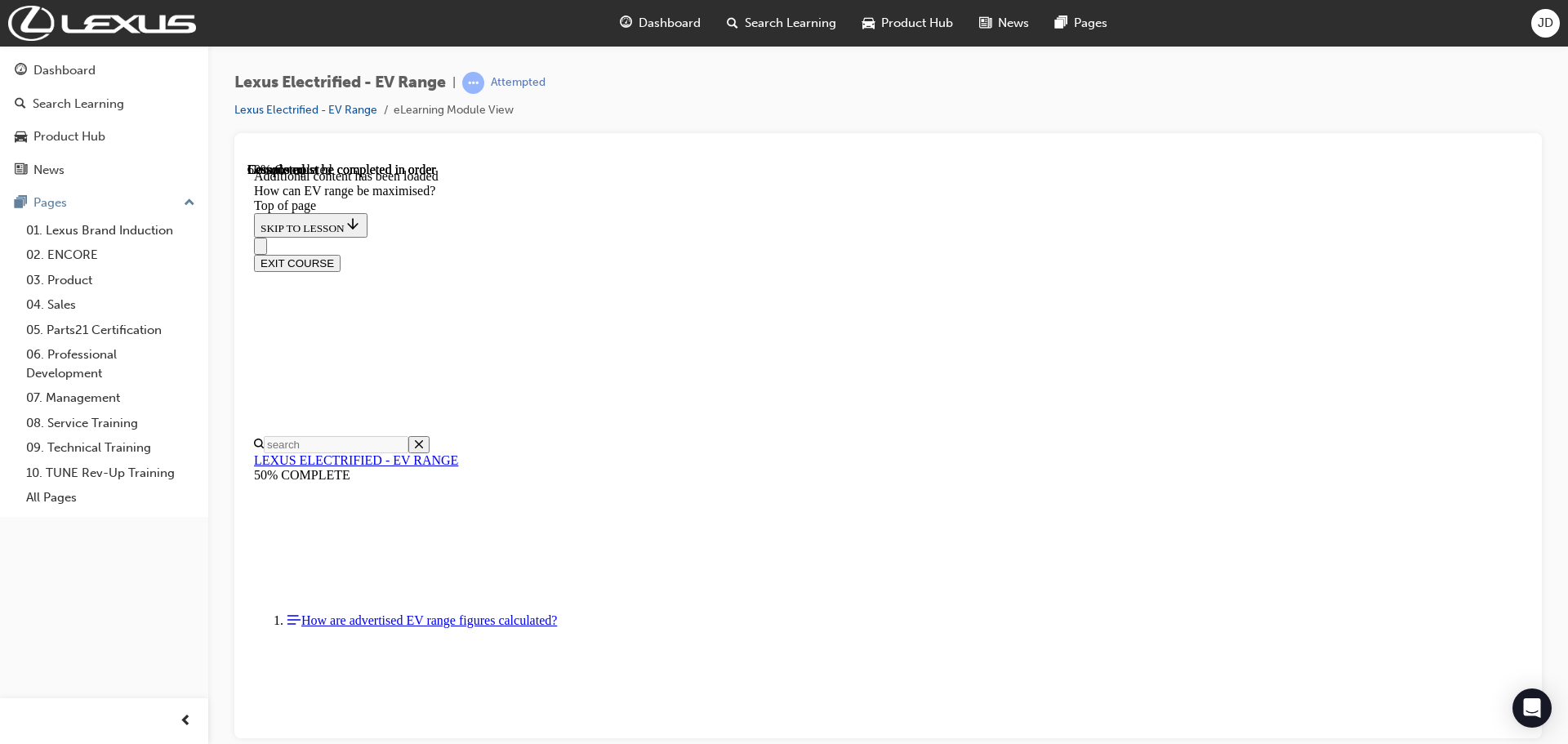
scroll to position [867, 0]
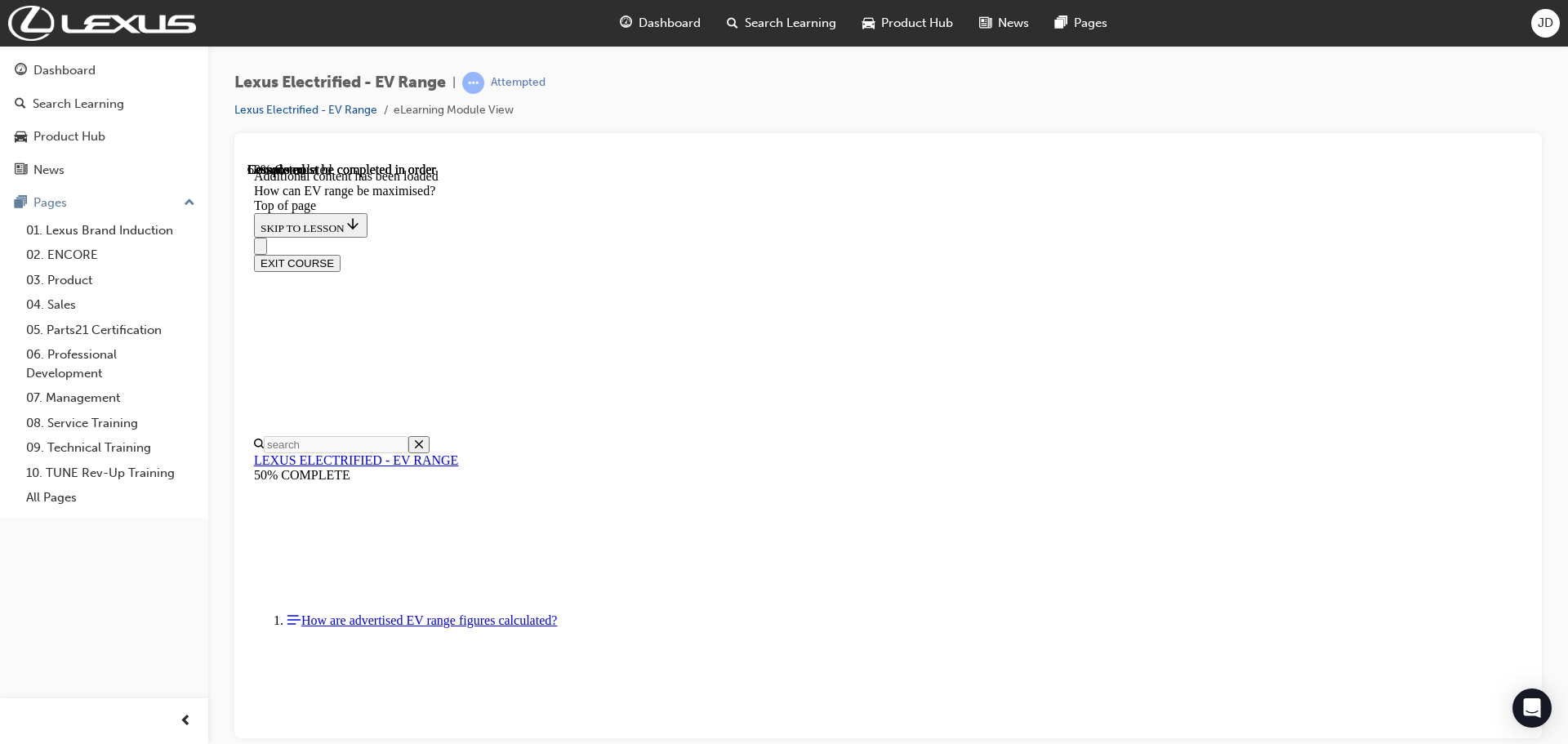
drag, startPoint x: 711, startPoint y: 305, endPoint x: 955, endPoint y: 329, distance: 245.2
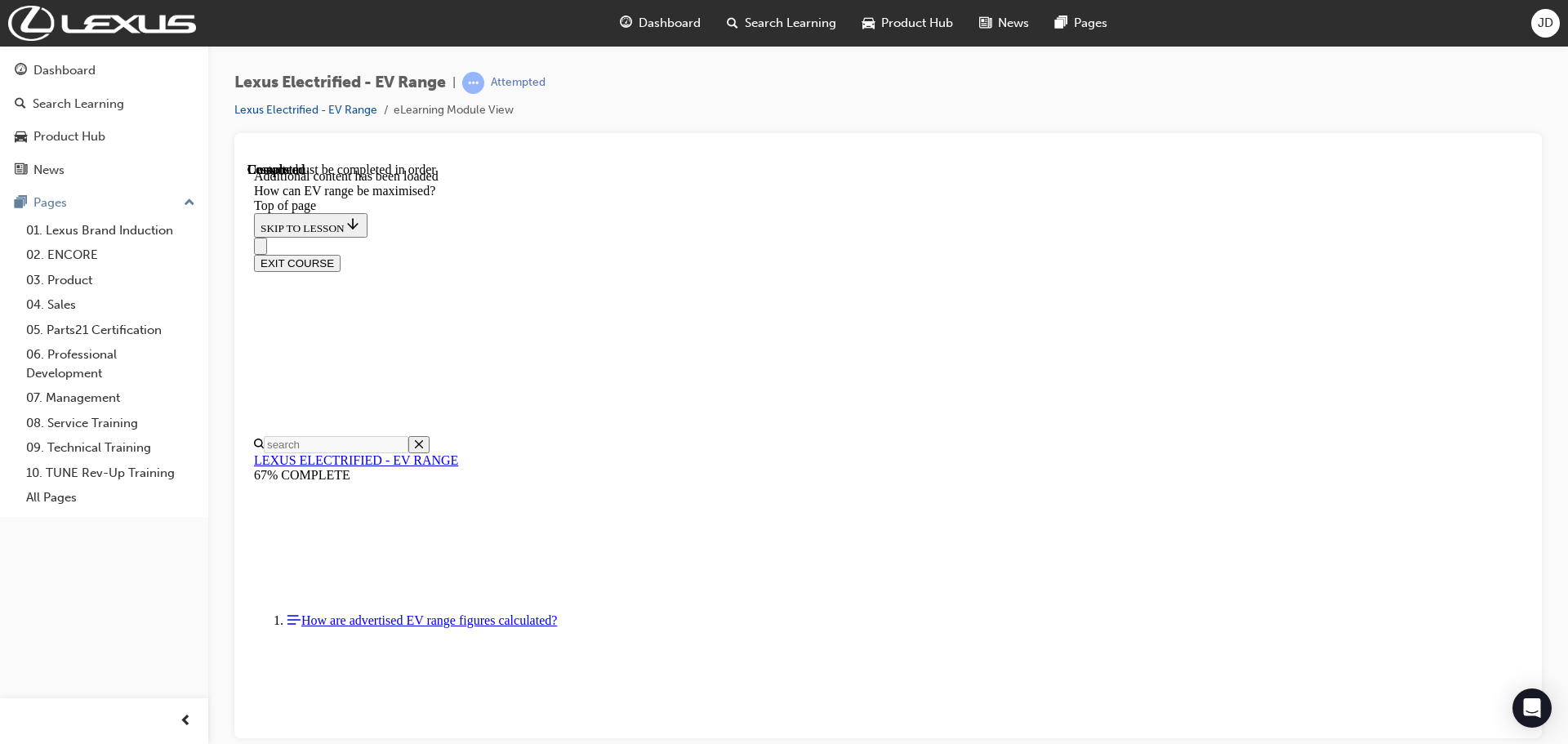
scroll to position [2572, 0]
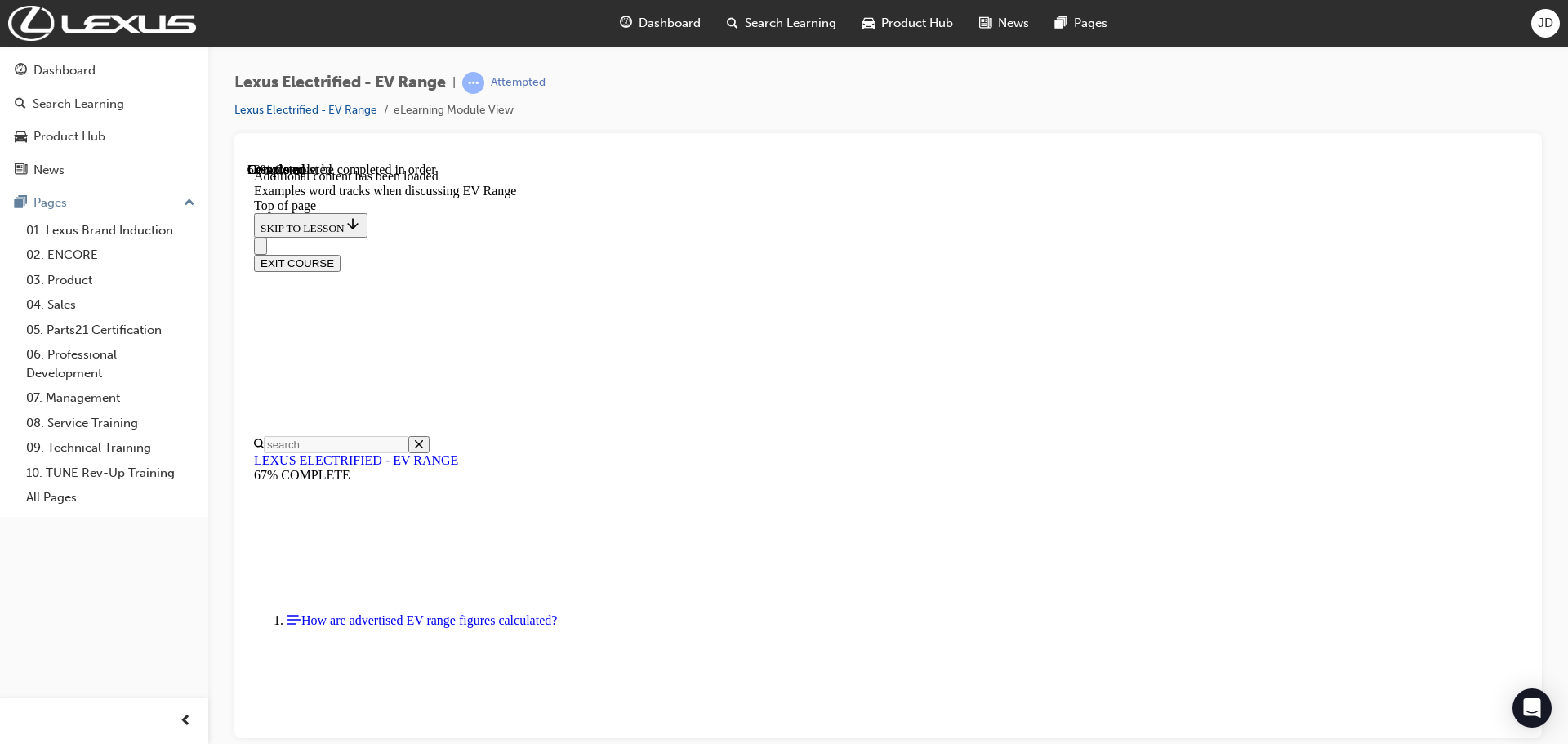
drag, startPoint x: 731, startPoint y: 417, endPoint x: 971, endPoint y: 464, distance: 244.6
drag, startPoint x: 1232, startPoint y: 458, endPoint x: 1007, endPoint y: 402, distance: 231.9
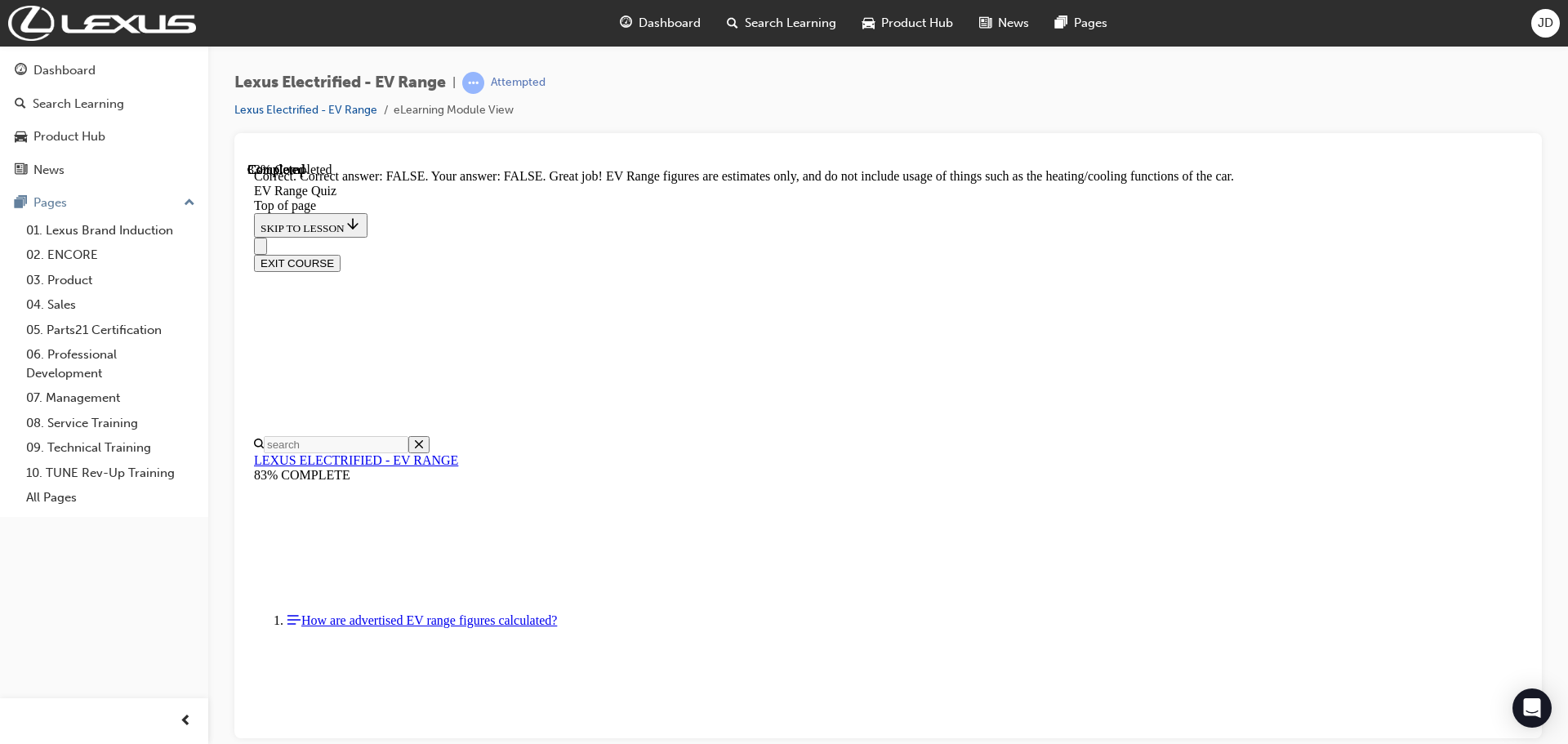
scroll to position [299, 0]
drag, startPoint x: 725, startPoint y: 292, endPoint x: 1303, endPoint y: 312, distance: 578.3
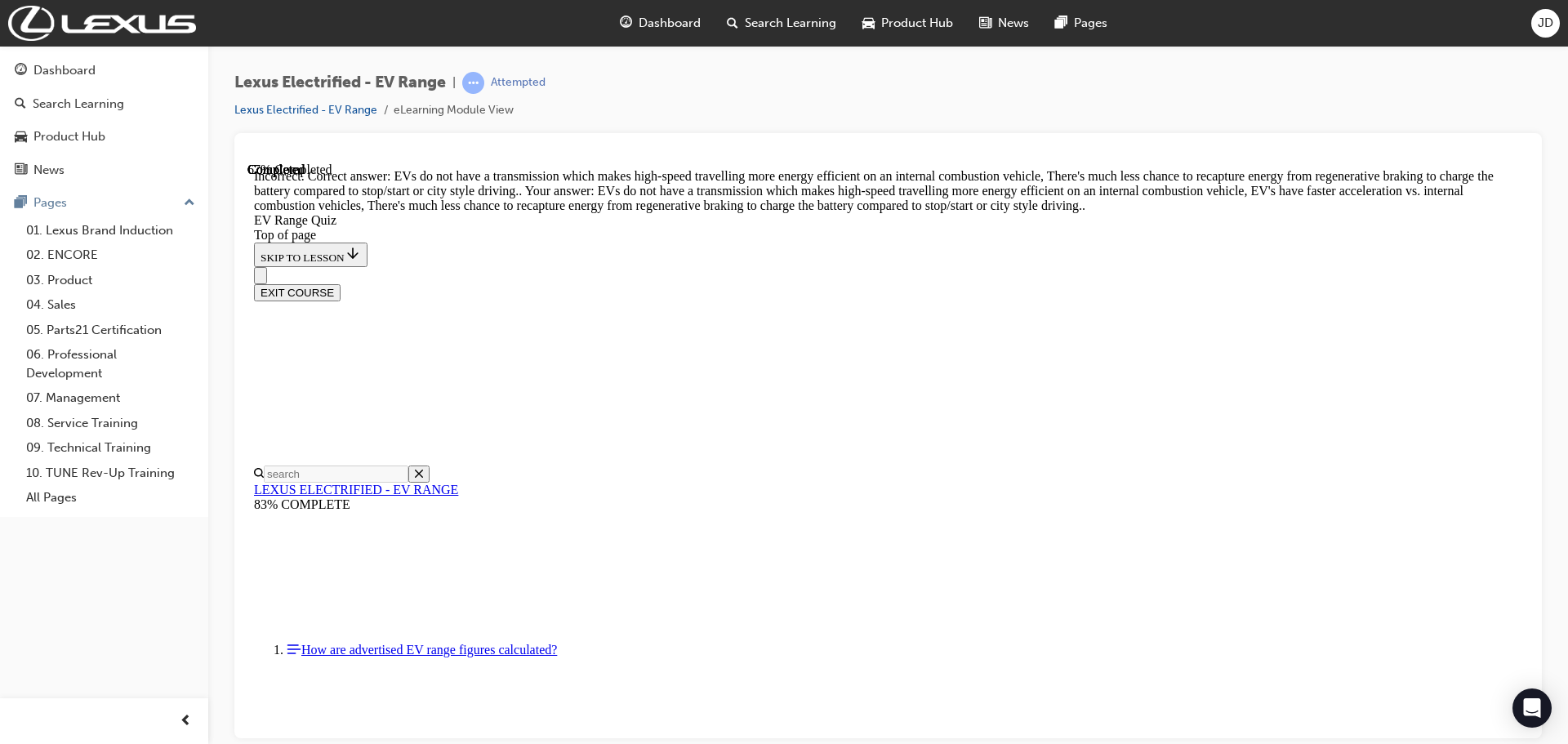
scroll to position [389, 0]
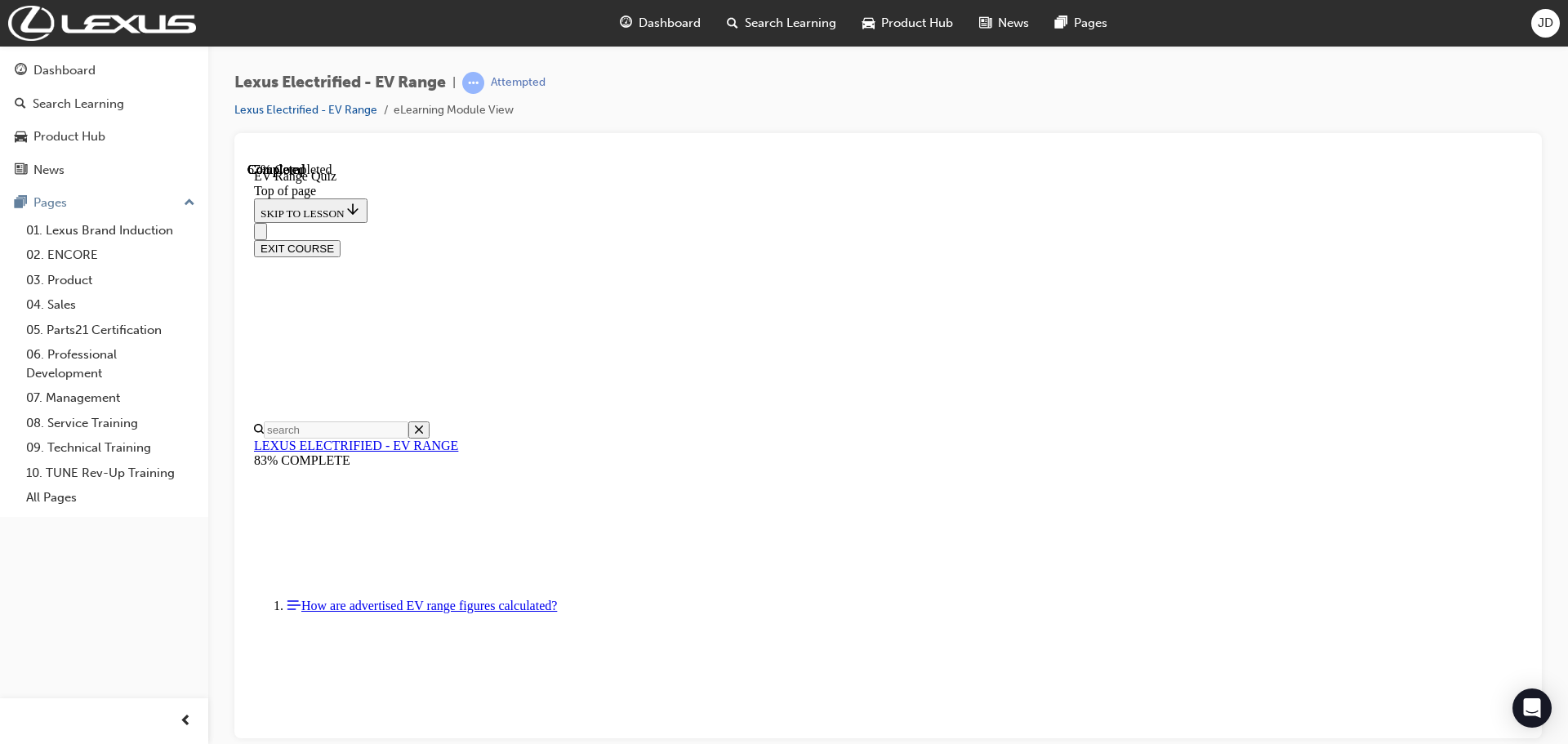
scroll to position [245, 0]
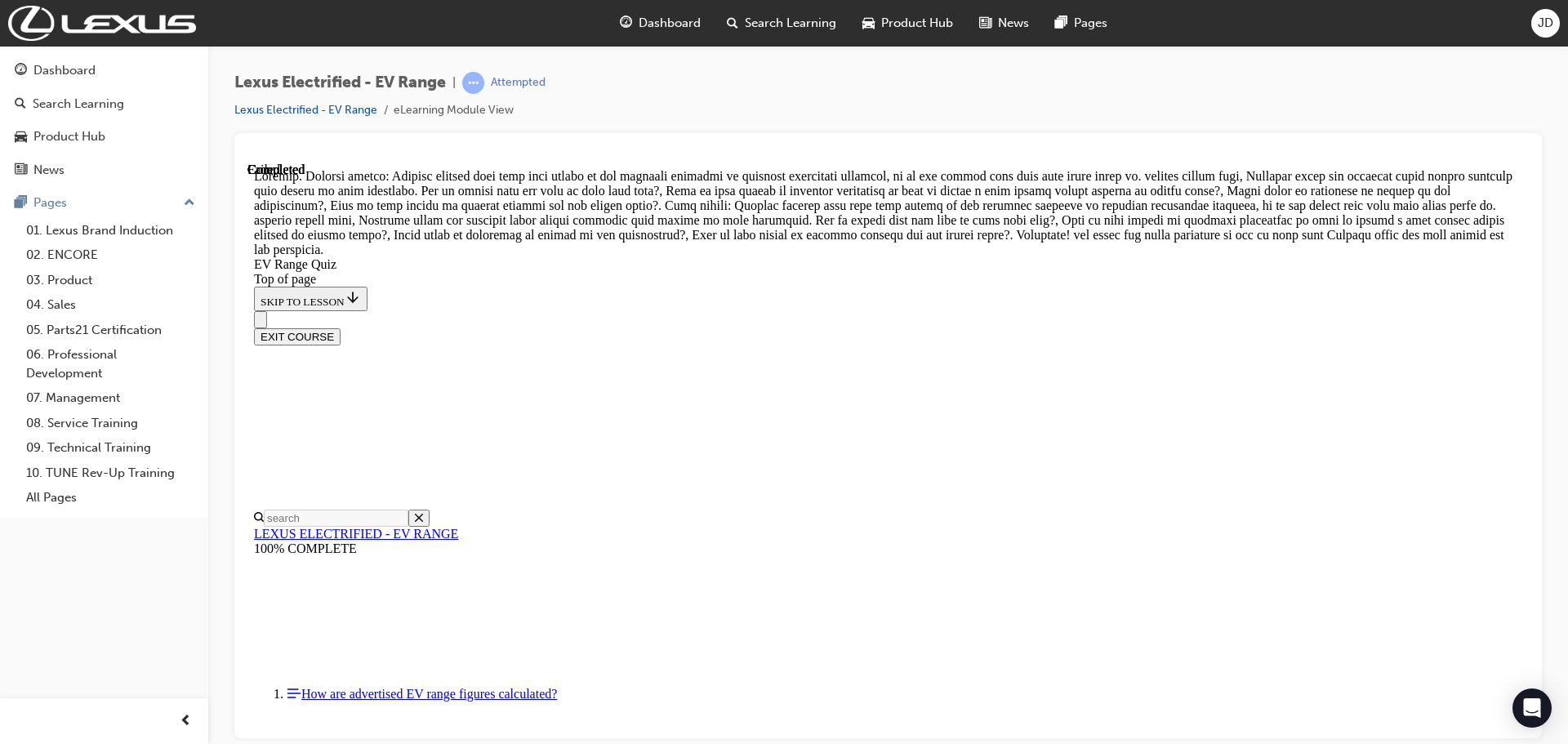
scroll to position [627, 0]
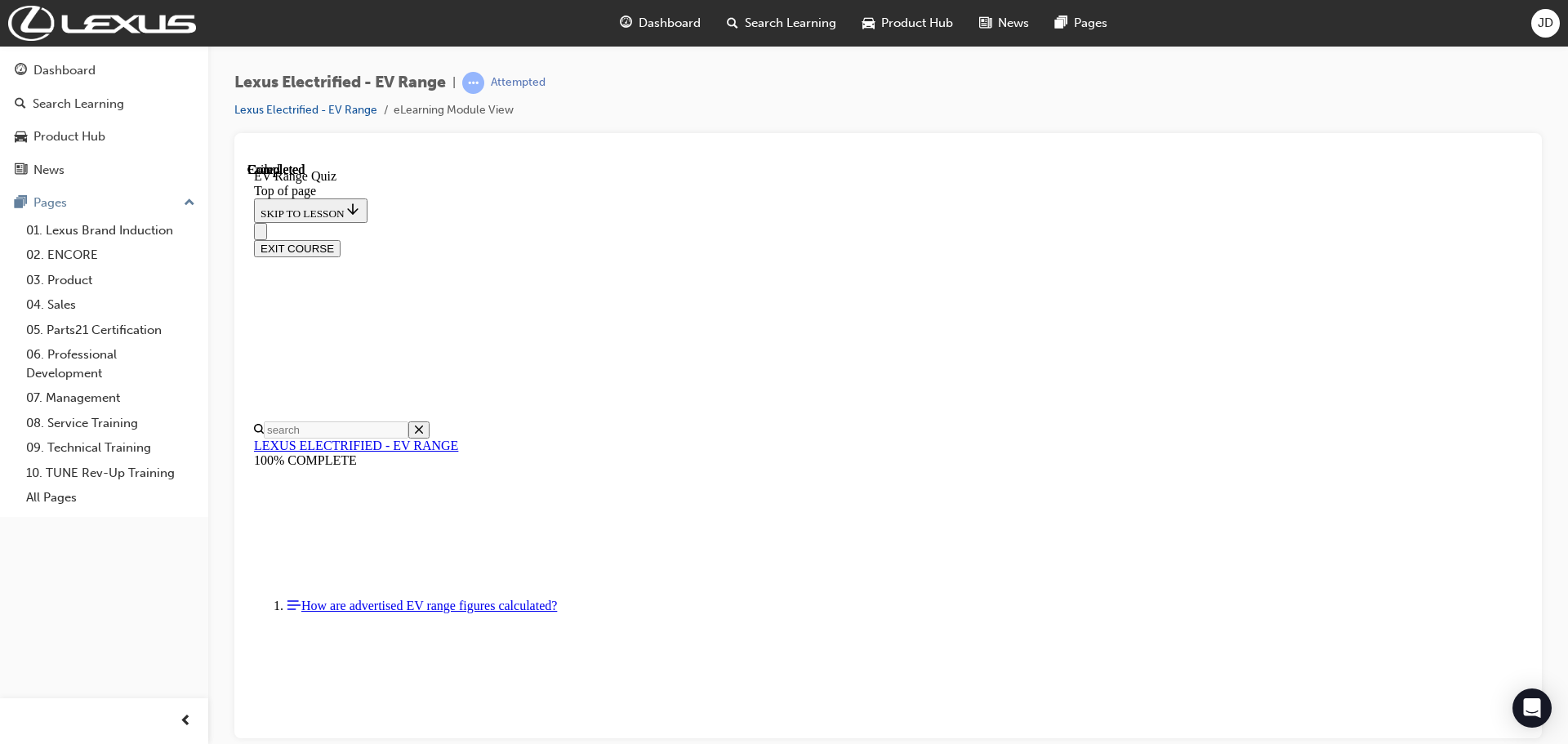
scroll to position [258, 0]
drag, startPoint x: 761, startPoint y: 510, endPoint x: 755, endPoint y: 500, distance: 11.7
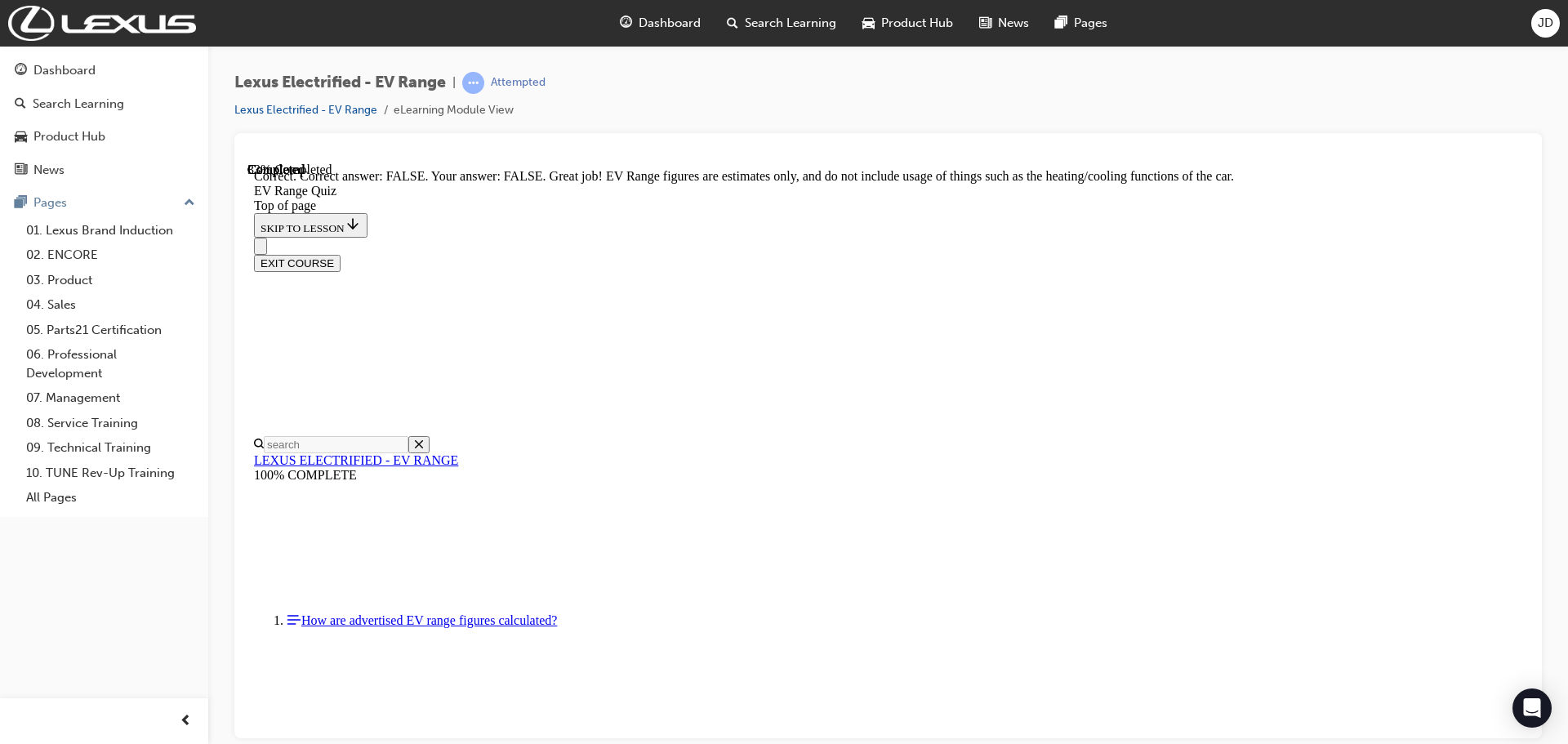
scroll to position [299, 0]
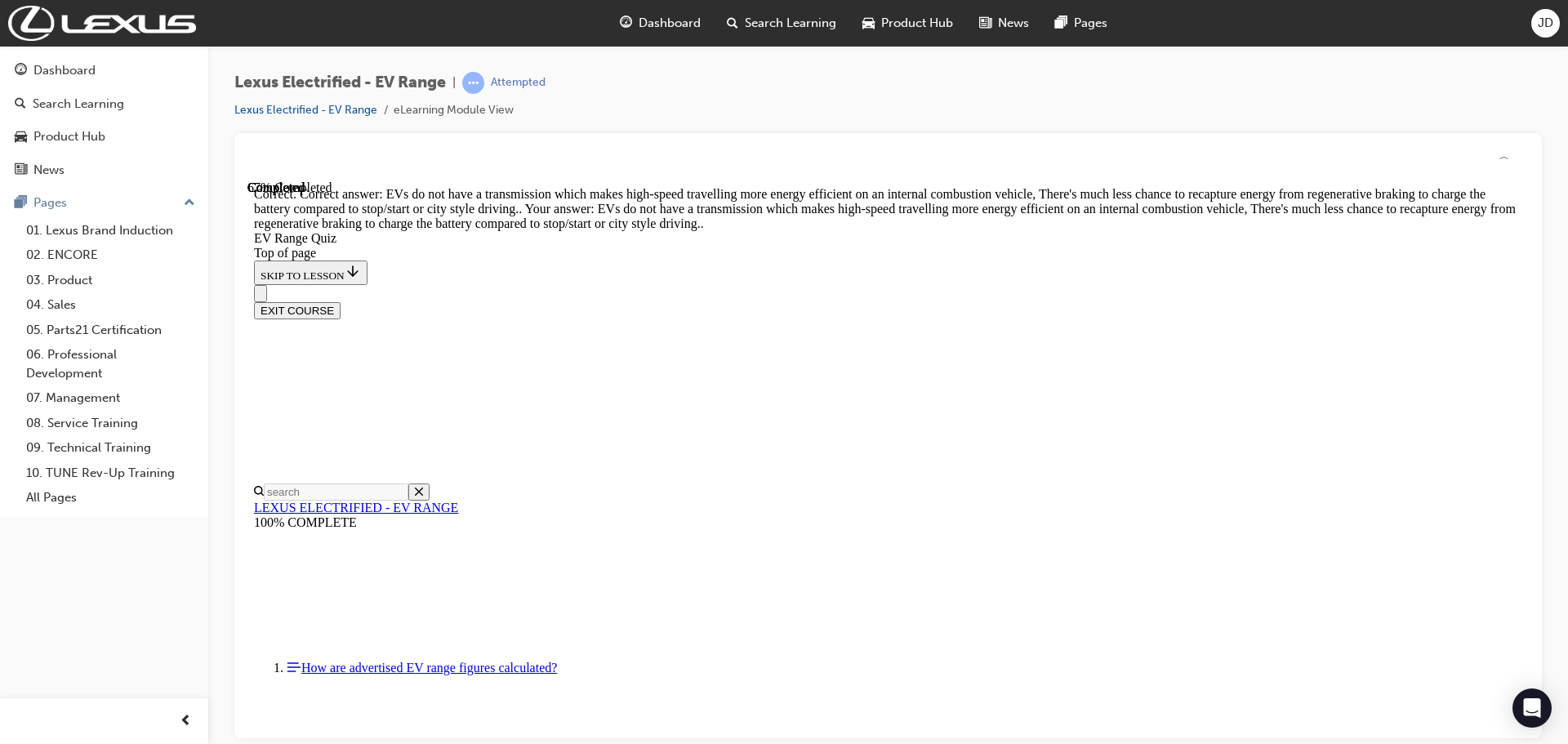
scroll to position [389, 0]
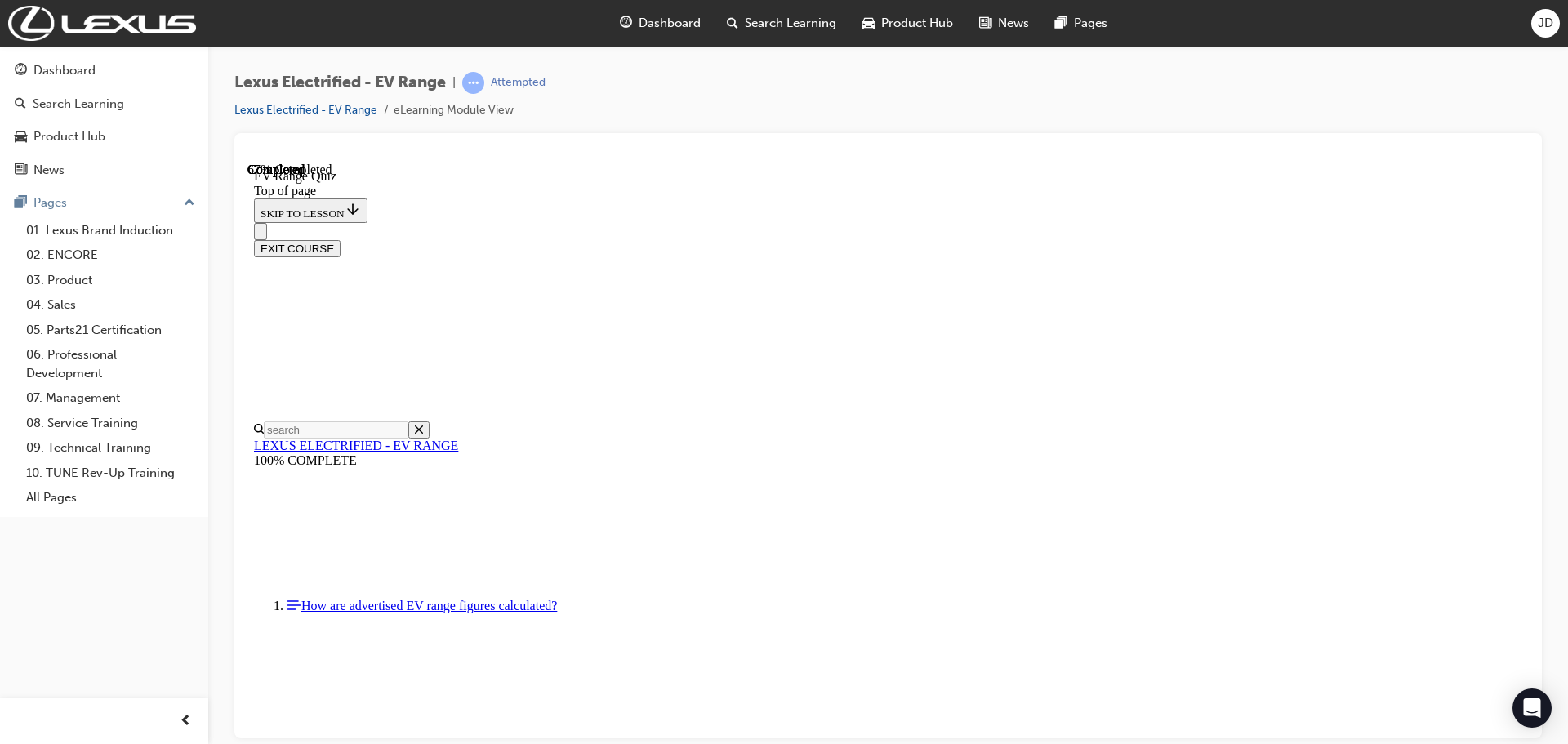
scroll to position [245, 0]
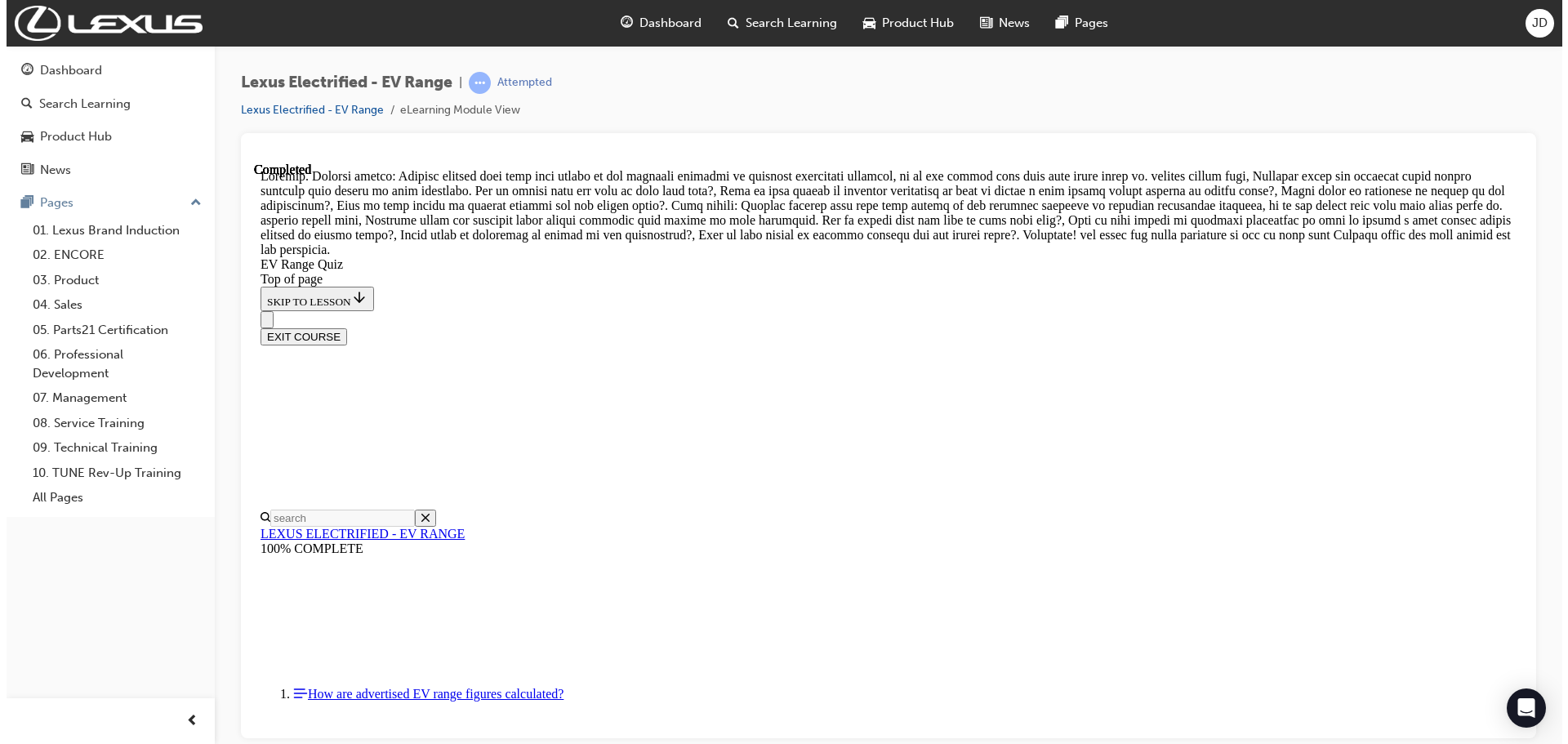
scroll to position [627, 0]
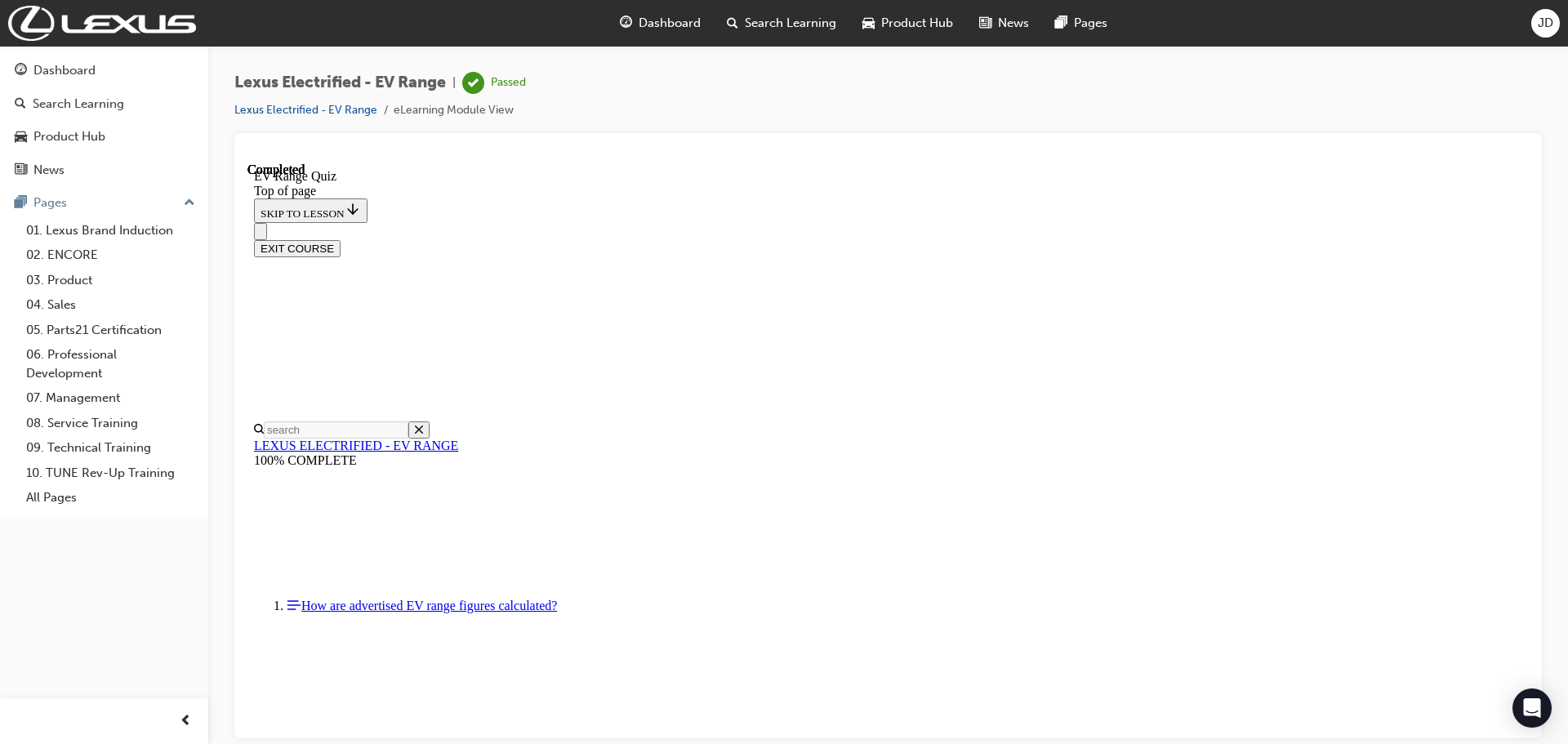
scroll to position [258, 0]
click at [340, 239] on button "EXIT COURSE" at bounding box center [297, 248] width 87 height 17
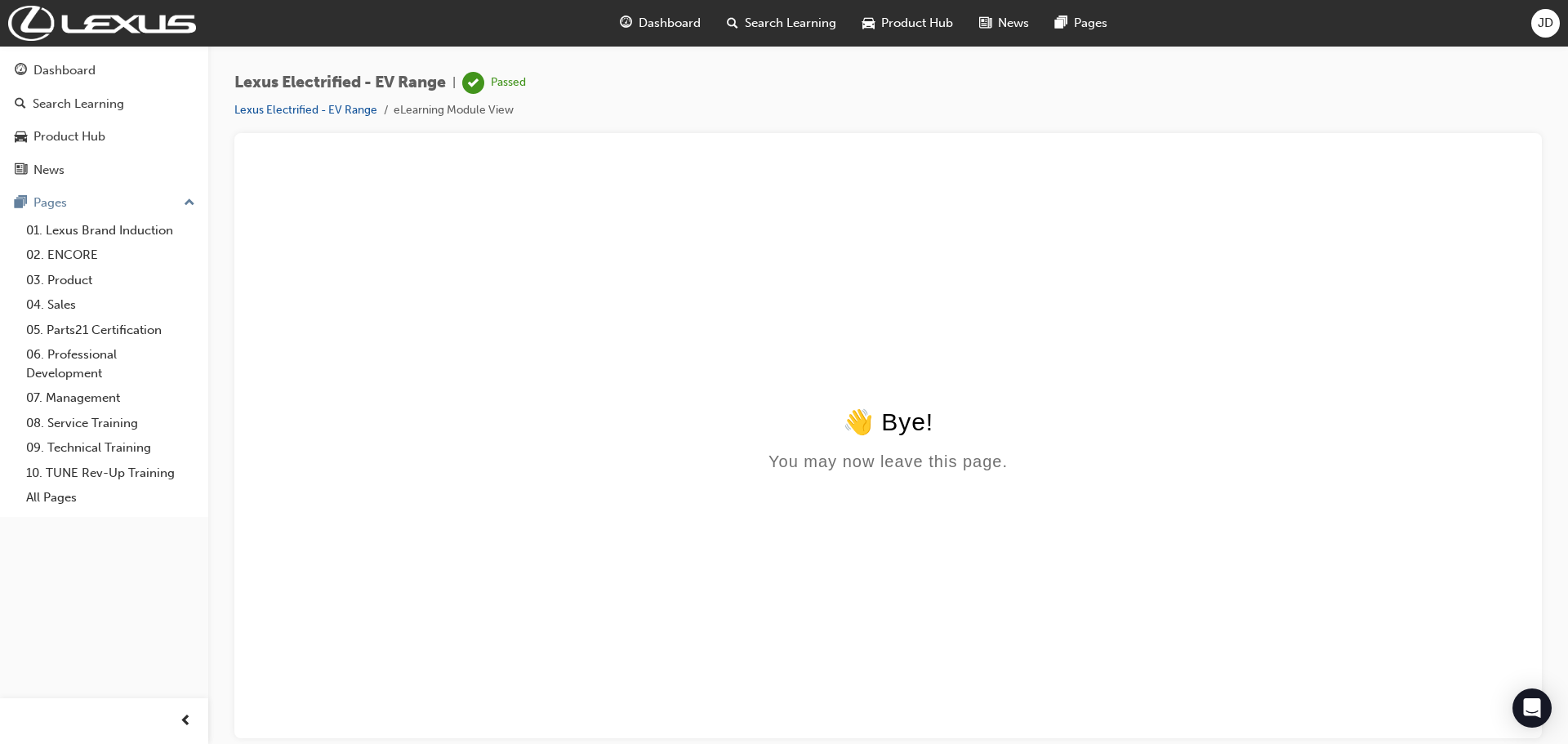
scroll to position [0, 0]
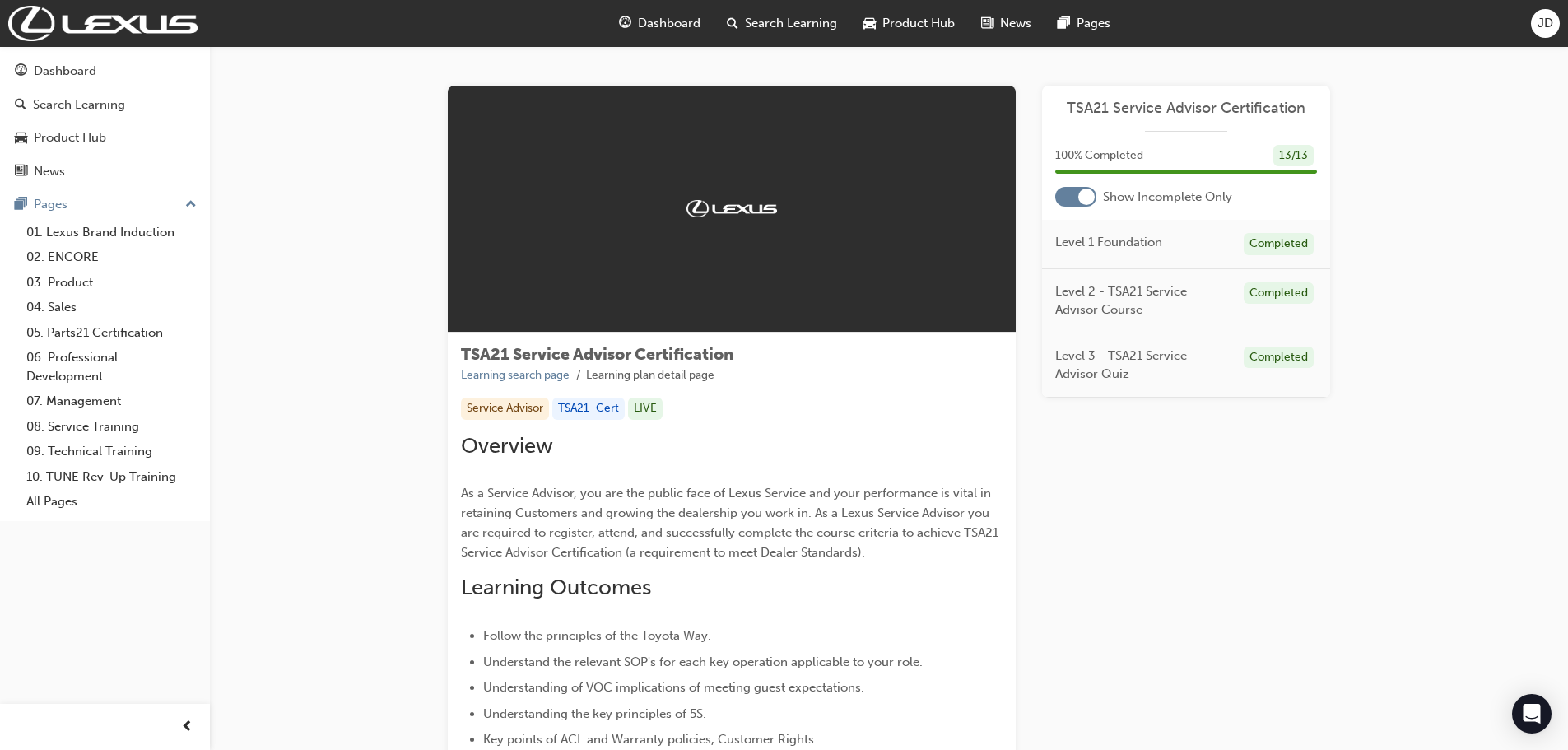
click at [1076, 202] on div at bounding box center [1075, 196] width 41 height 20
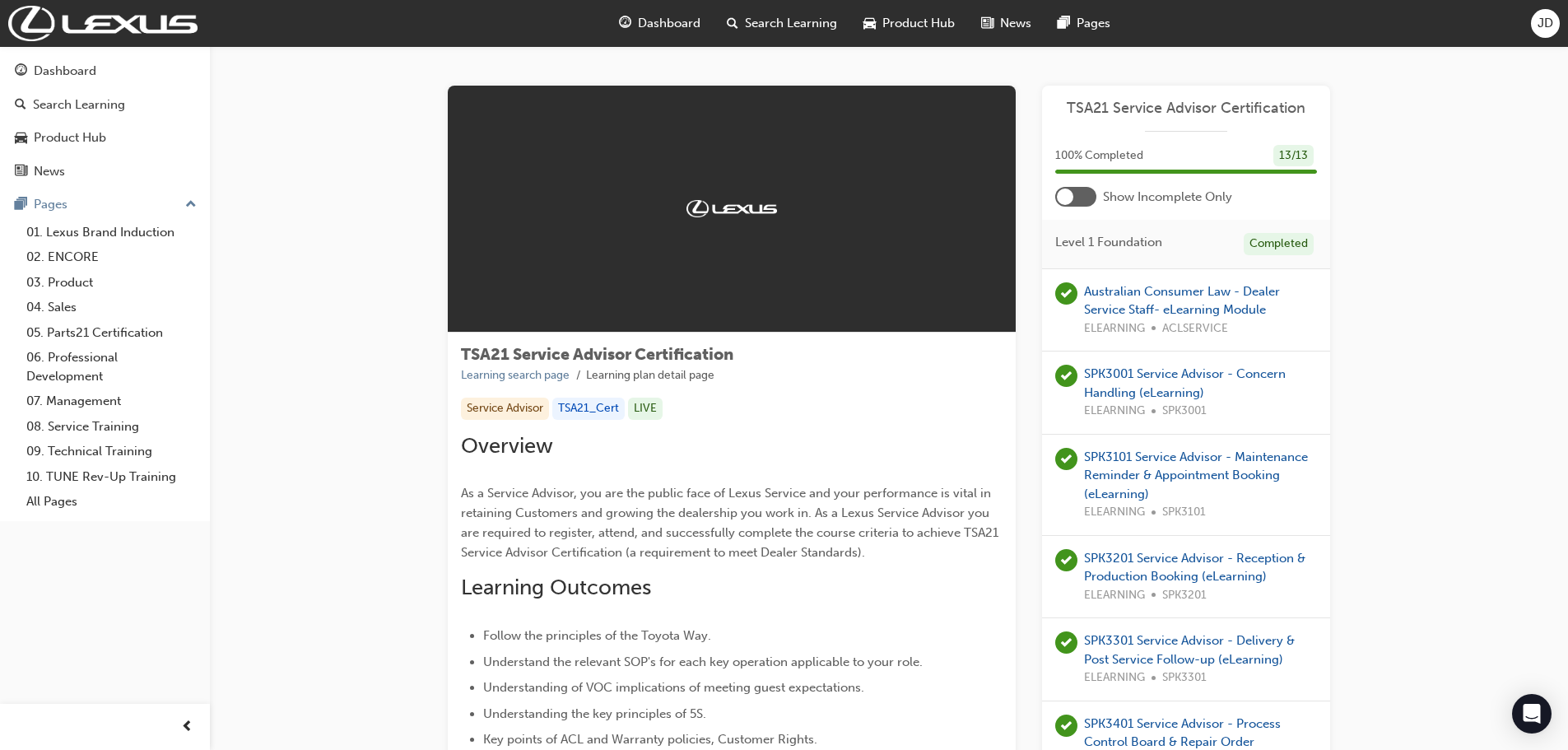
click at [1068, 197] on div at bounding box center [1064, 196] width 16 height 16
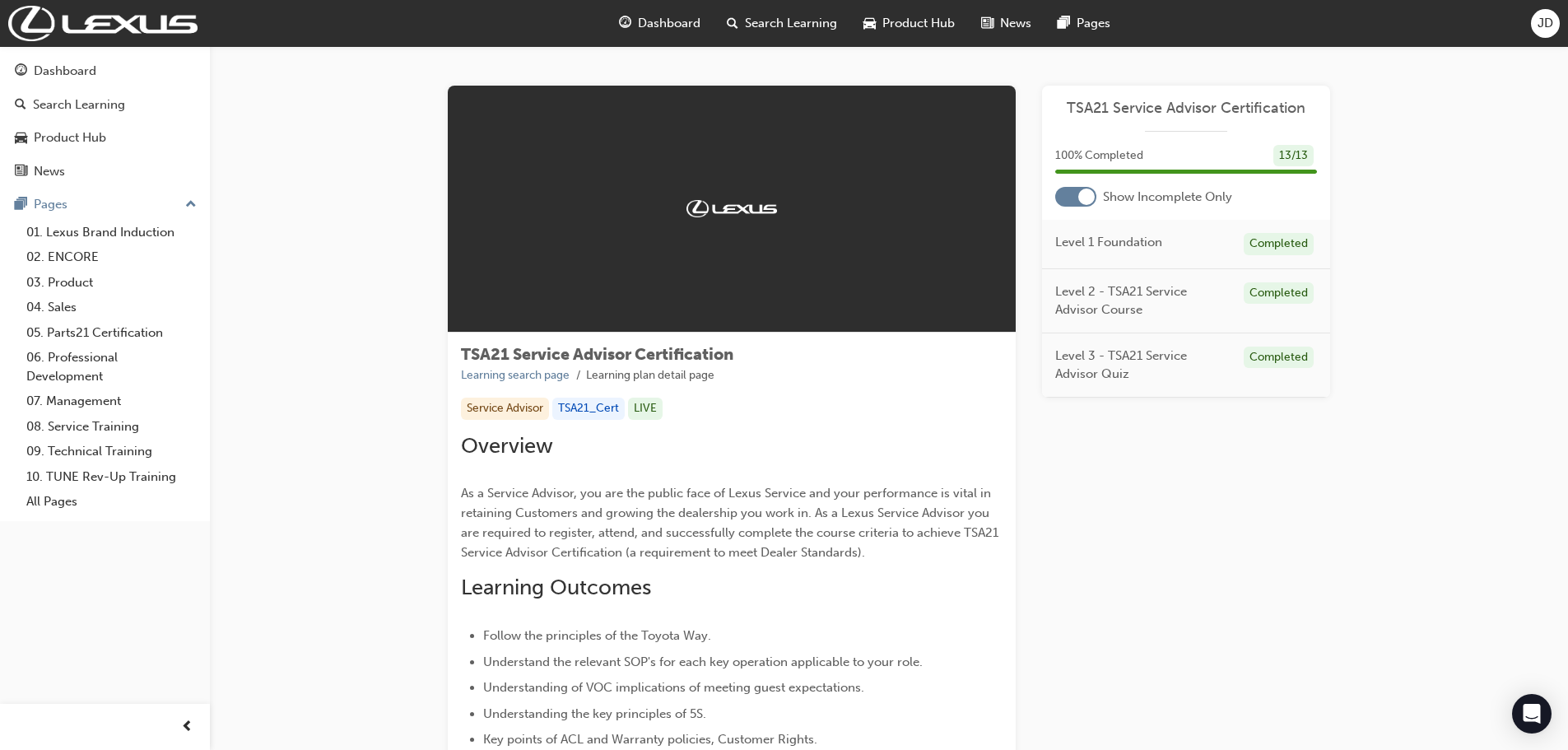
click at [1550, 25] on span "JD" at bounding box center [1545, 23] width 15 height 19
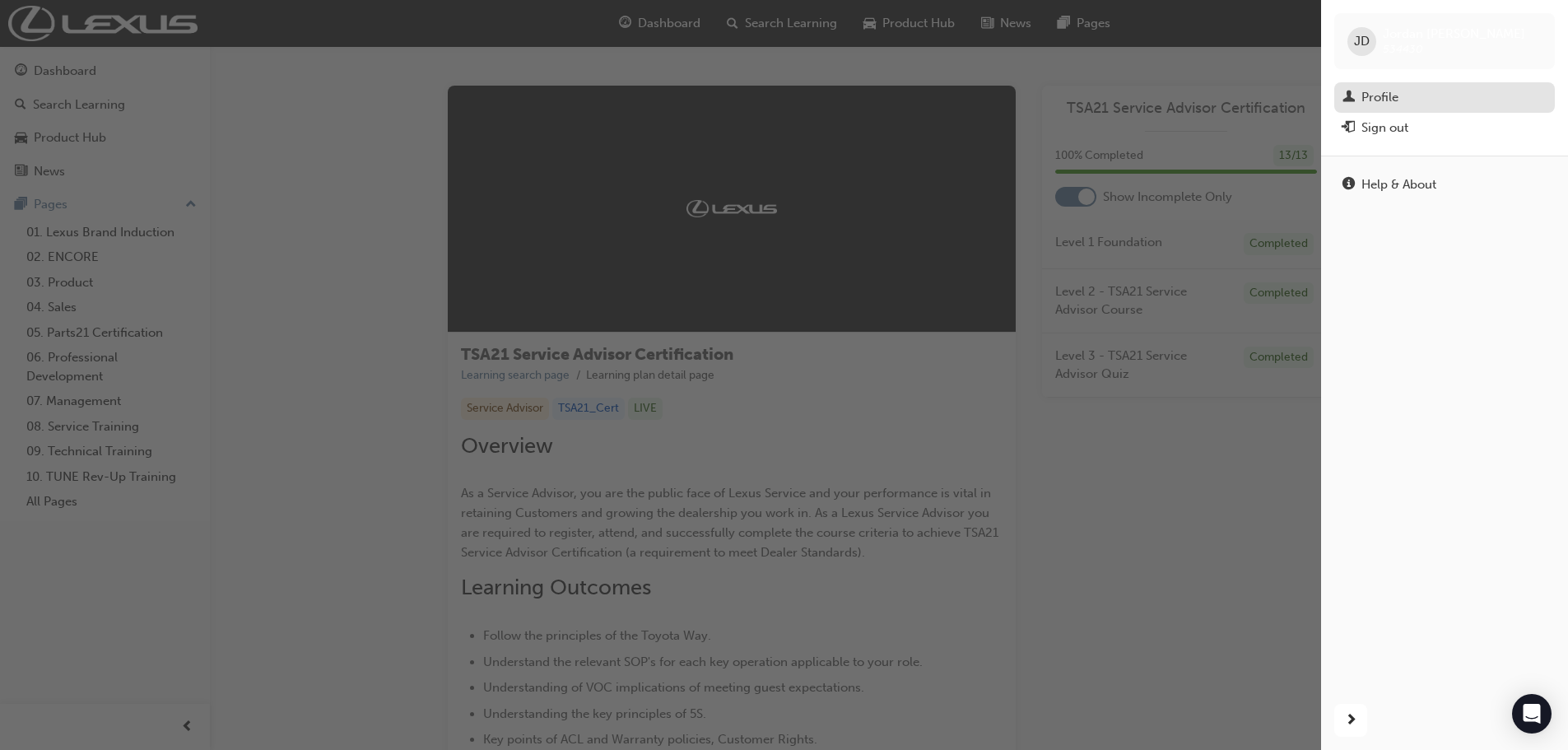
click at [1378, 93] on div "Profile" at bounding box center [1380, 98] width 37 height 19
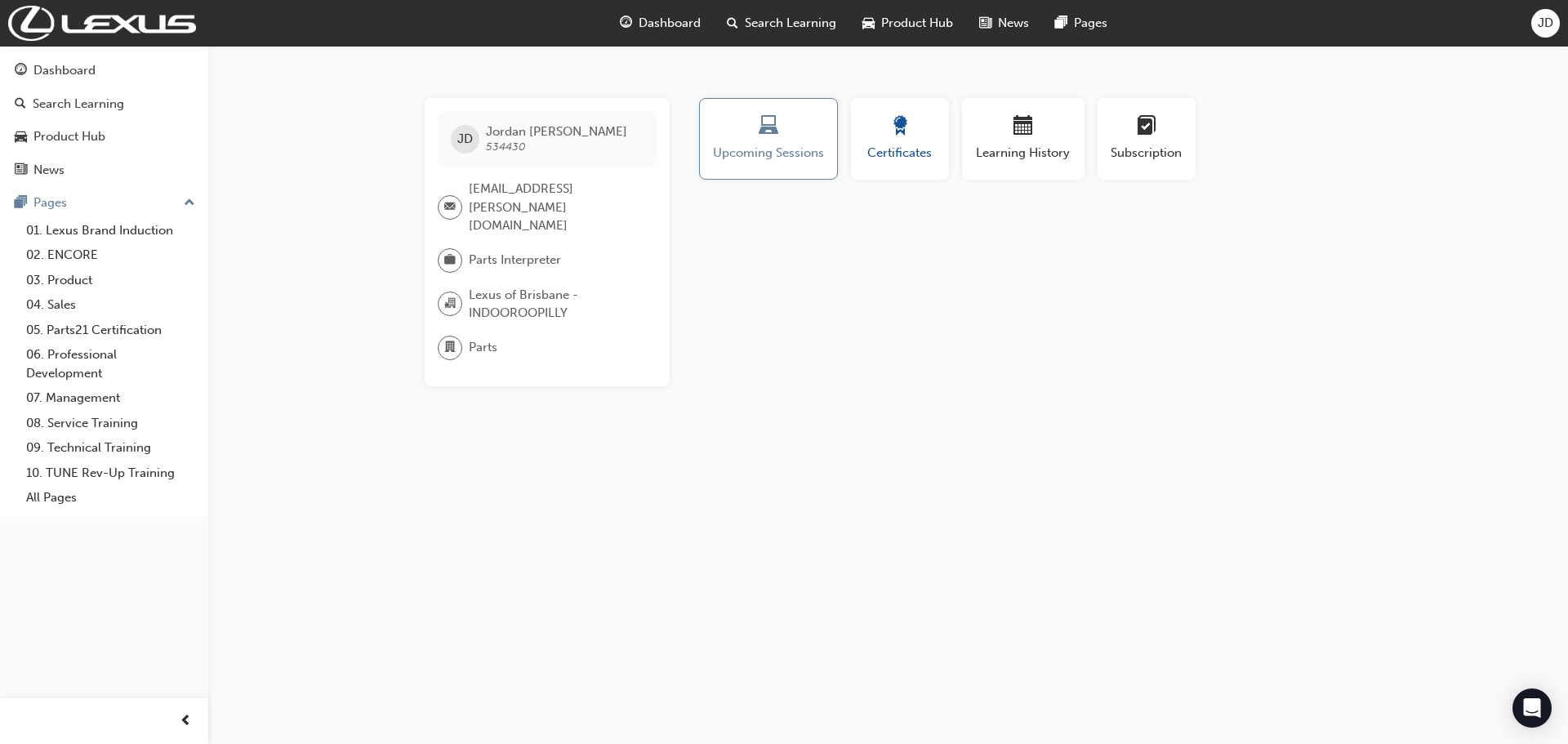
click at [923, 145] on span "Certificates" at bounding box center [899, 153] width 73 height 19
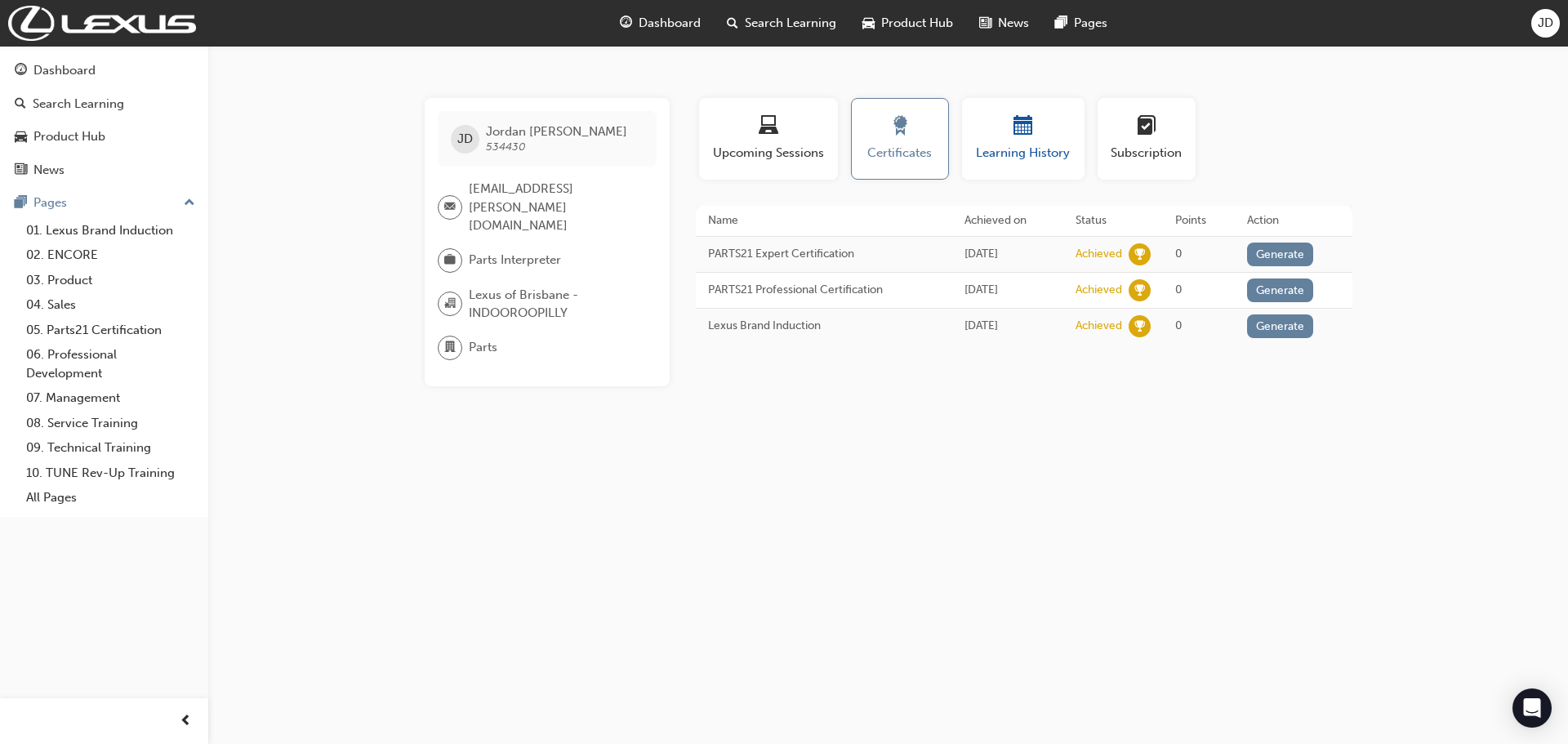
click at [1007, 137] on div "button" at bounding box center [1023, 129] width 98 height 25
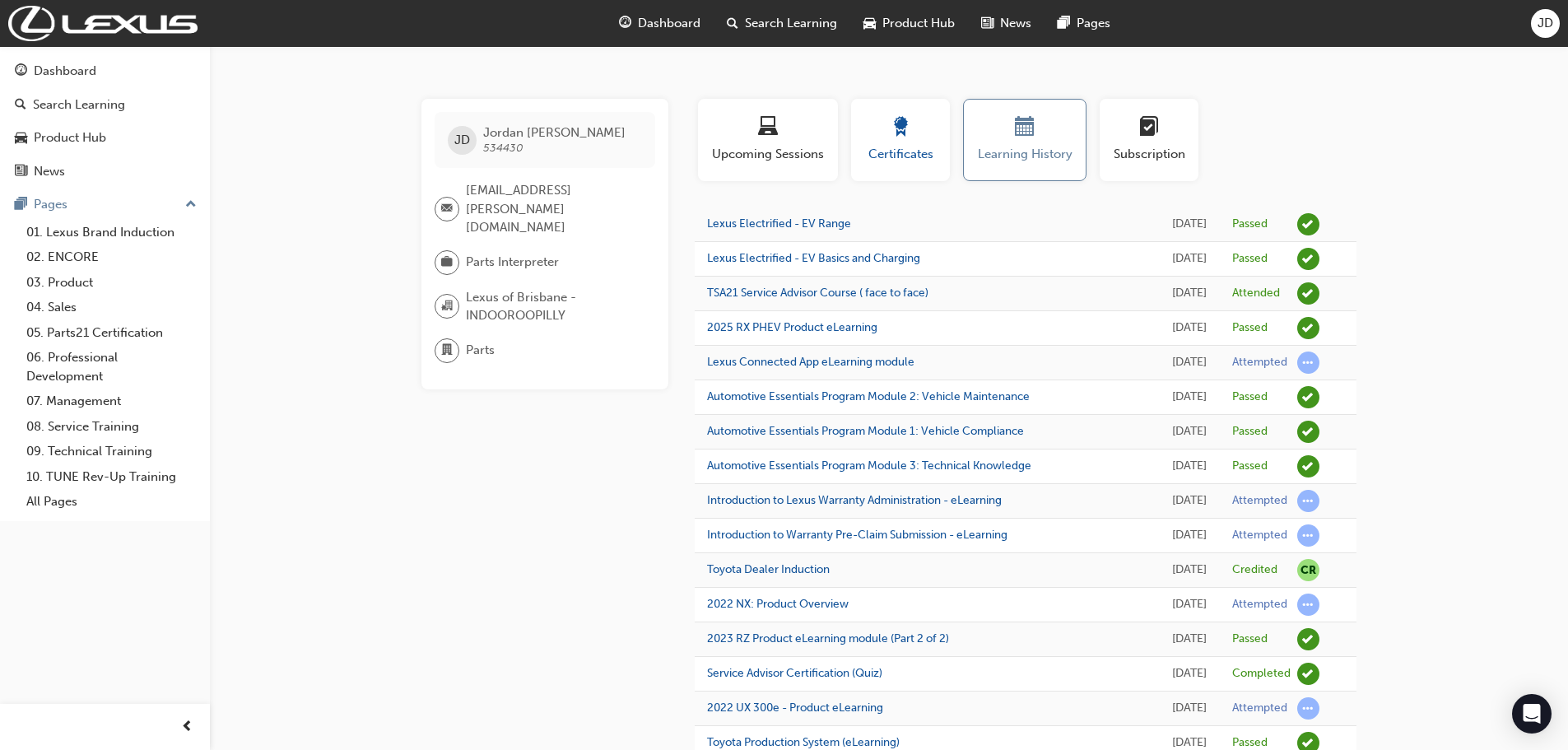
click at [887, 131] on div "button" at bounding box center [900, 130] width 74 height 25
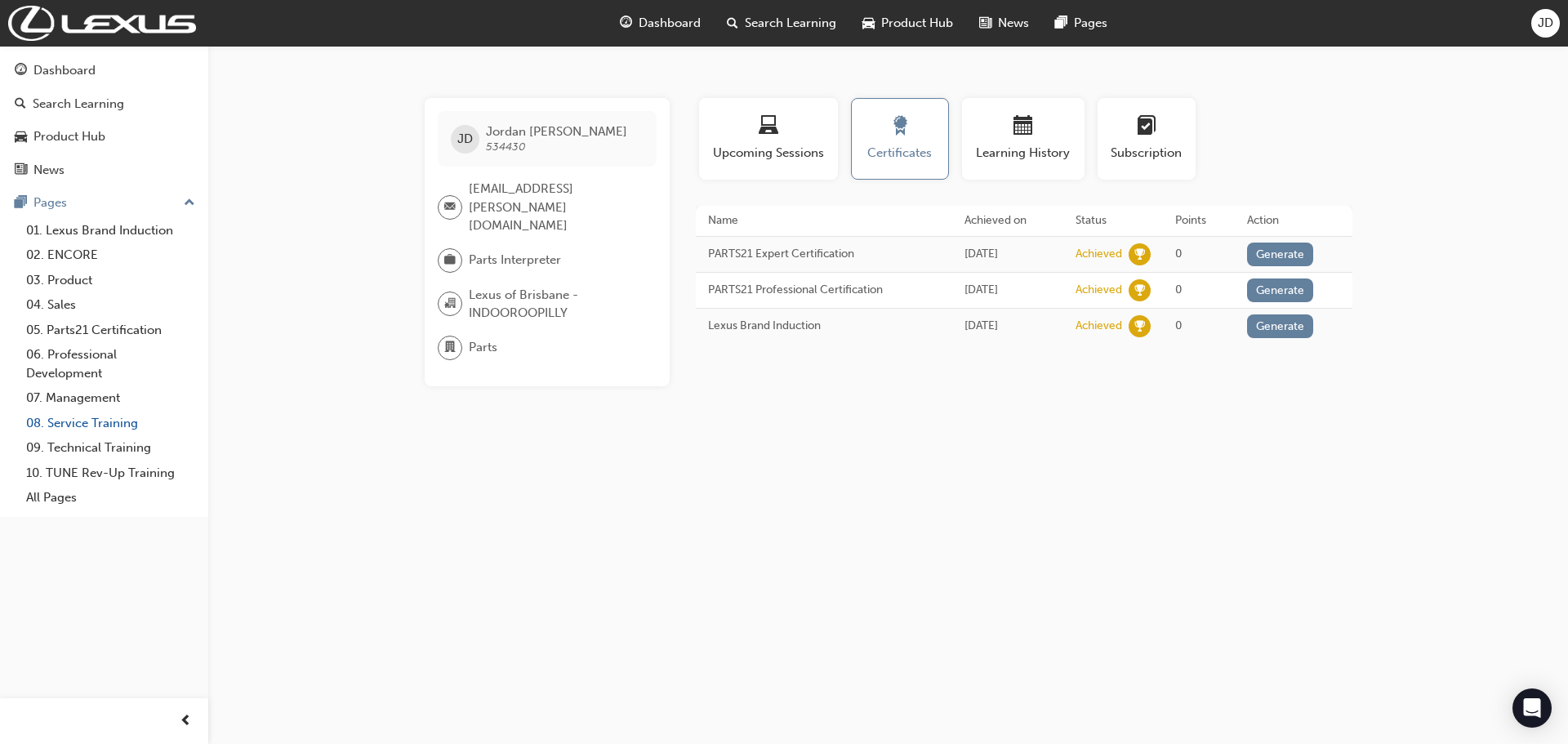
click at [88, 420] on link "08. Service Training" at bounding box center [110, 423] width 182 height 25
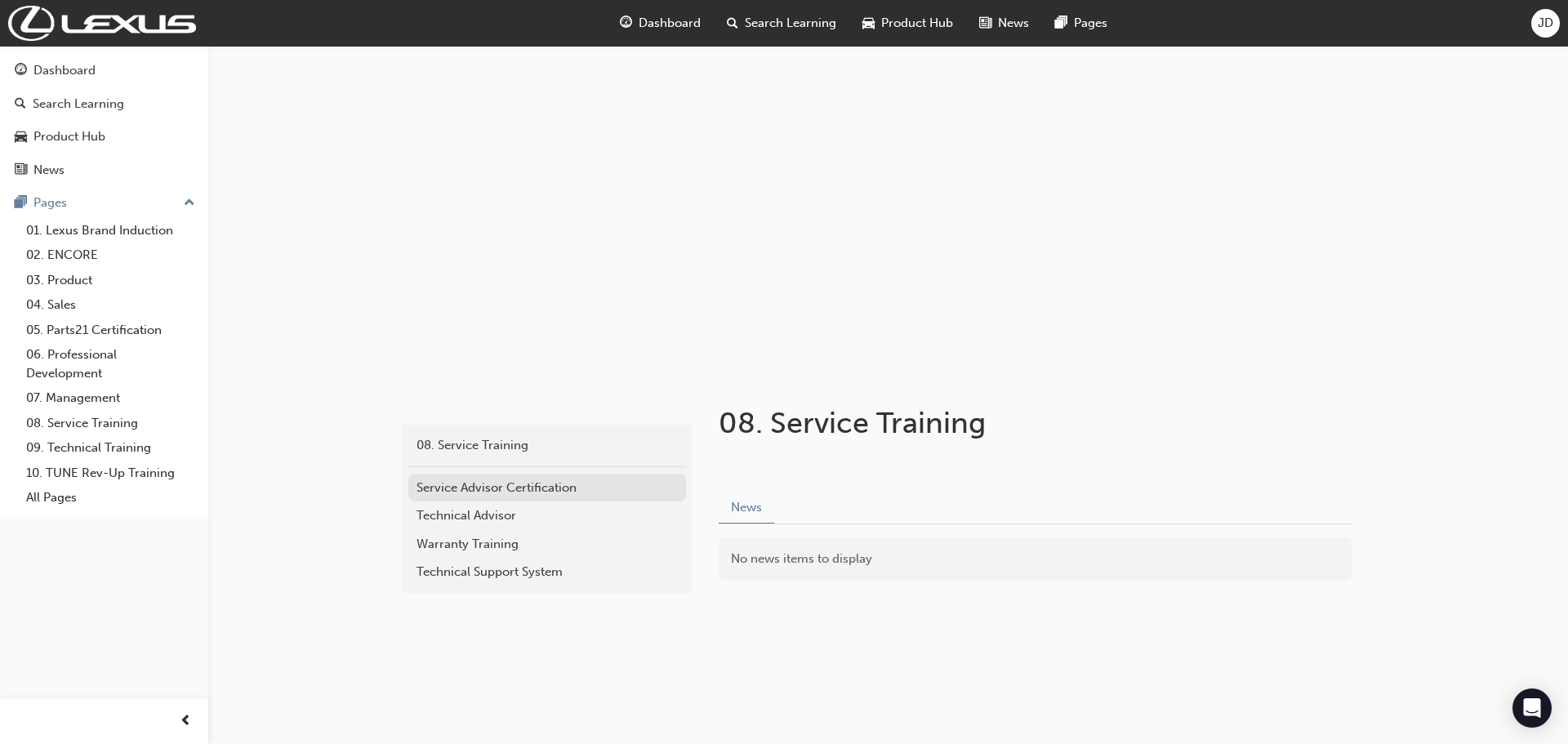
click at [511, 490] on div "Service Advisor Certification" at bounding box center [547, 488] width 261 height 19
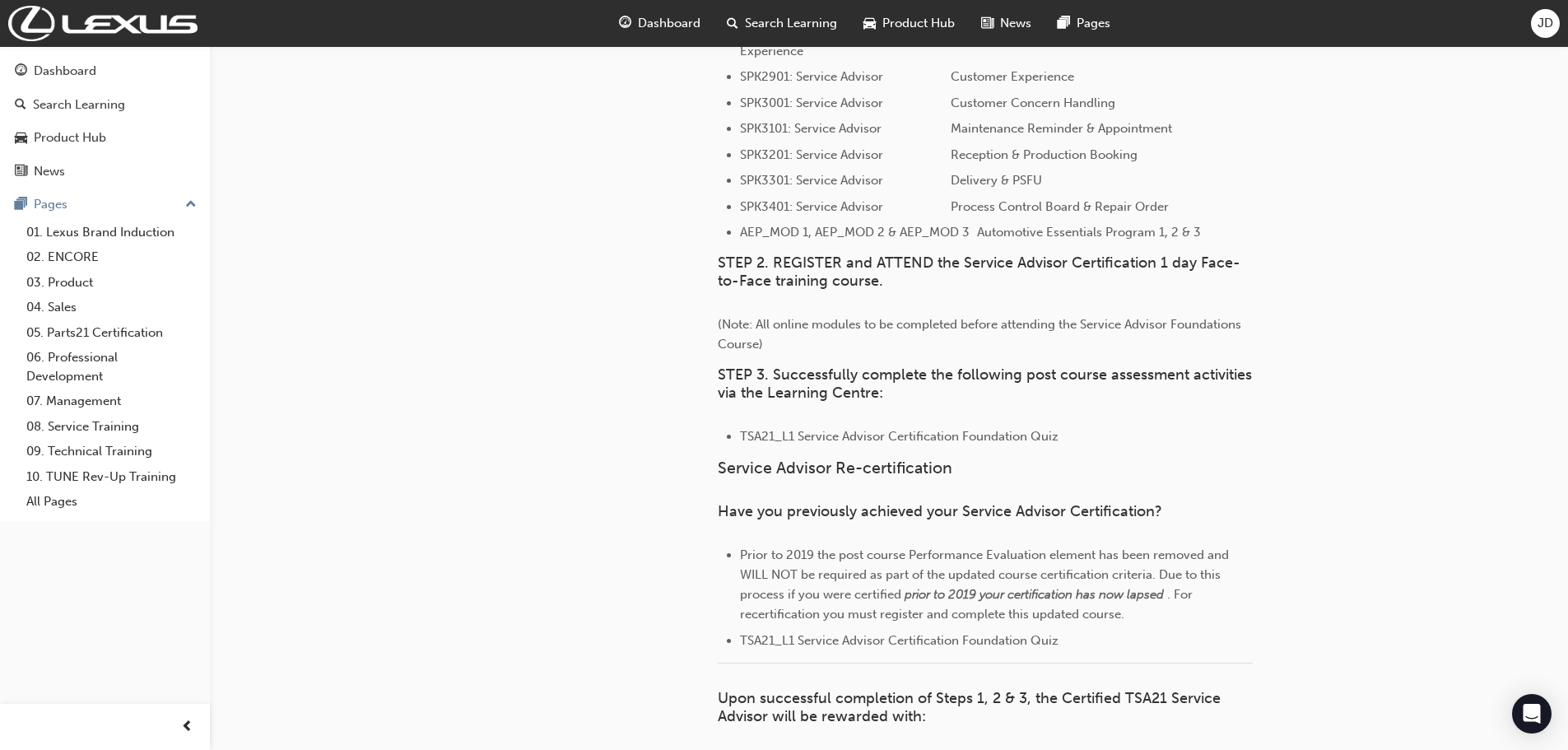
scroll to position [1216, 0]
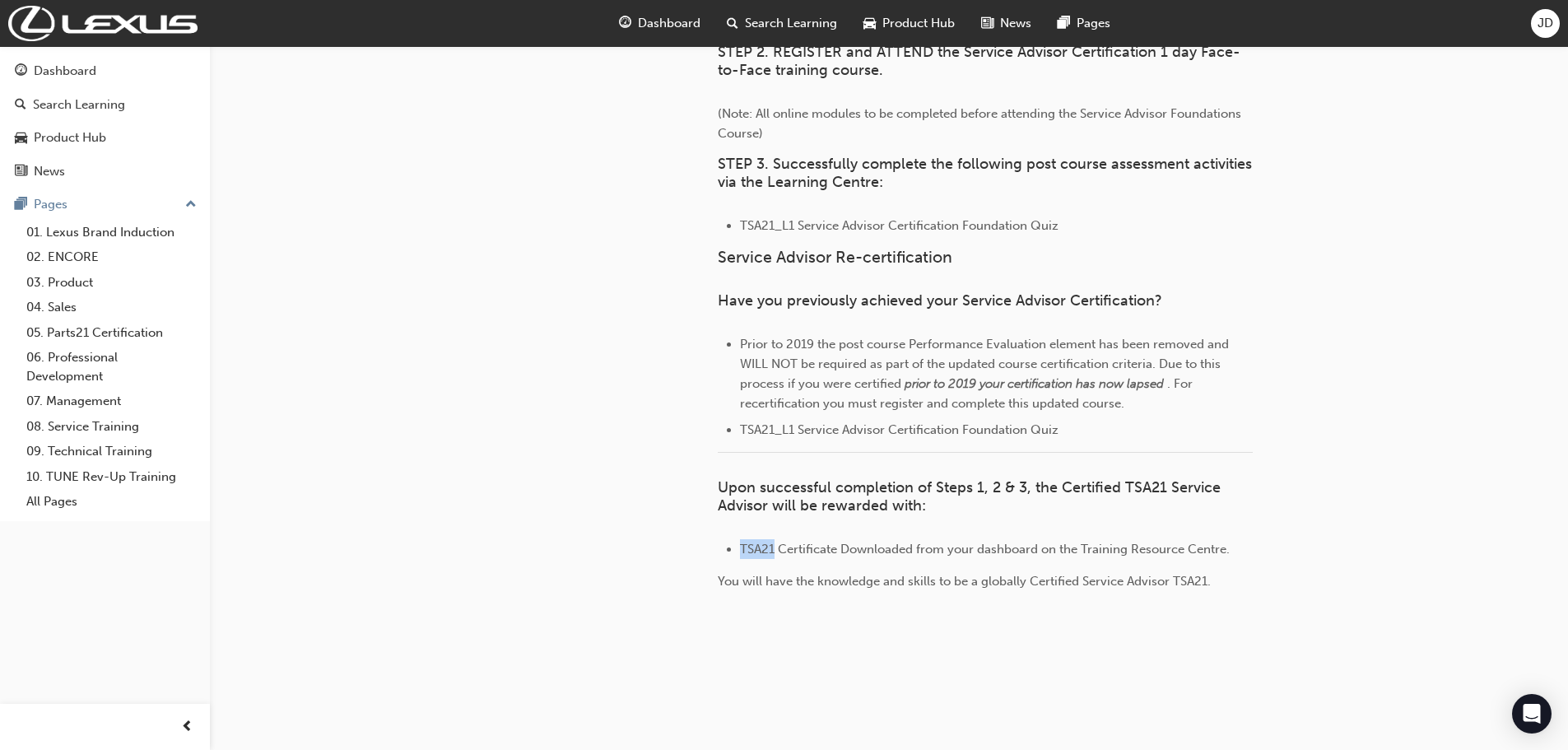
drag, startPoint x: 773, startPoint y: 545, endPoint x: 743, endPoint y: 546, distance: 30.0
click at [743, 546] on span "TSA21 Certificate Downloaded from your dashboard on the Training Resource Centr…" at bounding box center [984, 549] width 490 height 14
copy span "TSA21"
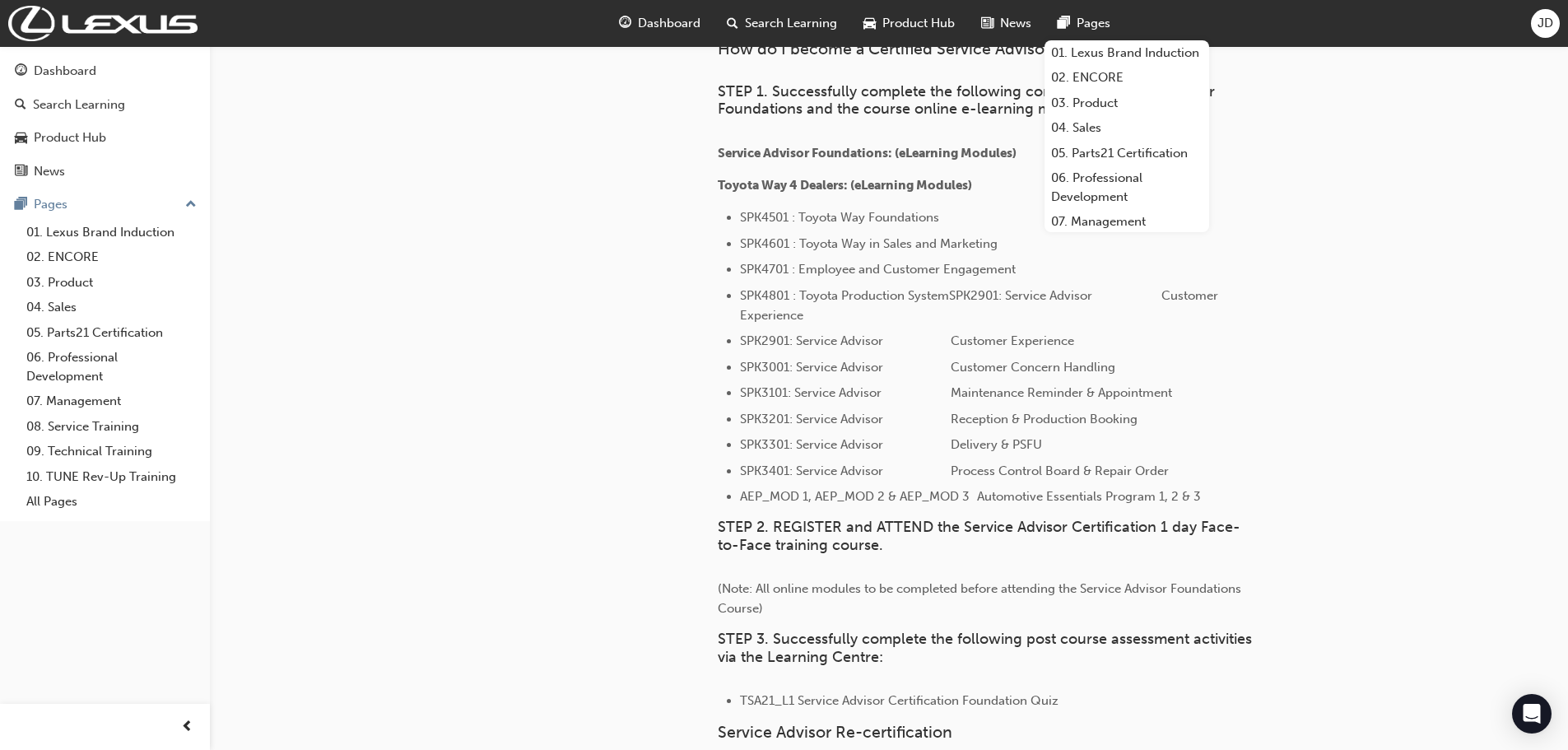
scroll to position [723, 0]
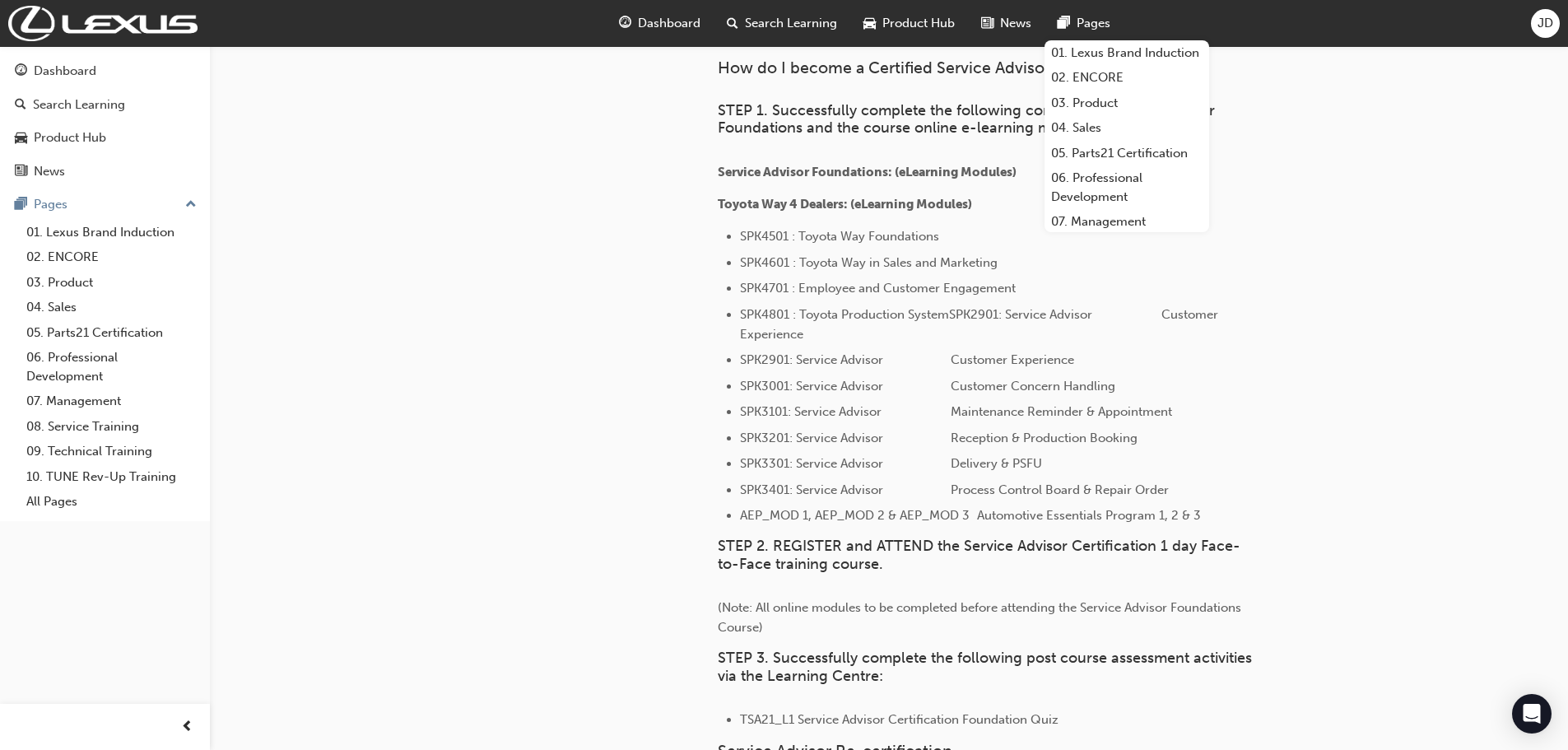
click at [763, 28] on span "Search Learning" at bounding box center [791, 23] width 93 height 19
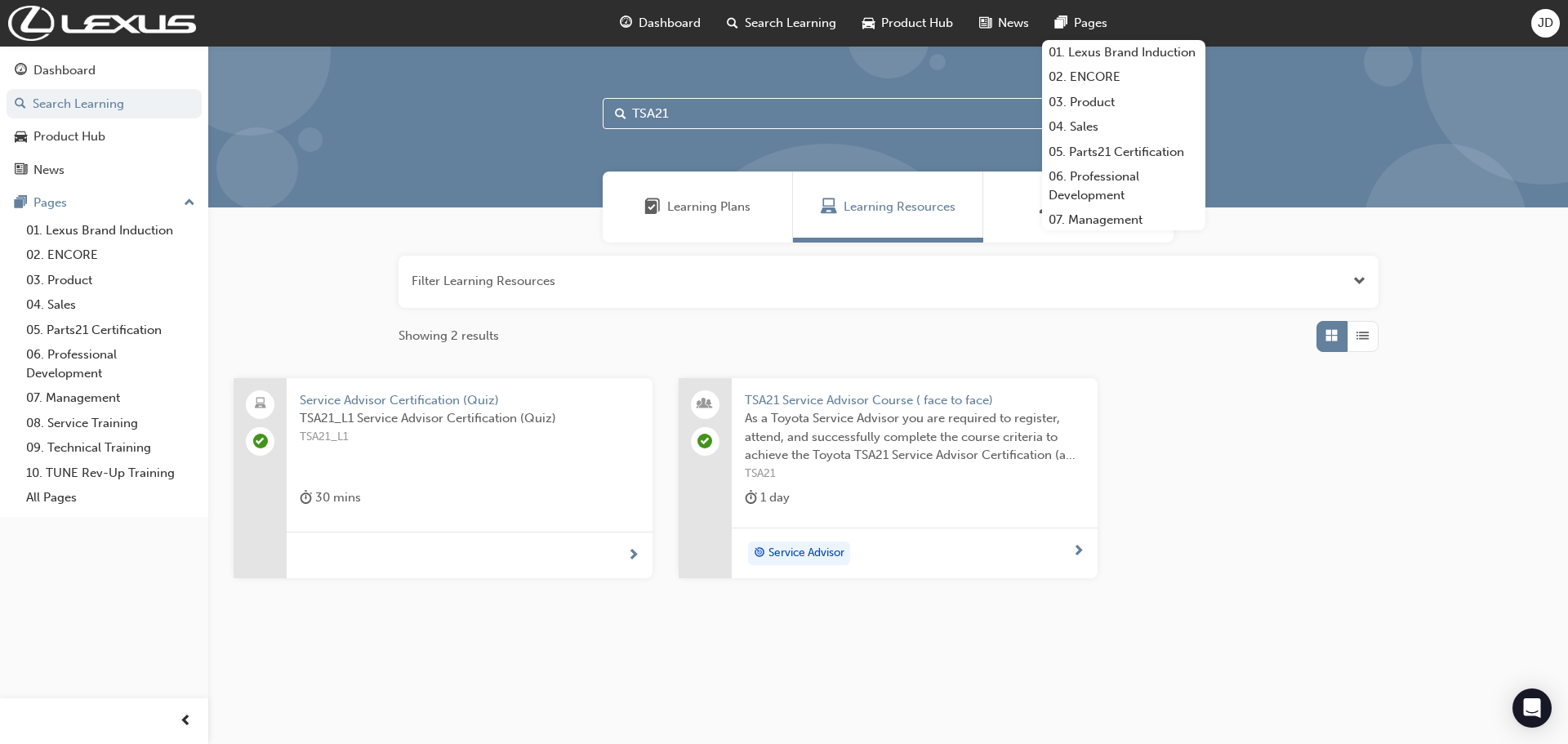
click at [711, 202] on span "Learning Plans" at bounding box center [709, 207] width 83 height 19
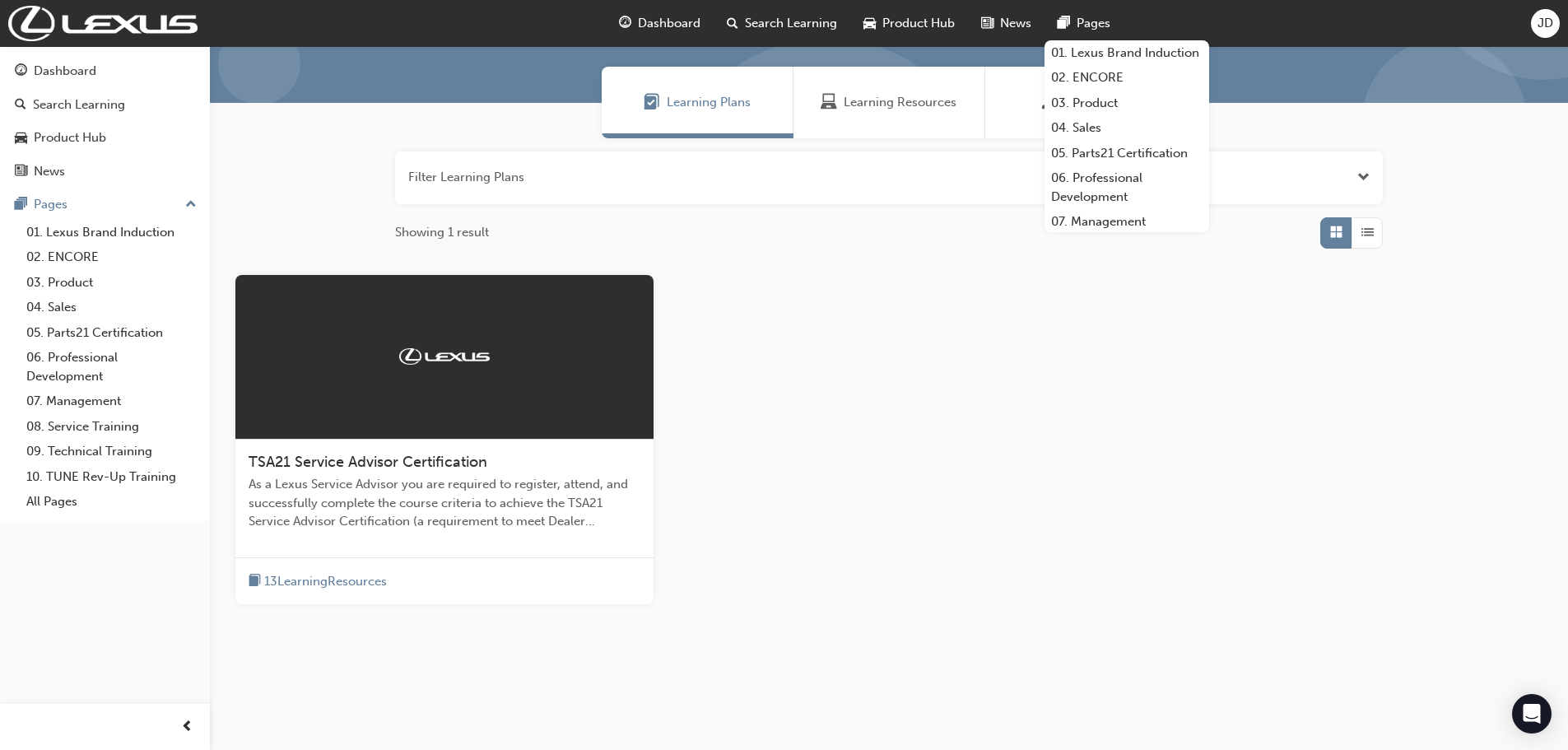
scroll to position [120, 0]
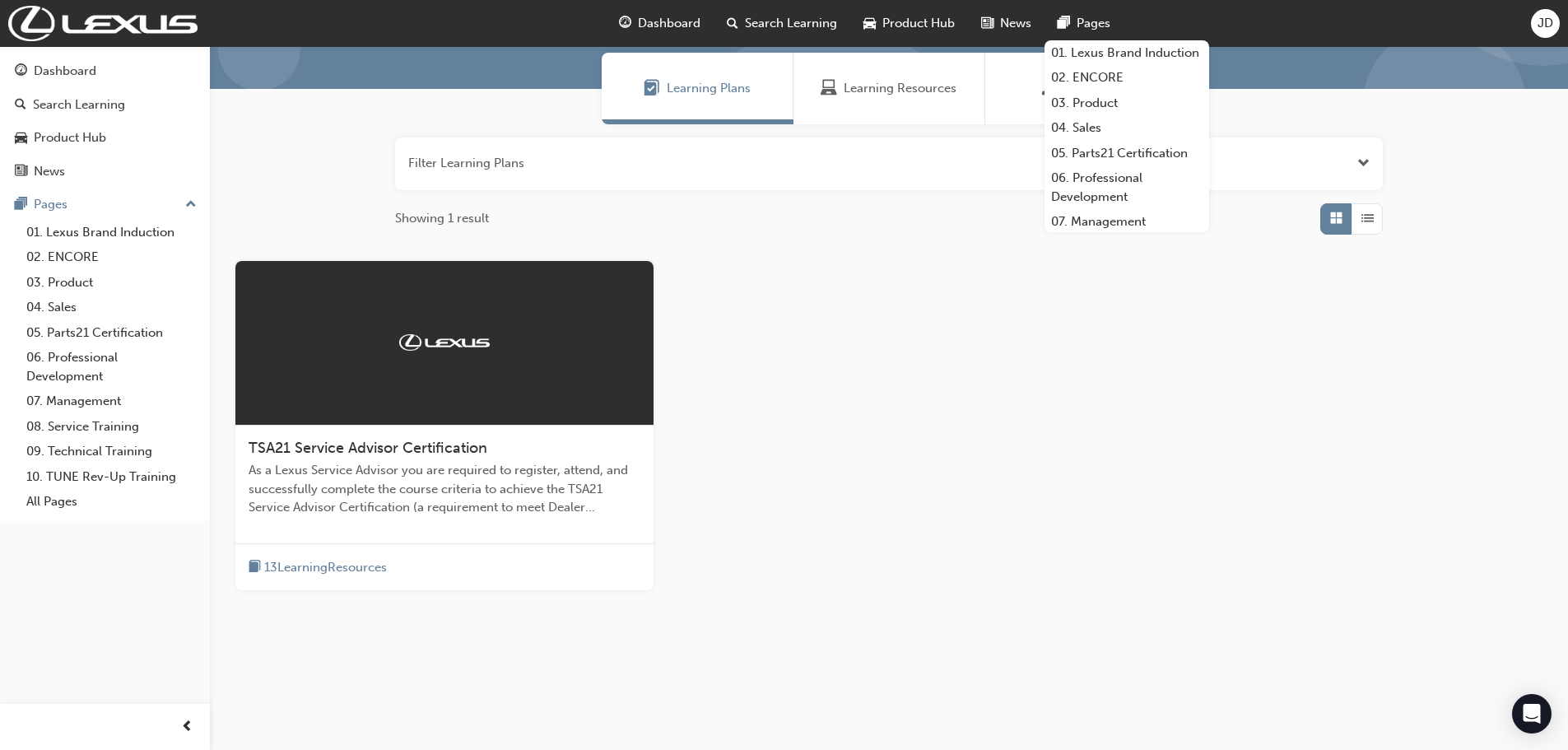
click at [372, 453] on span "TSA21 Service Advisor Certification" at bounding box center [368, 448] width 239 height 18
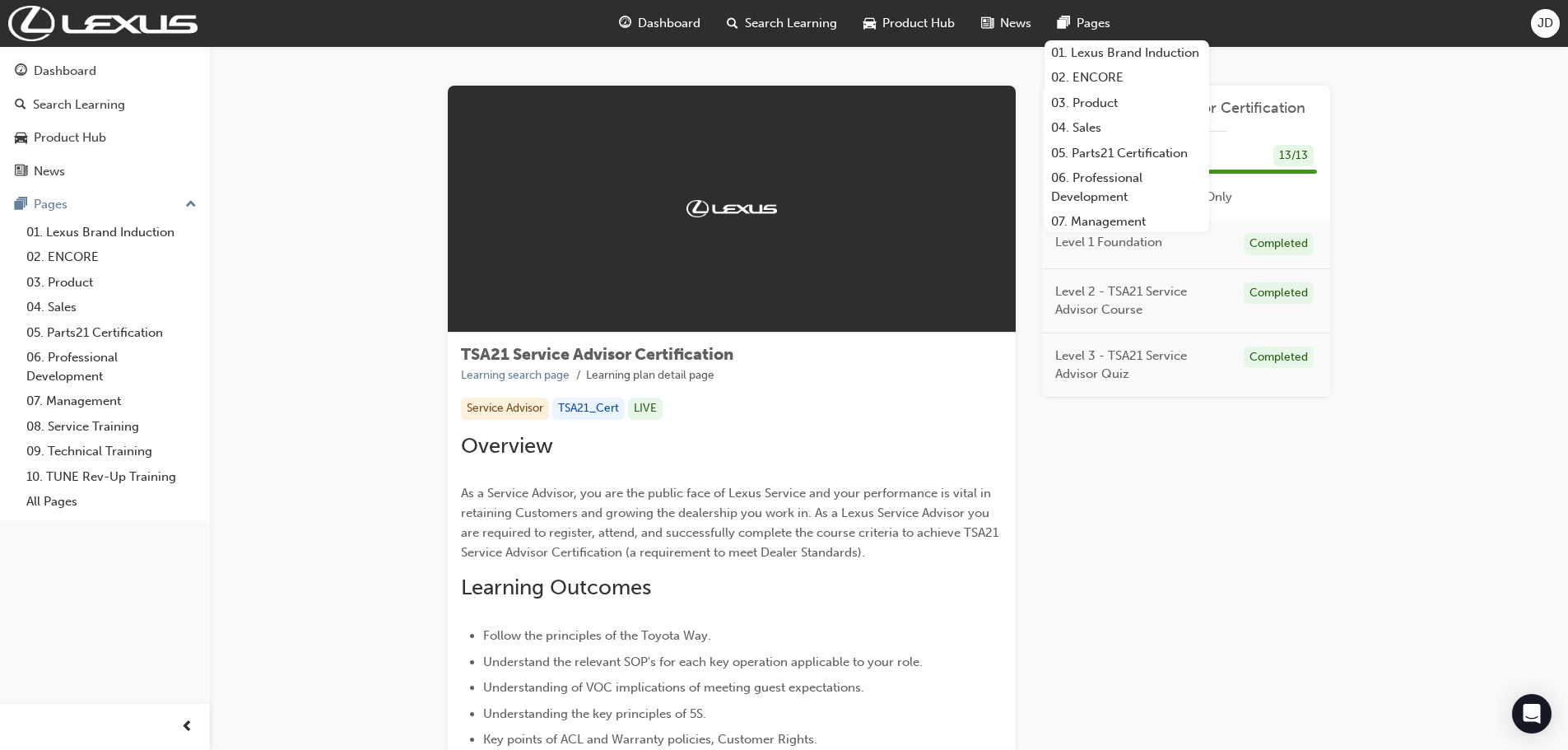
click at [1059, 21] on span "pages-icon" at bounding box center [1063, 24] width 13 height 20
click at [1072, 197] on div at bounding box center [1075, 196] width 41 height 20
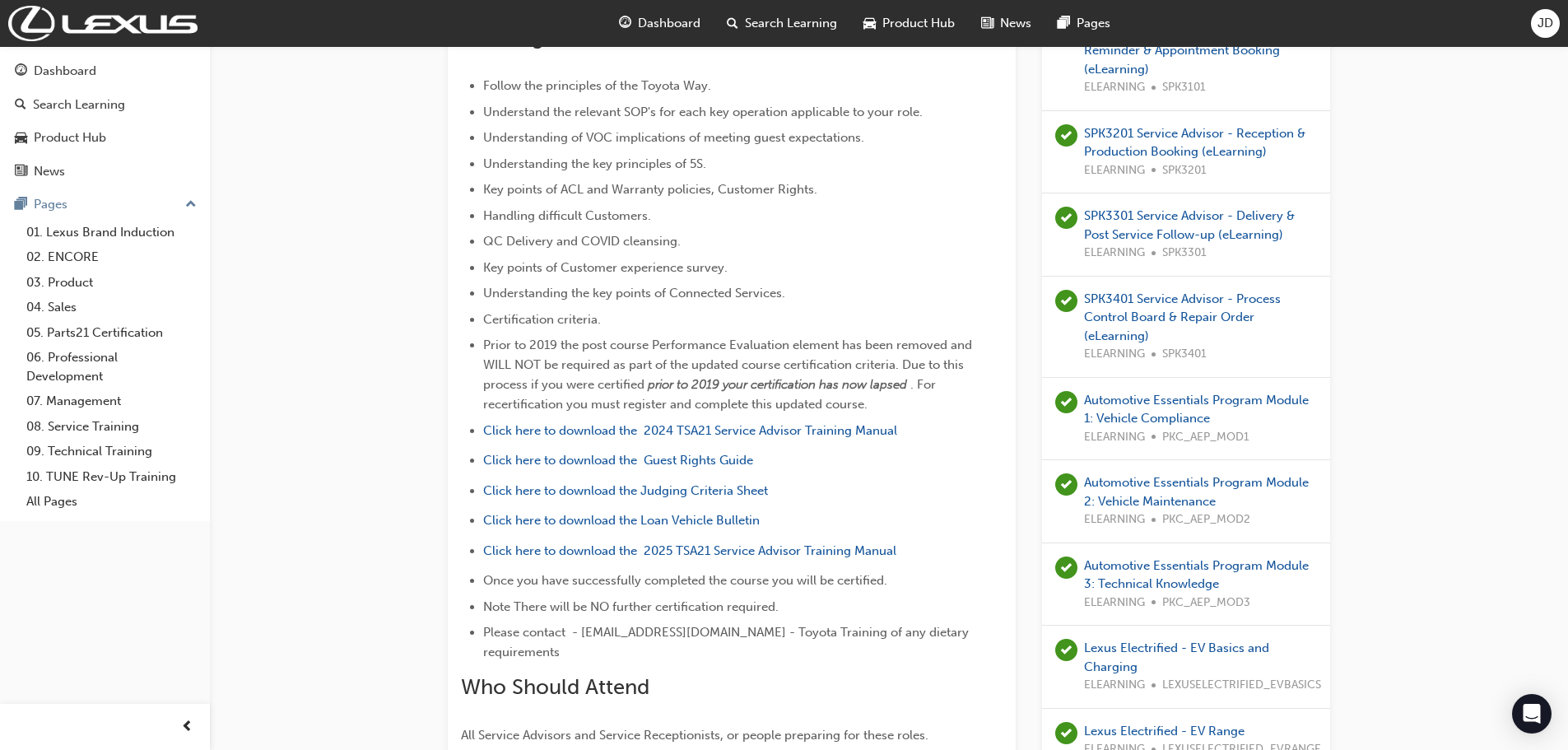
scroll to position [372, 0]
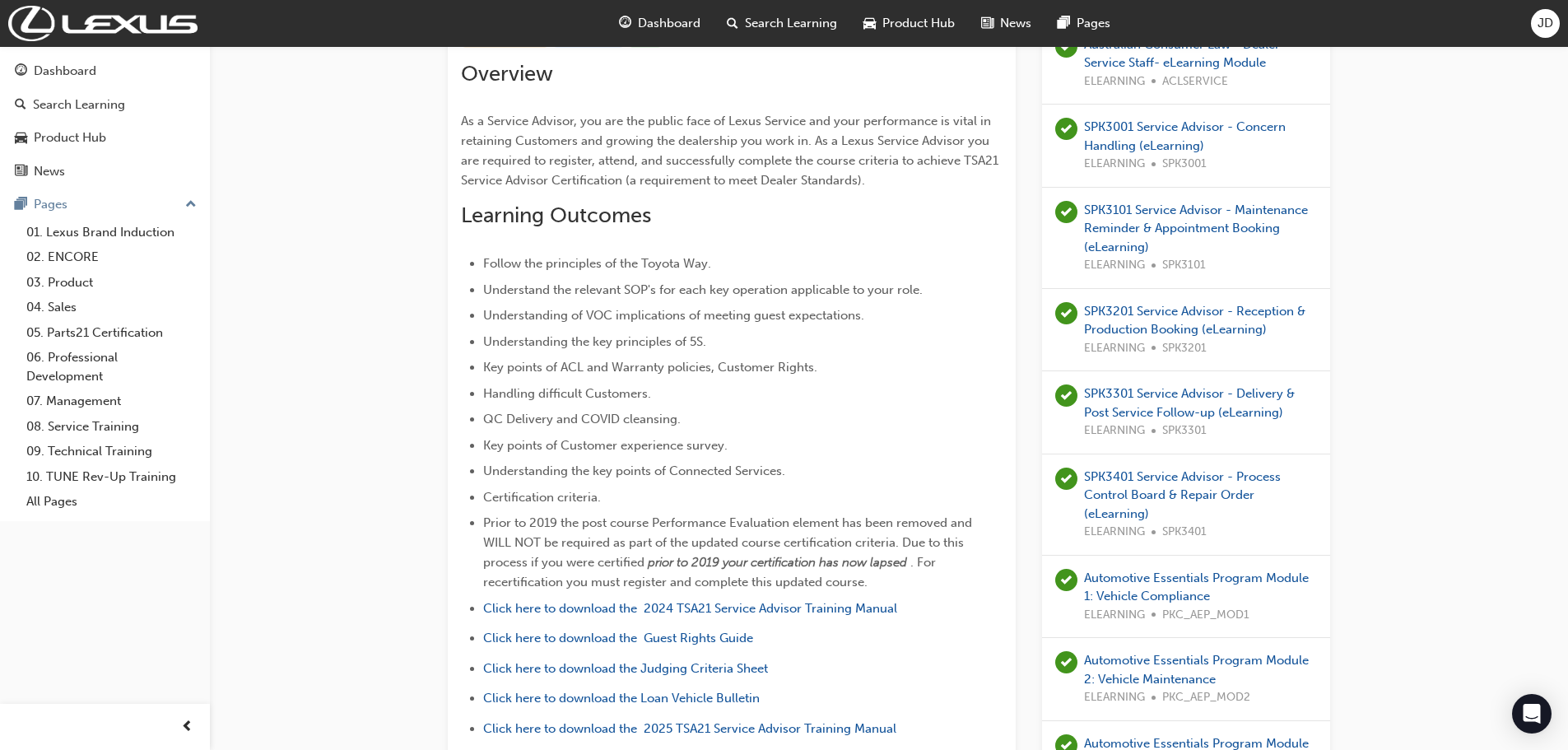
click at [1543, 30] on span "JD" at bounding box center [1545, 23] width 15 height 19
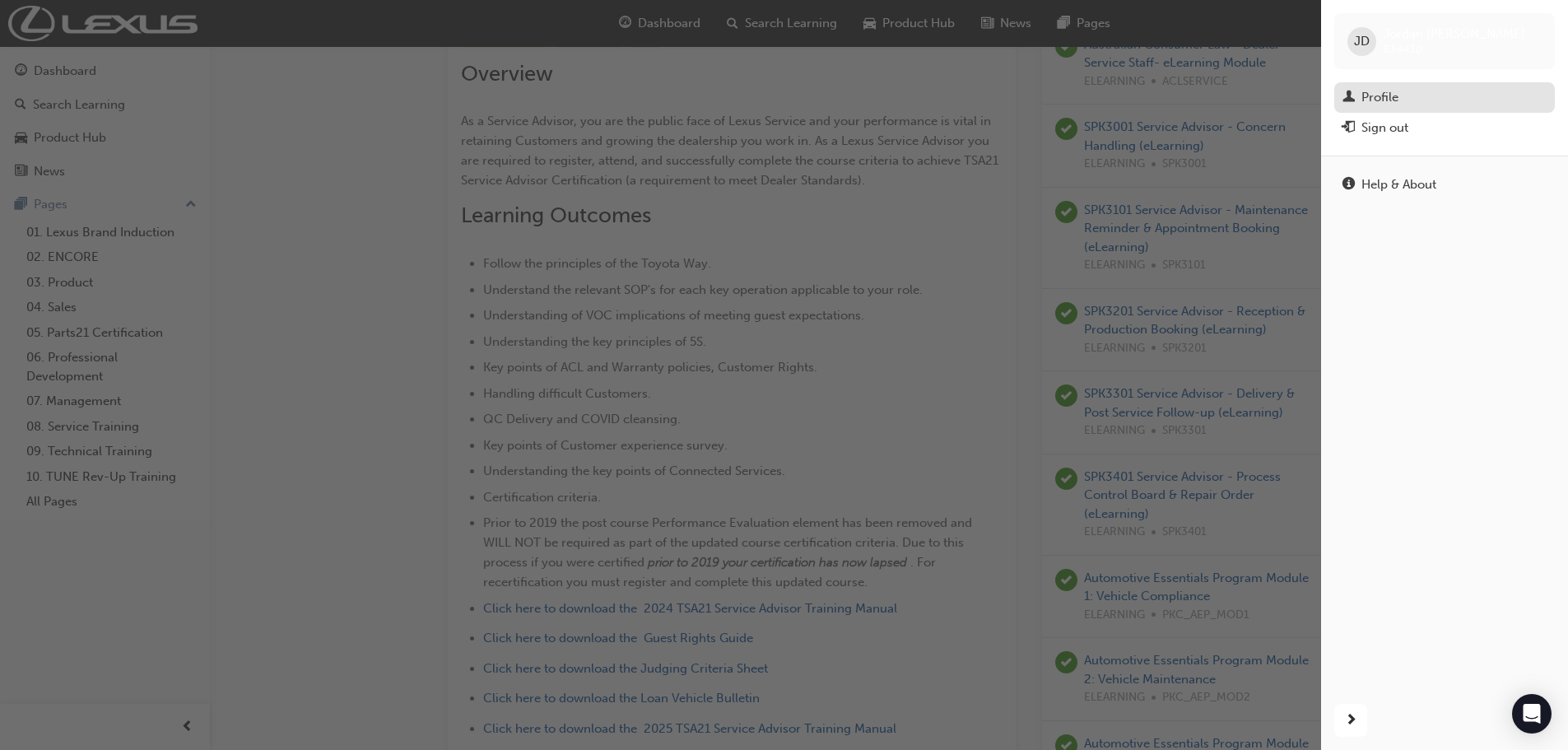
click at [1377, 108] on link "Profile" at bounding box center [1445, 98] width 221 height 31
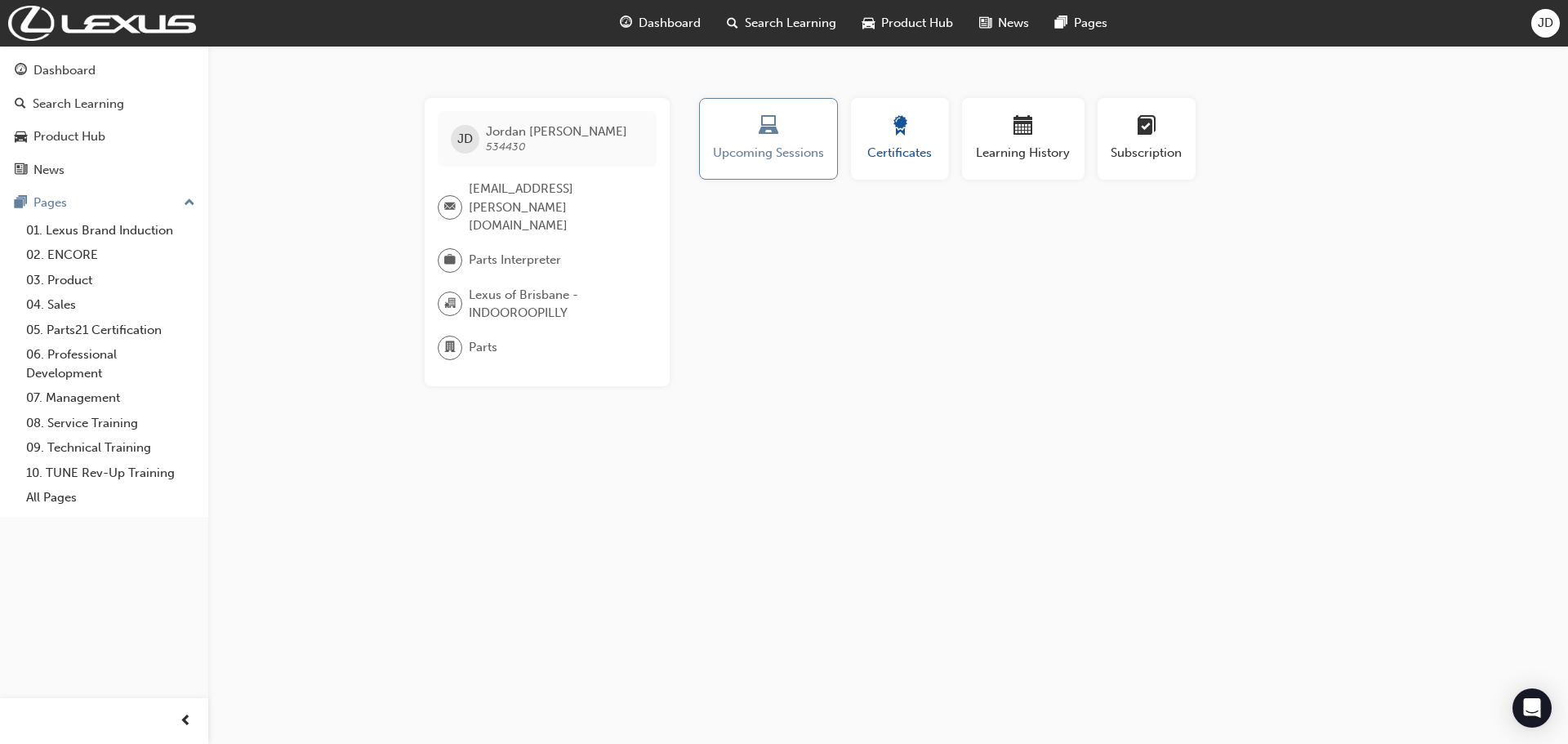
click at [902, 140] on div "button" at bounding box center [899, 129] width 73 height 25
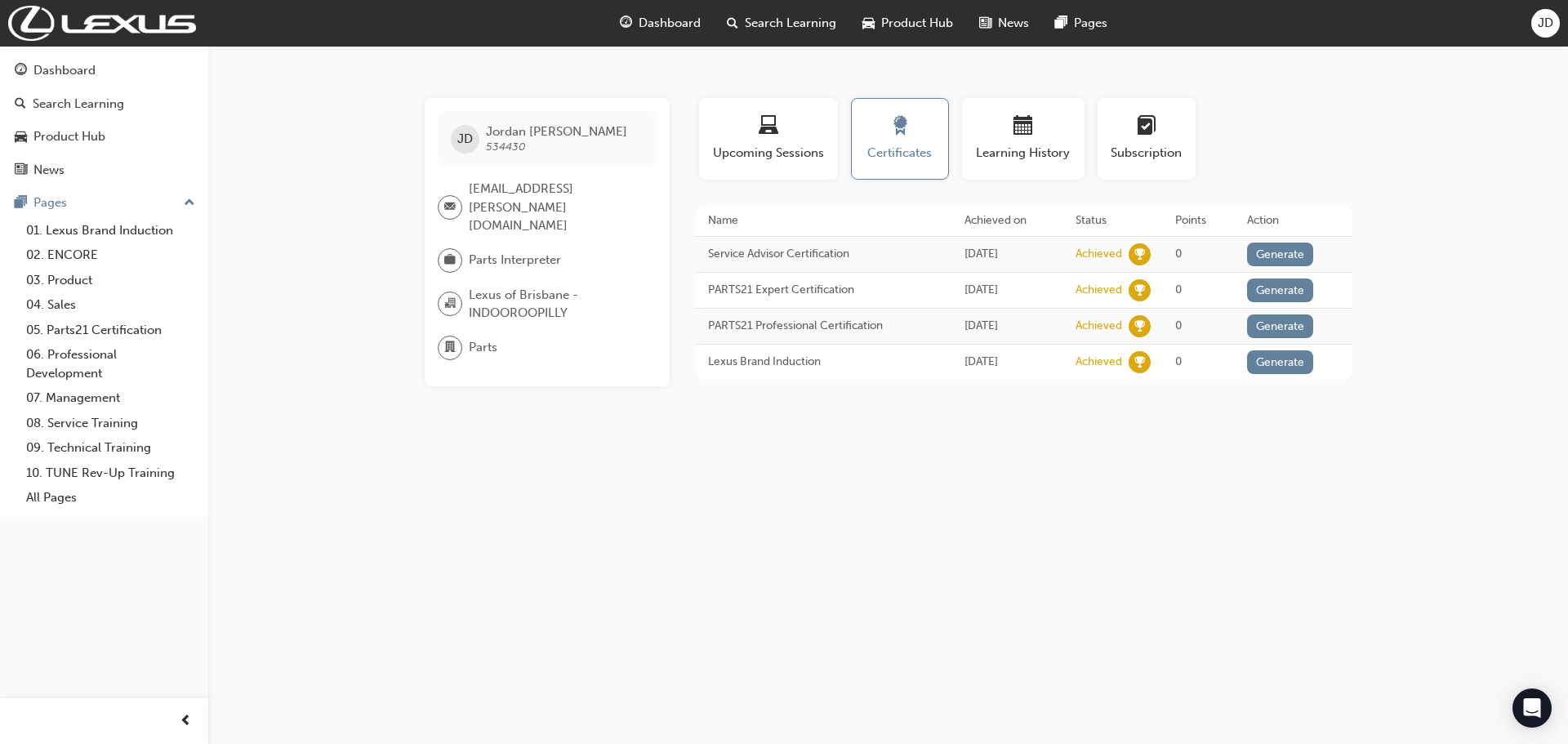
click at [293, 351] on div "[PERSON_NAME] [PERSON_NAME] 534430 [EMAIL_ADDRESS][PERSON_NAME][DOMAIN_NAME] Pa…" at bounding box center [784, 372] width 1568 height 744
click at [1123, 508] on div "[PERSON_NAME] [PERSON_NAME] 534430 [EMAIL_ADDRESS][PERSON_NAME][DOMAIN_NAME] Pa…" at bounding box center [784, 372] width 1568 height 744
click at [602, 490] on div "[PERSON_NAME] [PERSON_NAME] 534430 [EMAIL_ADDRESS][PERSON_NAME][DOMAIN_NAME] Pa…" at bounding box center [784, 372] width 1568 height 744
click at [1158, 498] on div "[PERSON_NAME] [PERSON_NAME] 534430 [EMAIL_ADDRESS][PERSON_NAME][DOMAIN_NAME] Pa…" at bounding box center [784, 372] width 1568 height 744
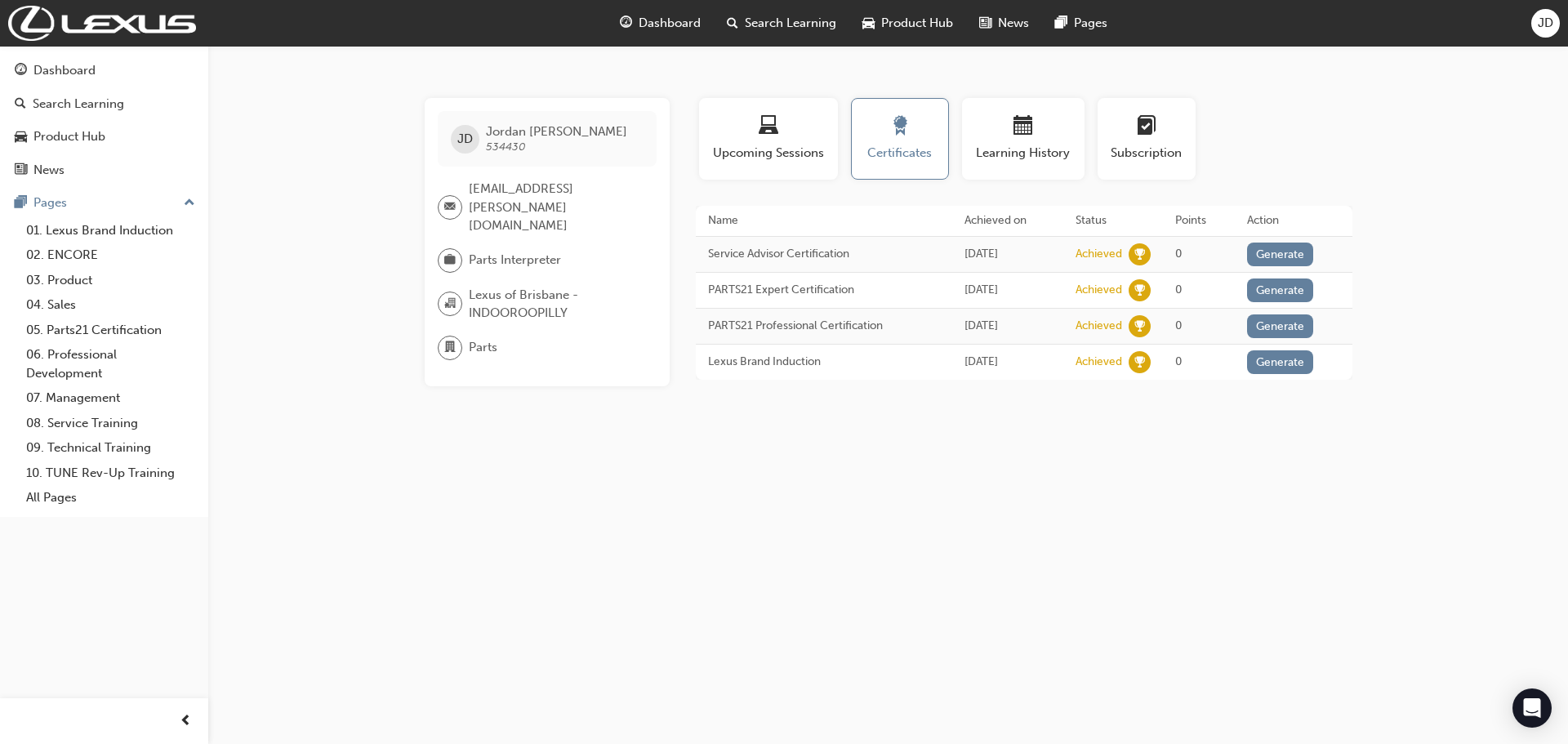
click at [1357, 105] on div "Profile Upcoming Sessions Certificates Learning History Subscription" at bounding box center [1024, 145] width 689 height 94
click at [1287, 564] on div "[PERSON_NAME] [PERSON_NAME] 534430 [EMAIL_ADDRESS][PERSON_NAME][DOMAIN_NAME] Pa…" at bounding box center [784, 372] width 1568 height 744
click at [940, 549] on div "[PERSON_NAME] [PERSON_NAME] 534430 [EMAIL_ADDRESS][PERSON_NAME][DOMAIN_NAME] Pa…" at bounding box center [784, 372] width 1568 height 744
drag, startPoint x: 577, startPoint y: 294, endPoint x: 458, endPoint y: 268, distance: 121.8
click at [458, 286] on div "Lexus of Brisbane - INDOOROOPILLY" at bounding box center [540, 304] width 206 height 37
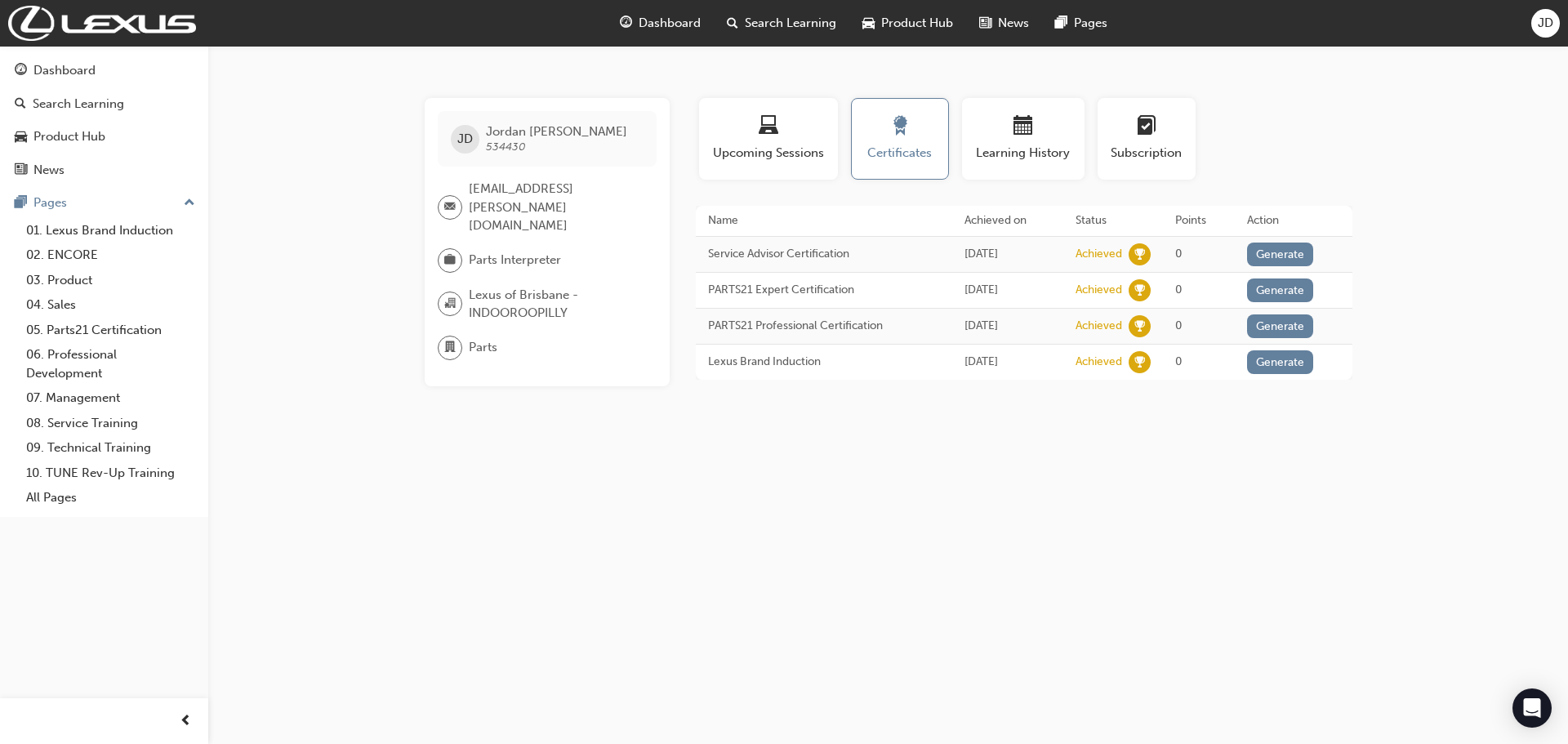
click at [540, 457] on div "[PERSON_NAME] [PERSON_NAME] 534430 [EMAIL_ADDRESS][PERSON_NAME][DOMAIN_NAME] Pa…" at bounding box center [784, 372] width 1568 height 744
click at [648, 509] on div "[PERSON_NAME] [PERSON_NAME] 534430 [EMAIL_ADDRESS][PERSON_NAME][DOMAIN_NAME] Pa…" at bounding box center [784, 372] width 1568 height 744
